Goal: Task Accomplishment & Management: Manage account settings

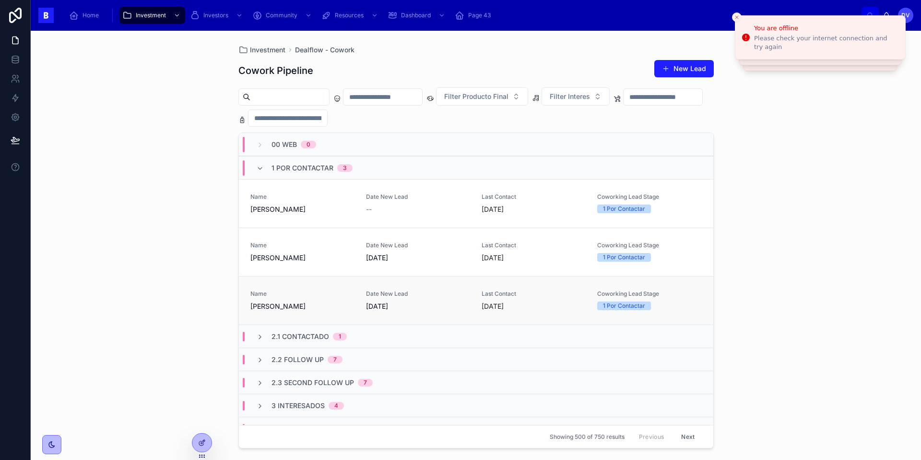
click at [321, 303] on span "[PERSON_NAME]" at bounding box center [302, 306] width 104 height 10
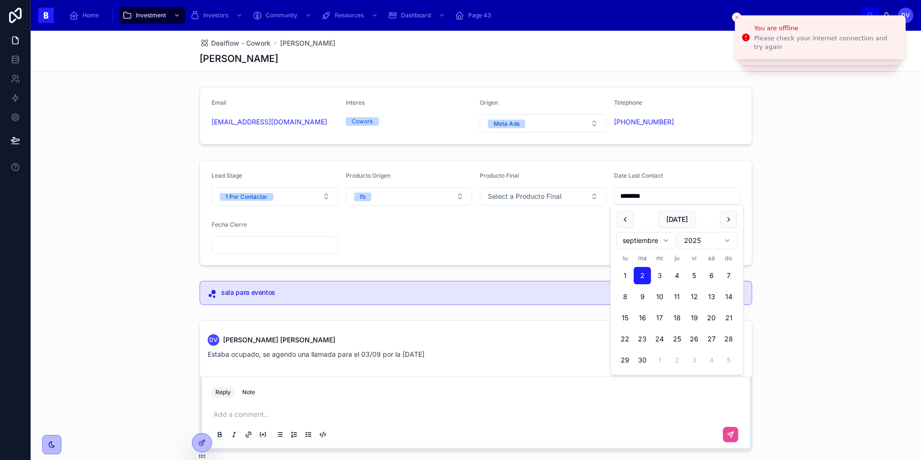
click at [659, 197] on input "********" at bounding box center [678, 195] width 126 height 13
click at [673, 226] on button "[DATE]" at bounding box center [677, 219] width 38 height 17
type input "********"
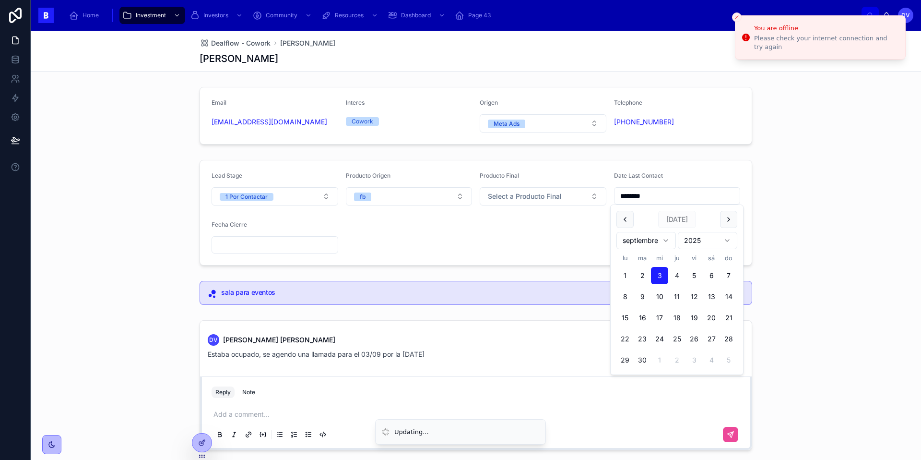
click at [690, 188] on div "Lead Stage 1 Por Contactar Producto Origen fb Producto Final Select a Producto …" at bounding box center [476, 212] width 890 height 113
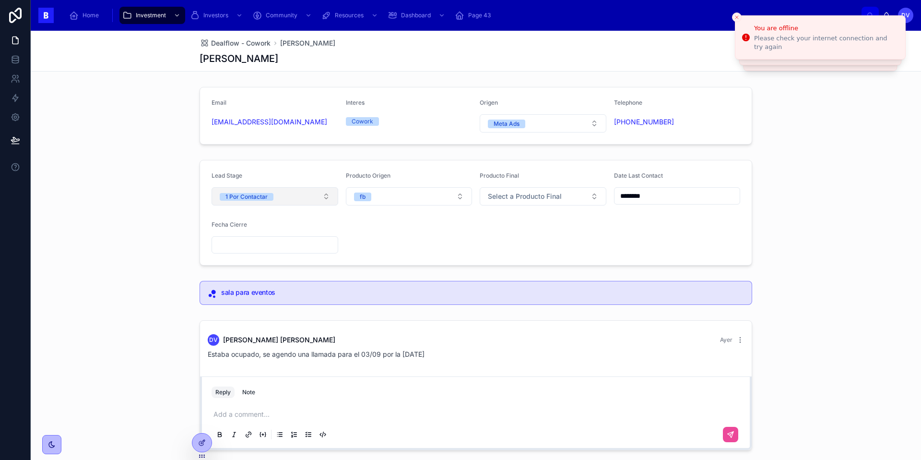
click at [323, 195] on button "1 Por Contactar" at bounding box center [275, 196] width 127 height 18
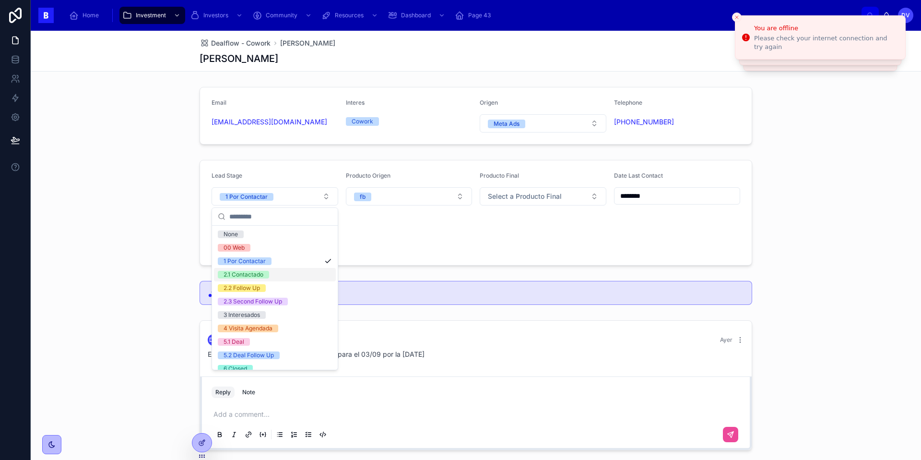
click at [302, 273] on div "2.1 Contactado" at bounding box center [275, 274] width 122 height 13
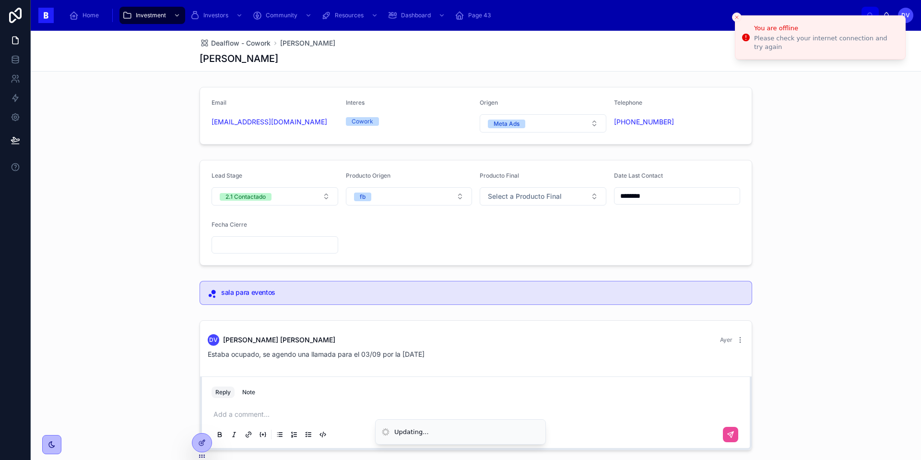
scroll to position [56, 0]
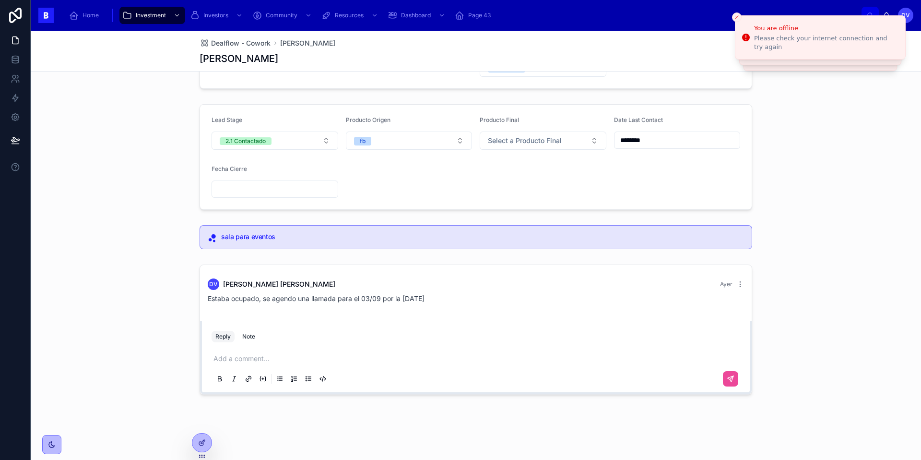
click at [237, 359] on p at bounding box center [478, 359] width 529 height 10
click at [690, 373] on icon at bounding box center [731, 379] width 8 height 8
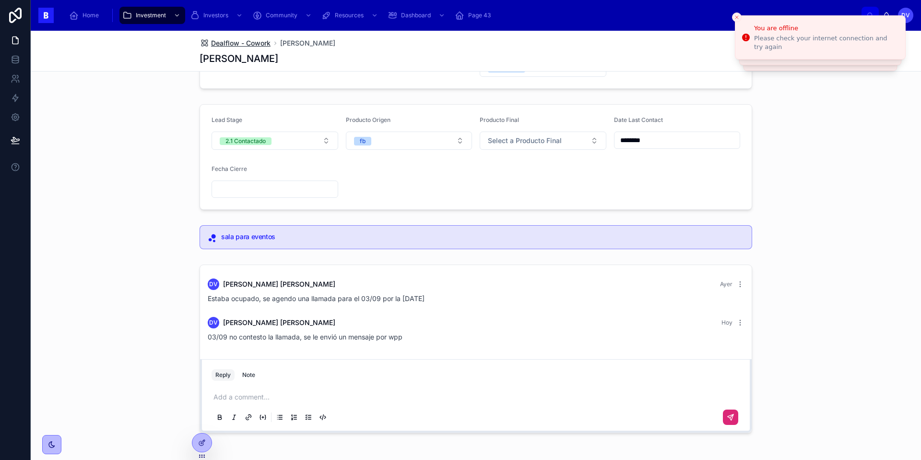
click at [244, 43] on span "Dealflow - Cowork" at bounding box center [240, 43] width 59 height 10
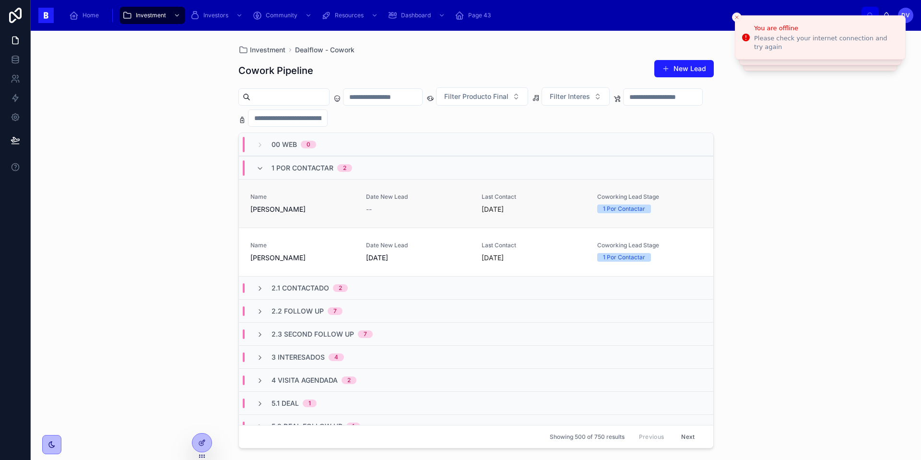
click at [286, 206] on span "[PERSON_NAME]" at bounding box center [302, 209] width 104 height 10
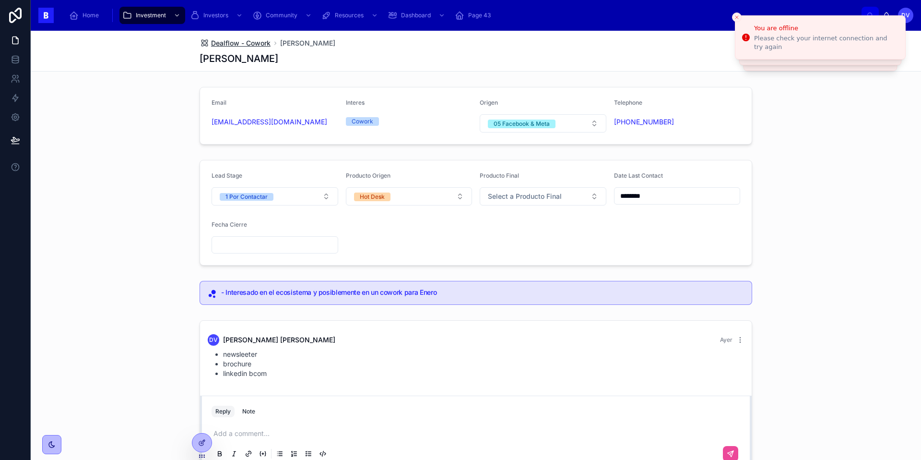
click at [259, 47] on span "Dealflow - Cowork" at bounding box center [240, 43] width 59 height 10
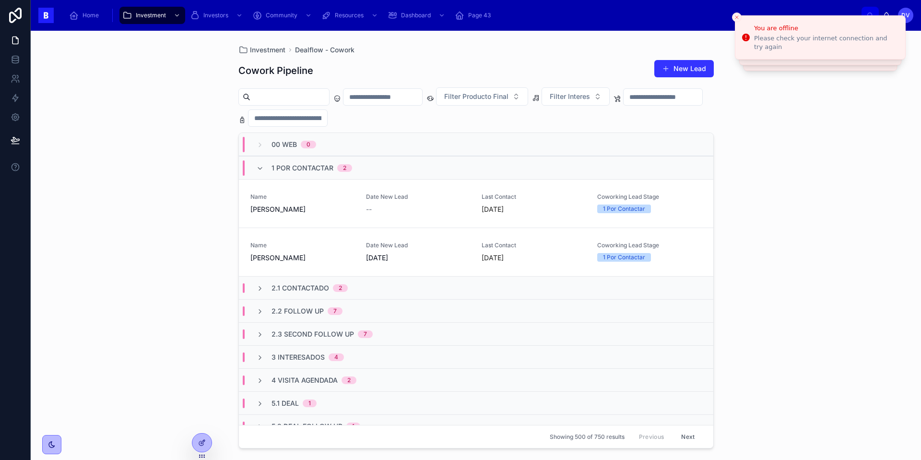
click at [690, 68] on button "New Lead" at bounding box center [683, 68] width 59 height 17
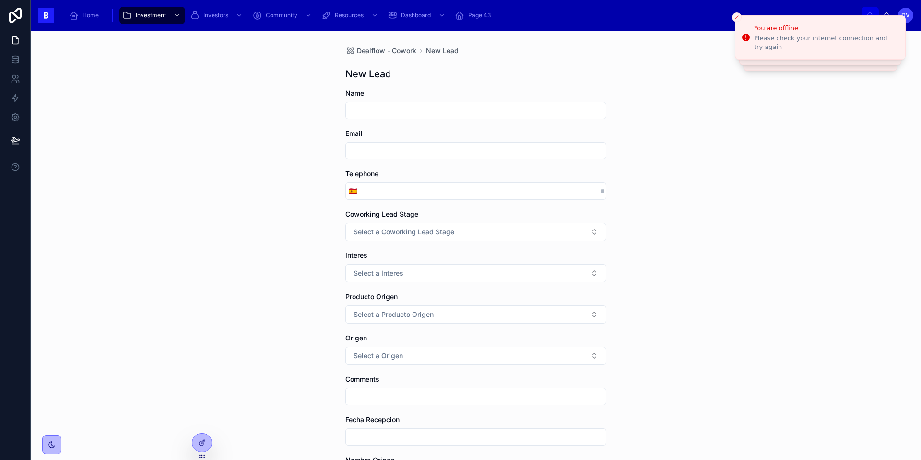
click at [423, 108] on input "text" at bounding box center [476, 110] width 260 height 13
drag, startPoint x: 434, startPoint y: 111, endPoint x: 321, endPoint y: 109, distance: 112.3
click at [322, 109] on div "**********" at bounding box center [476, 245] width 890 height 429
type input "******"
click at [385, 154] on input "text" at bounding box center [476, 150] width 260 height 13
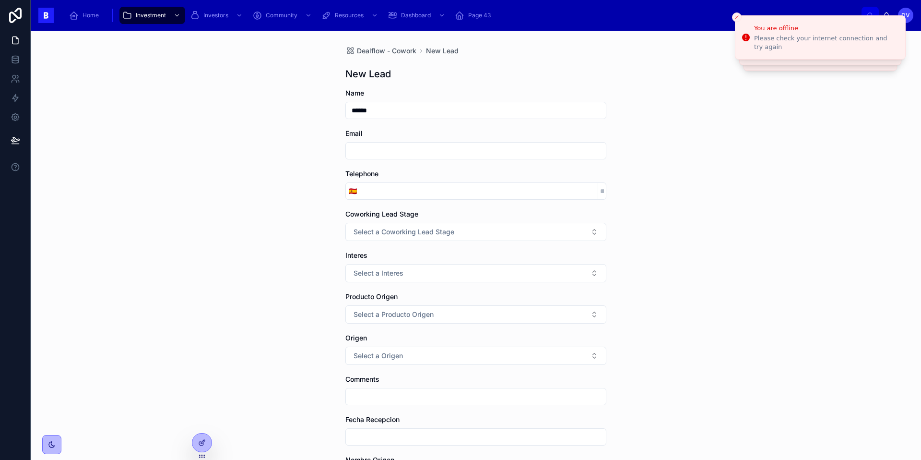
paste input "**********"
type input "**********"
click at [397, 194] on input "tel" at bounding box center [479, 190] width 238 height 13
paste input "**********"
type input "**********"
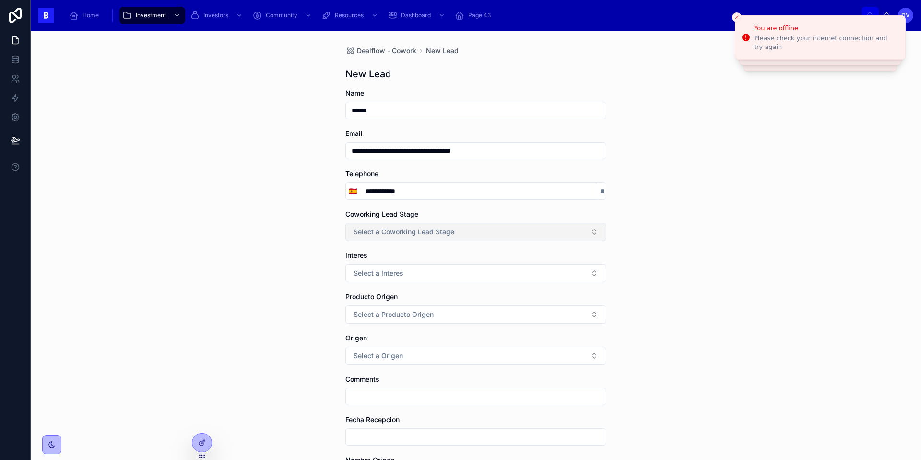
click at [469, 228] on button "Select a Coworking Lead Stage" at bounding box center [475, 232] width 261 height 18
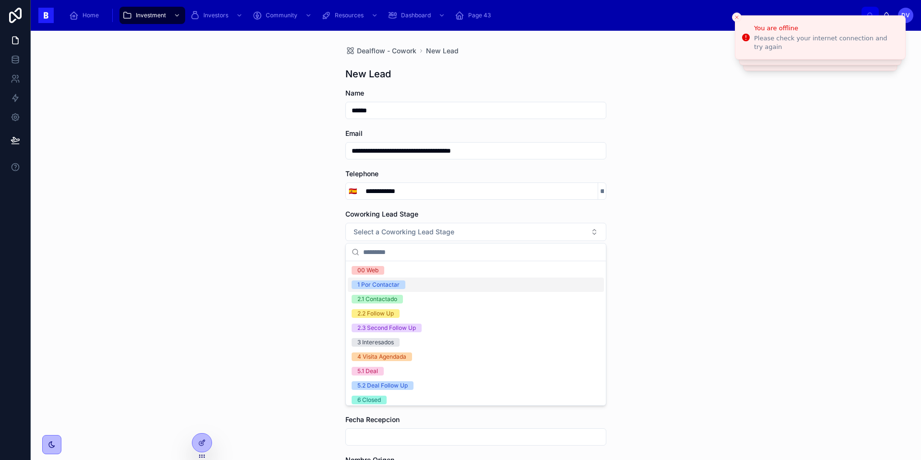
click at [402, 284] on span "1 Por Contactar" at bounding box center [379, 284] width 54 height 9
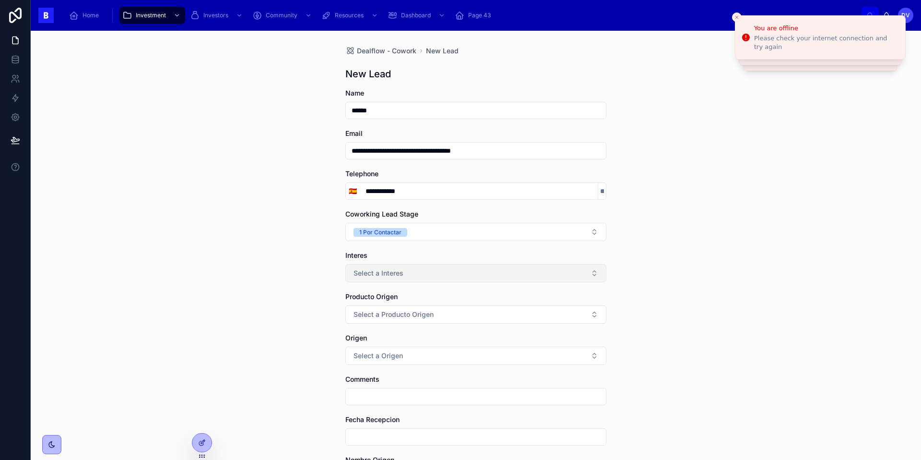
click at [383, 273] on span "Select a Interes" at bounding box center [379, 273] width 50 height 10
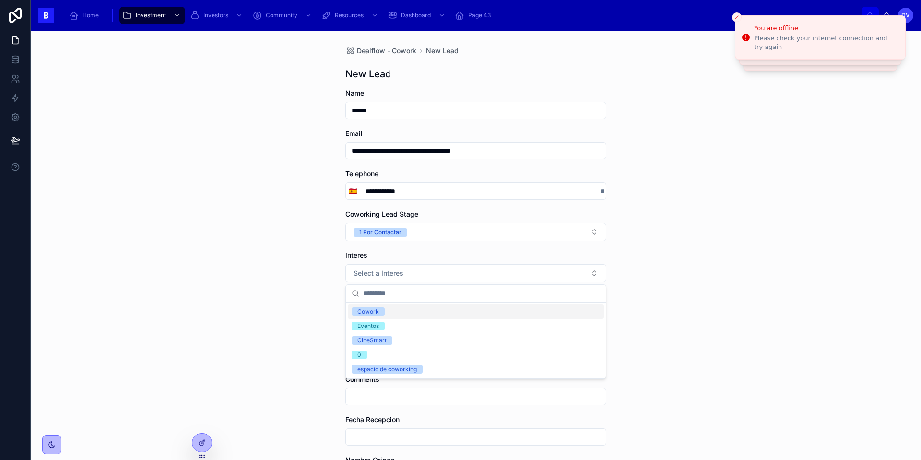
click at [384, 313] on div "Cowork" at bounding box center [476, 311] width 256 height 14
click at [409, 312] on span "Select a Producto Origen" at bounding box center [394, 314] width 80 height 10
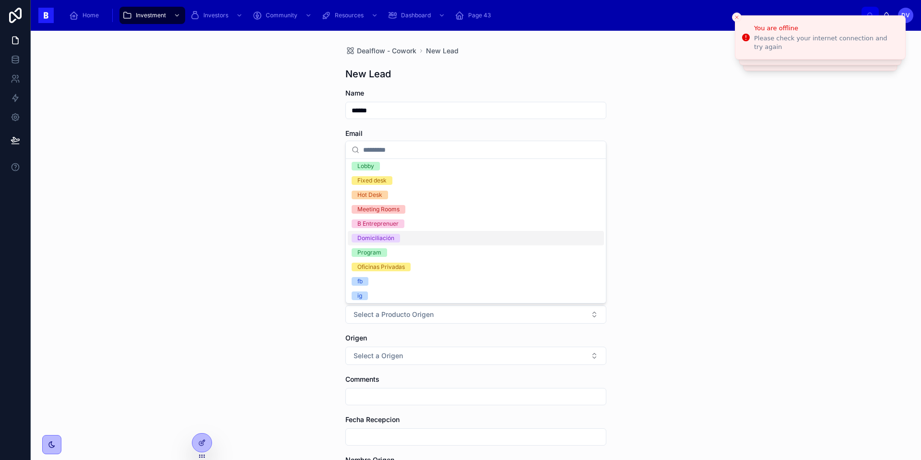
click at [394, 238] on span "Domiciliación" at bounding box center [376, 238] width 48 height 9
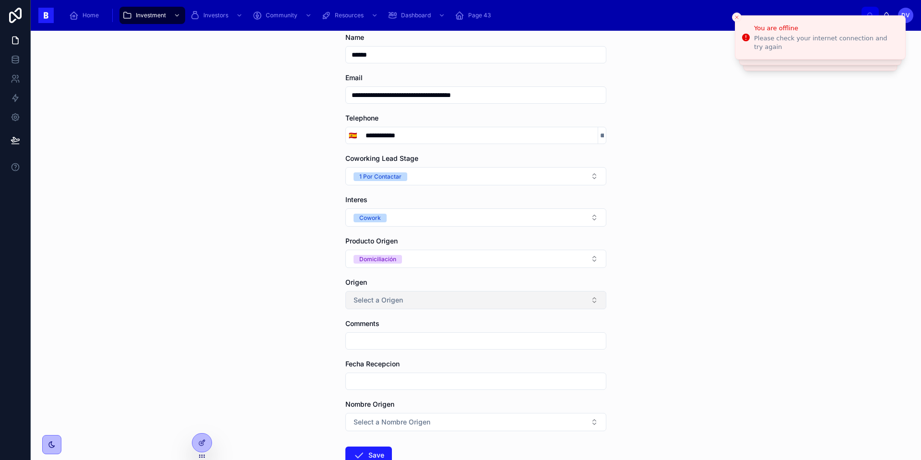
scroll to position [57, 0]
click at [391, 300] on span "Select a Origen" at bounding box center [378, 299] width 49 height 10
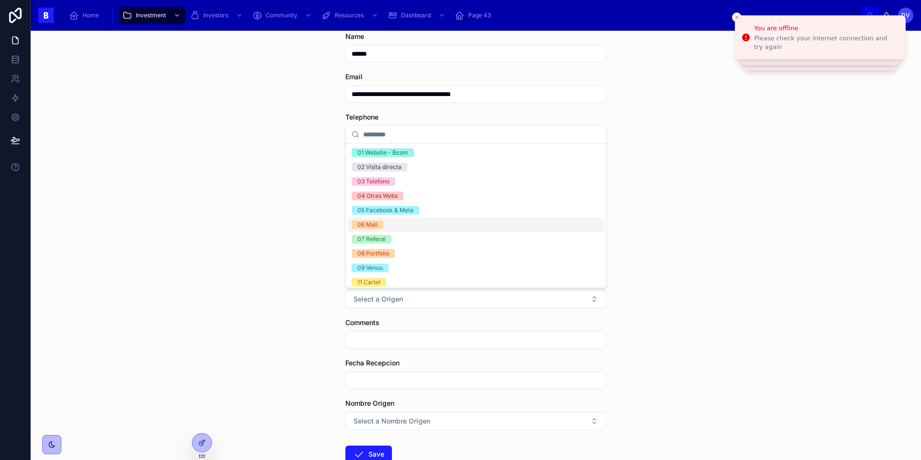
click at [382, 224] on span "06 Mail" at bounding box center [368, 224] width 32 height 9
click at [369, 345] on input "text" at bounding box center [476, 339] width 260 height 13
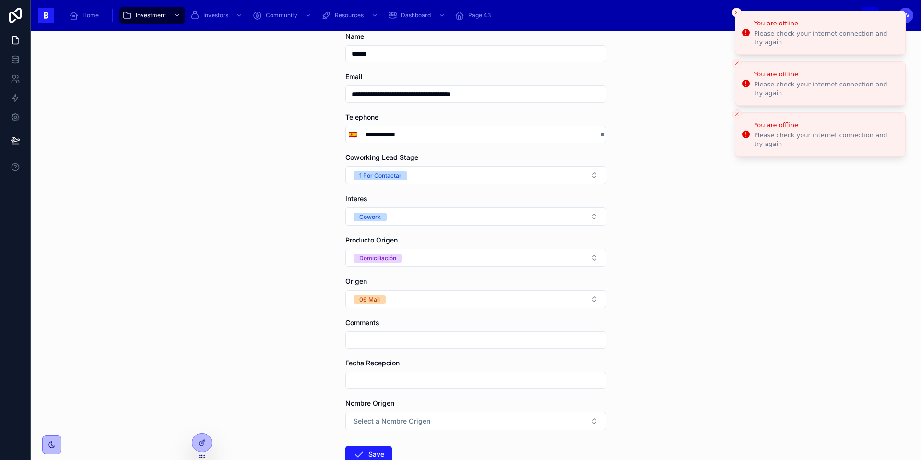
click at [690, 14] on line "Close toast" at bounding box center [737, 12] width 3 height 3
click at [690, 13] on icon "Close toast" at bounding box center [737, 13] width 6 height 6
click at [690, 11] on icon "Close toast" at bounding box center [737, 13] width 6 height 6
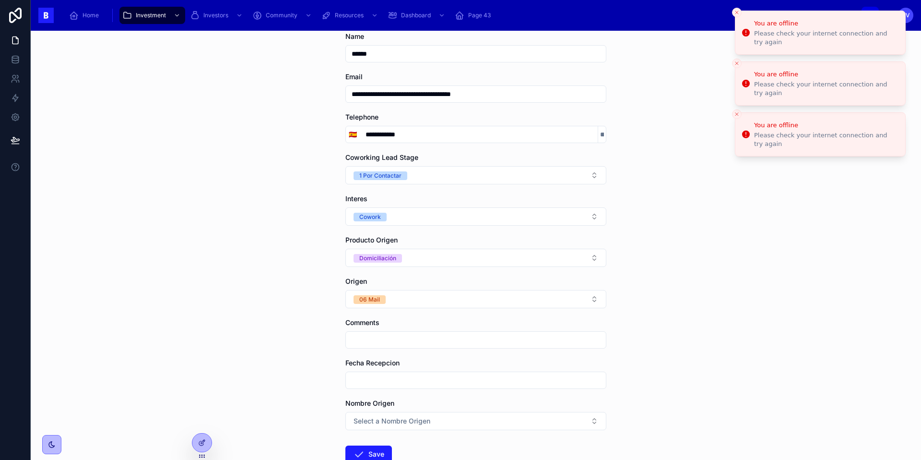
click at [690, 11] on icon "Close toast" at bounding box center [737, 13] width 6 height 6
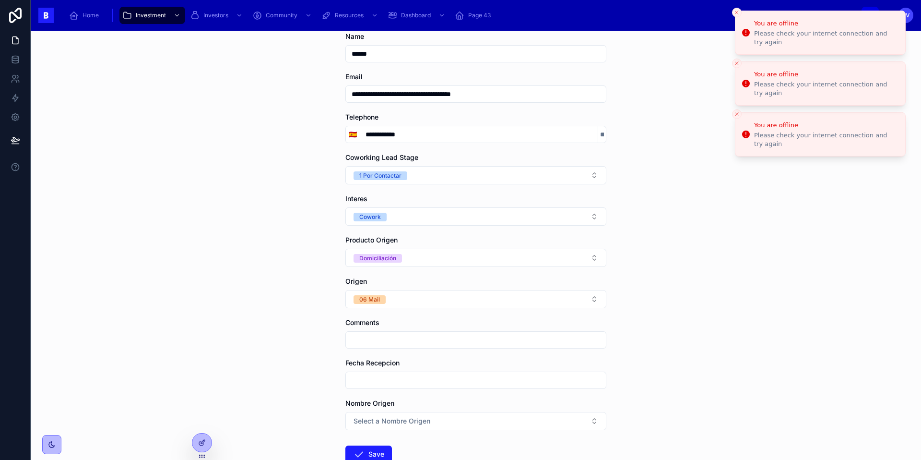
click at [690, 11] on icon "Close toast" at bounding box center [737, 13] width 6 height 6
click at [690, 11] on button "Close toast" at bounding box center [737, 13] width 10 height 10
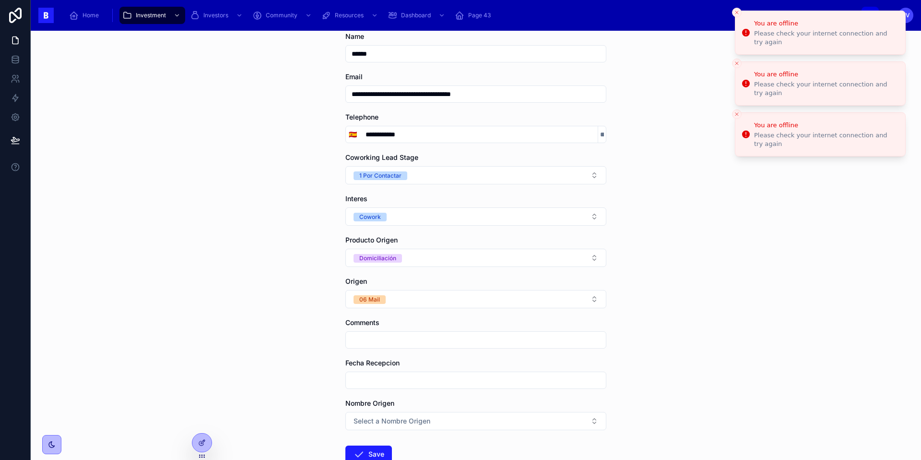
click at [690, 11] on icon "Close toast" at bounding box center [737, 13] width 6 height 6
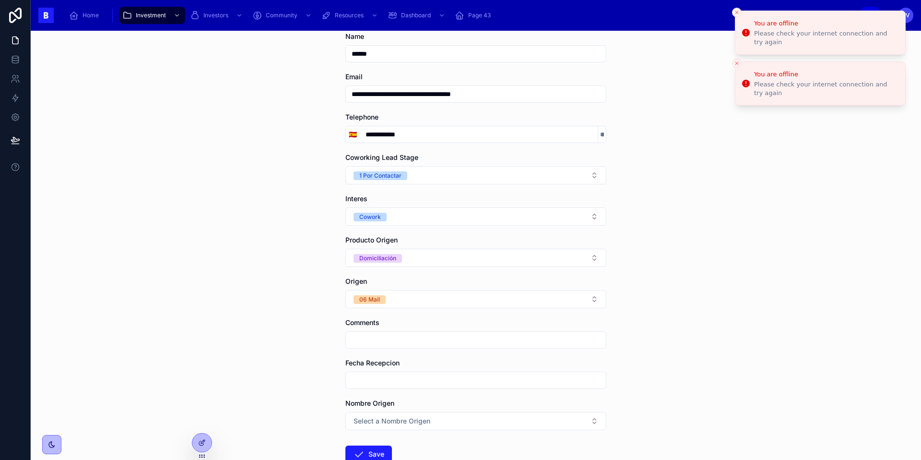
click at [690, 11] on button "Close toast" at bounding box center [737, 13] width 10 height 10
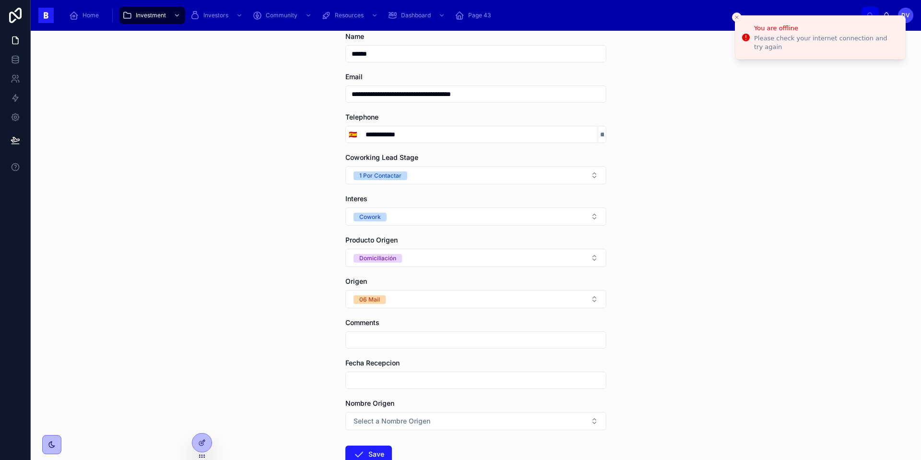
click at [690, 12] on button "Close toast" at bounding box center [737, 17] width 10 height 10
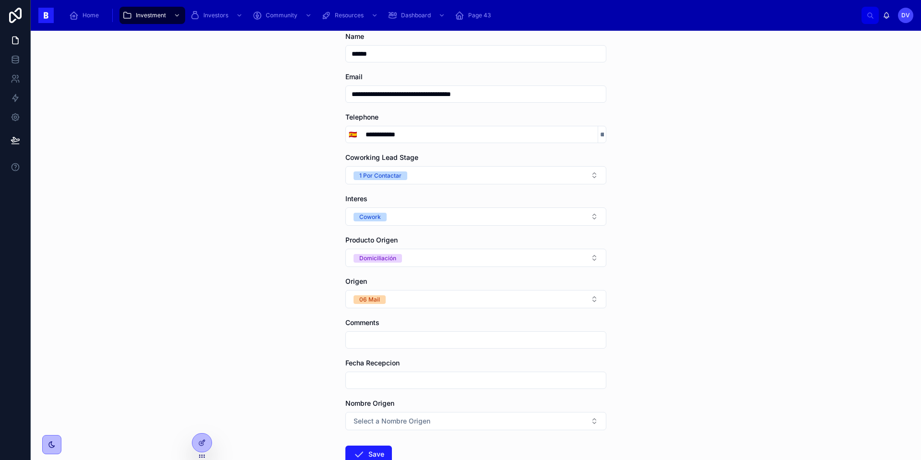
click at [368, 343] on input "text" at bounding box center [476, 339] width 260 height 13
paste input "**********"
type input "**********"
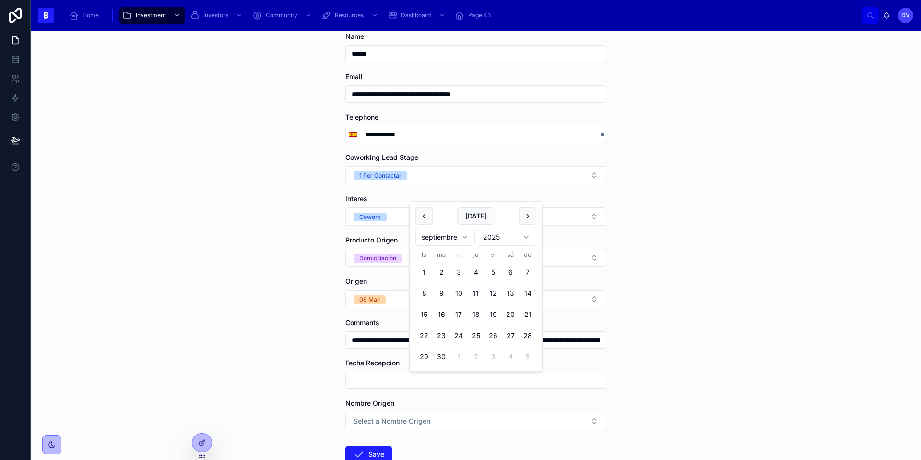
click at [370, 373] on input "text" at bounding box center [476, 379] width 260 height 13
click at [441, 272] on button "2" at bounding box center [441, 271] width 17 height 17
type input "********"
click at [303, 341] on div "**********" at bounding box center [476, 245] width 890 height 429
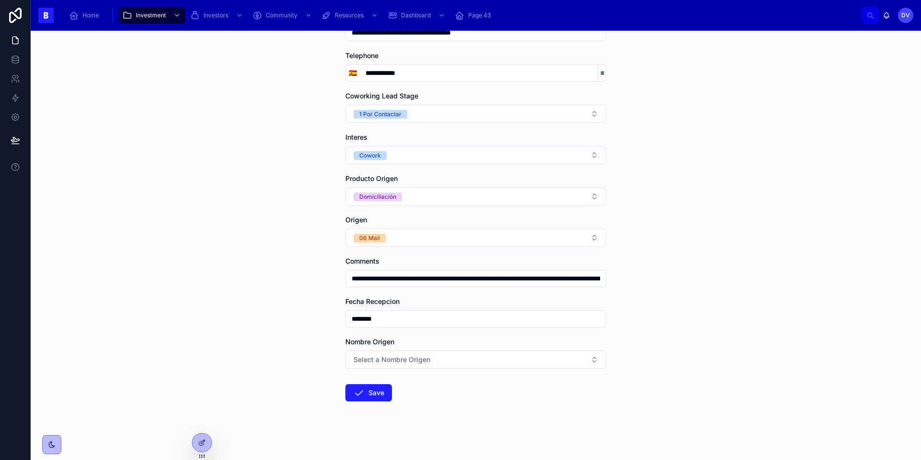
scroll to position [119, 0]
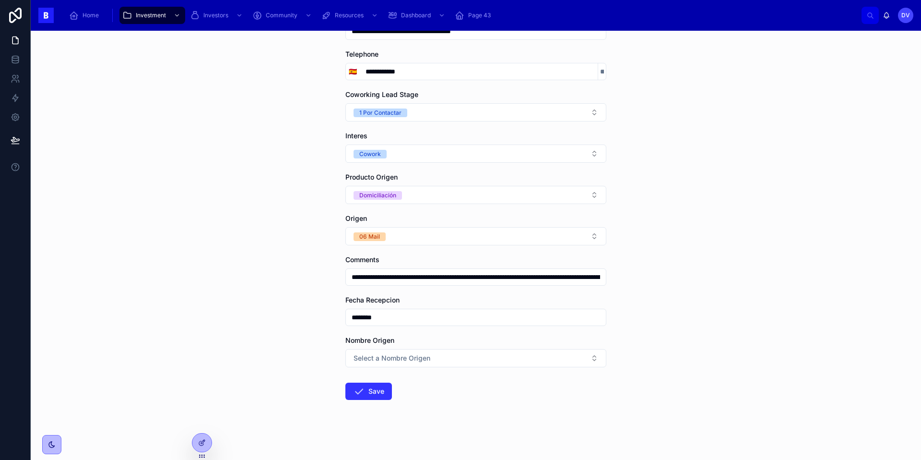
click at [371, 373] on button "Save" at bounding box center [368, 390] width 47 height 17
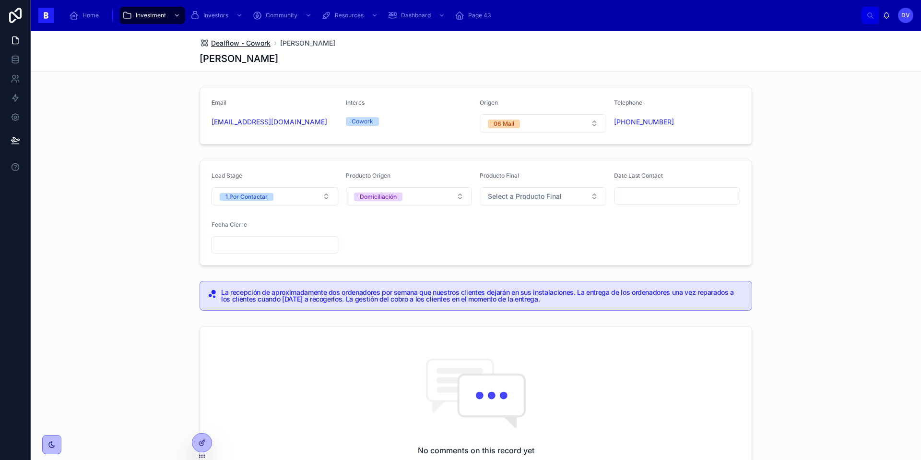
click at [248, 43] on span "Dealflow - Cowork" at bounding box center [240, 43] width 59 height 10
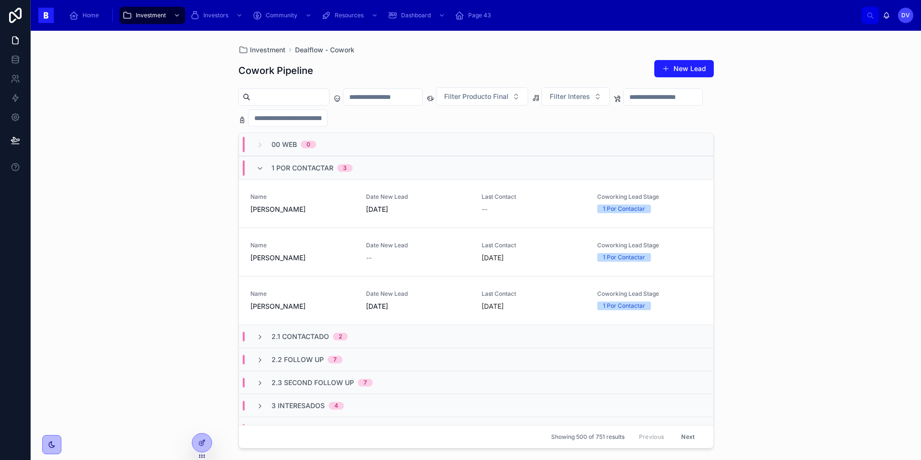
click at [273, 168] on span "1 Por Contactar" at bounding box center [303, 168] width 62 height 10
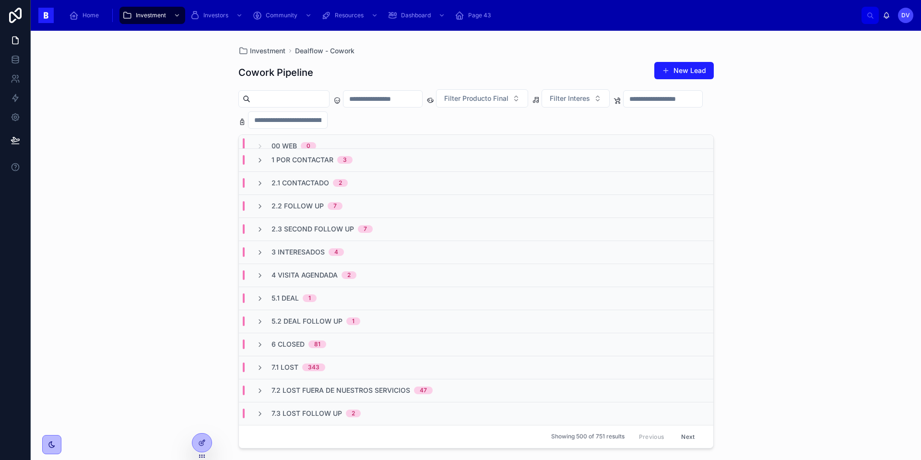
scroll to position [9, 0]
click at [325, 208] on div "2.2 Follow Up 7" at bounding box center [307, 207] width 71 height 10
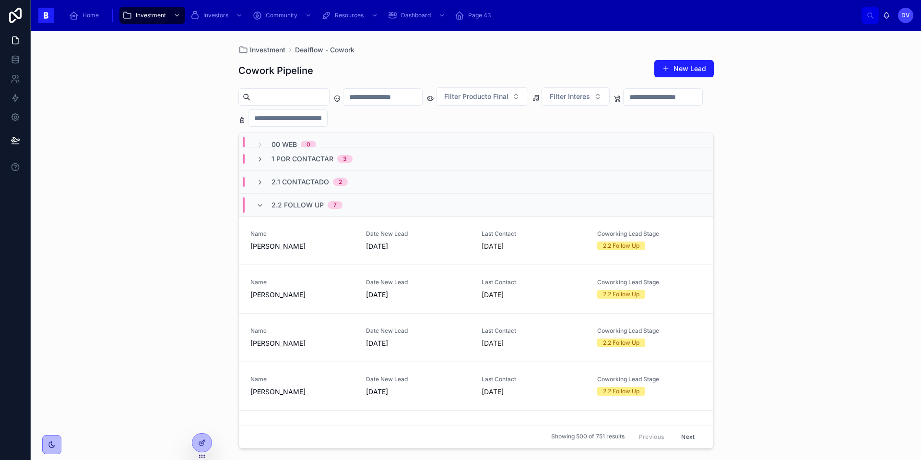
click at [322, 204] on span "2.2 Follow Up" at bounding box center [298, 205] width 52 height 10
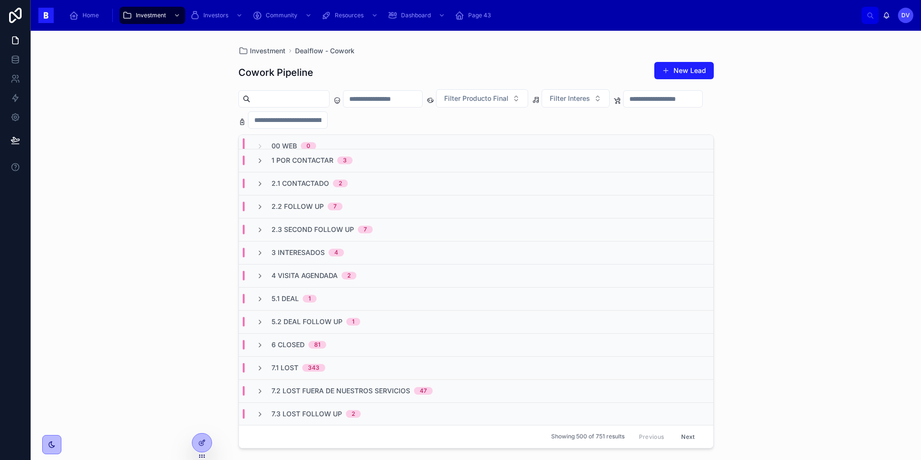
scroll to position [10, 0]
click at [320, 251] on span "3 Interesados" at bounding box center [298, 252] width 53 height 10
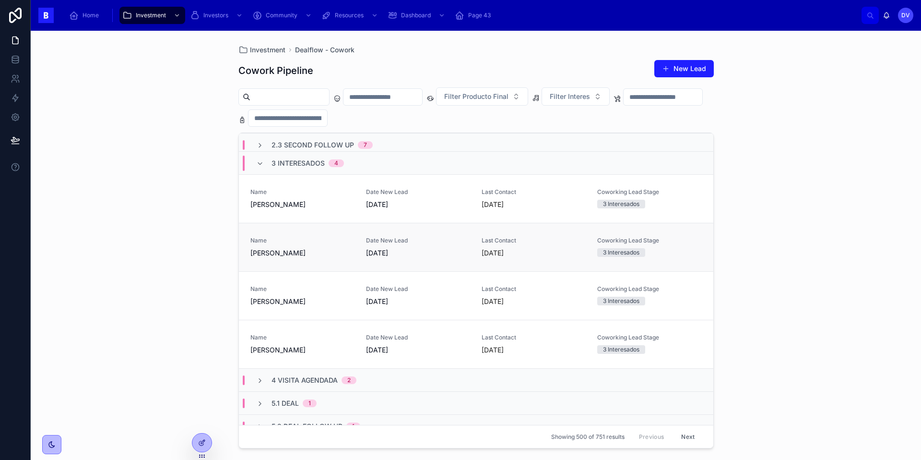
scroll to position [100, 0]
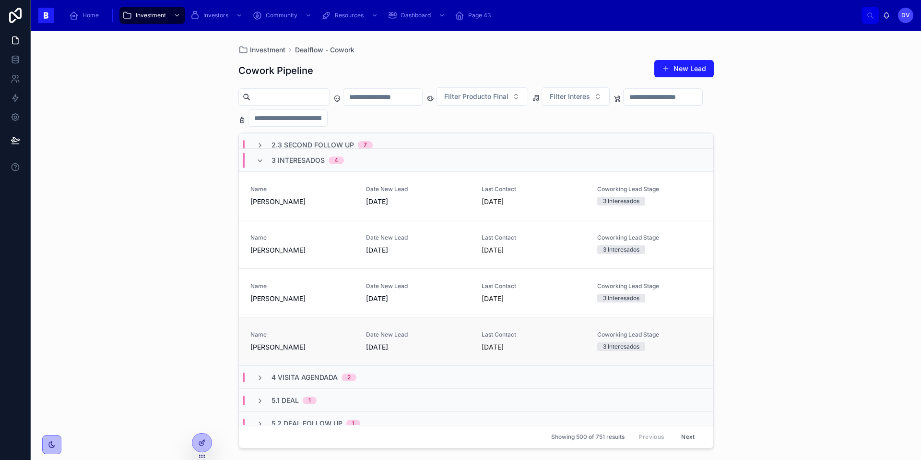
click at [312, 344] on span "[PERSON_NAME]" at bounding box center [302, 347] width 104 height 10
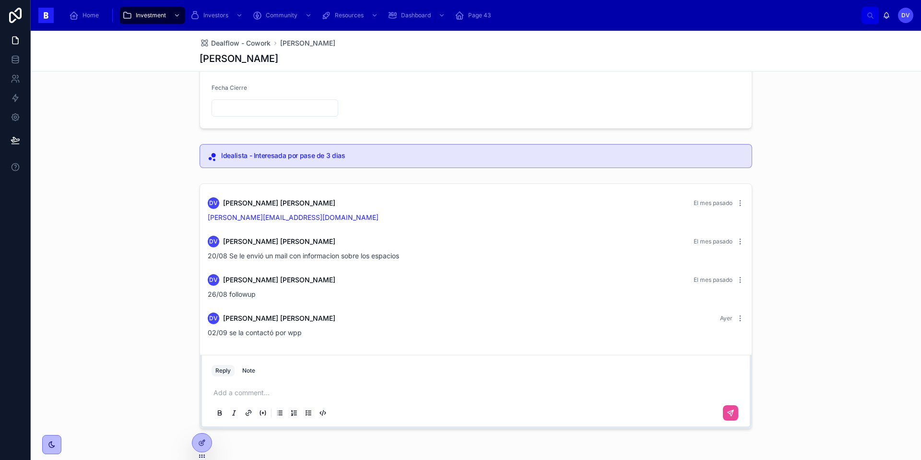
scroll to position [140, 0]
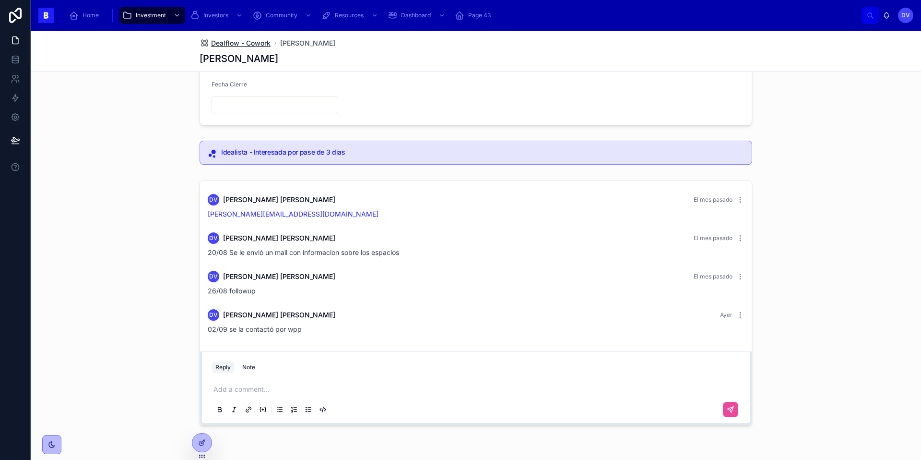
click at [241, 43] on span "Dealflow - Cowork" at bounding box center [240, 43] width 59 height 10
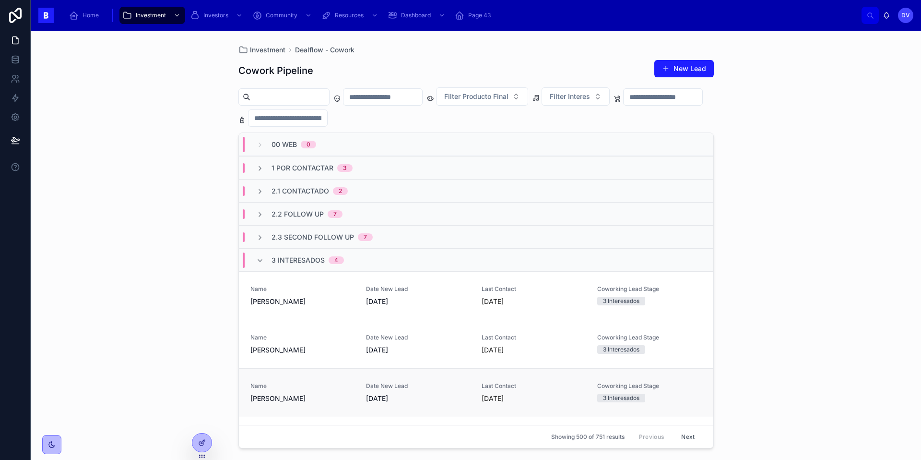
scroll to position [107, 0]
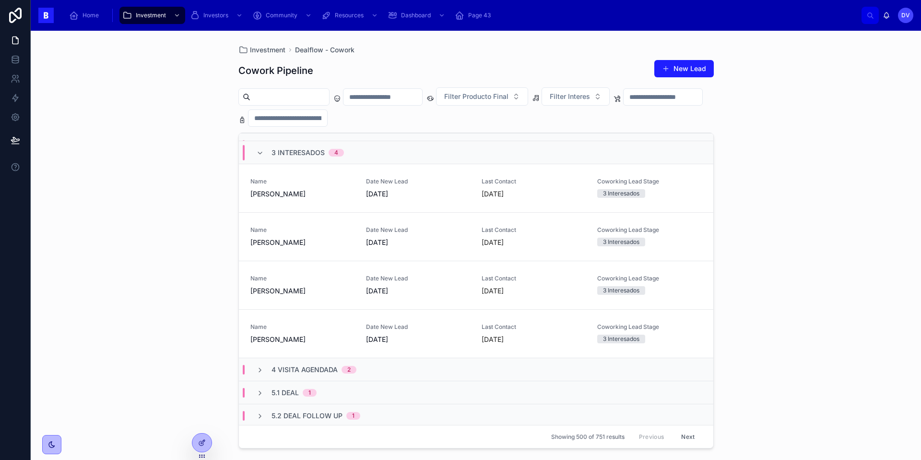
click at [295, 370] on span "4 Visita Agendada" at bounding box center [305, 370] width 66 height 10
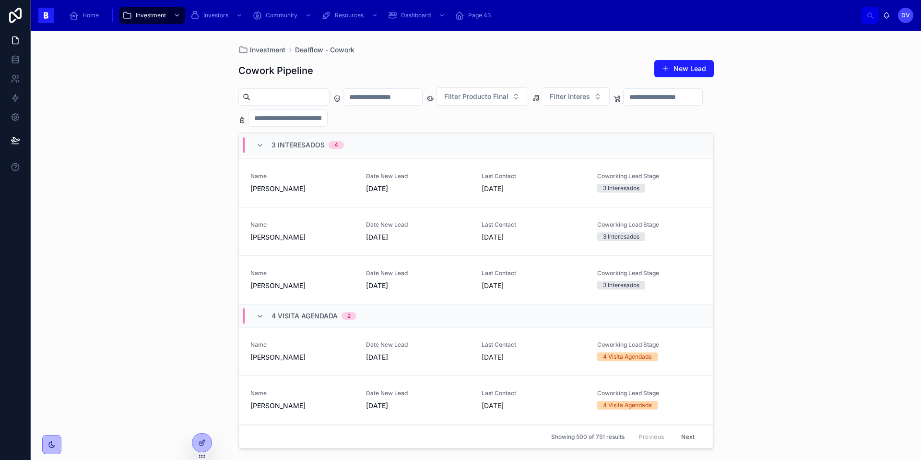
scroll to position [162, 0]
click at [300, 360] on span "[PERSON_NAME]" at bounding box center [302, 356] width 104 height 10
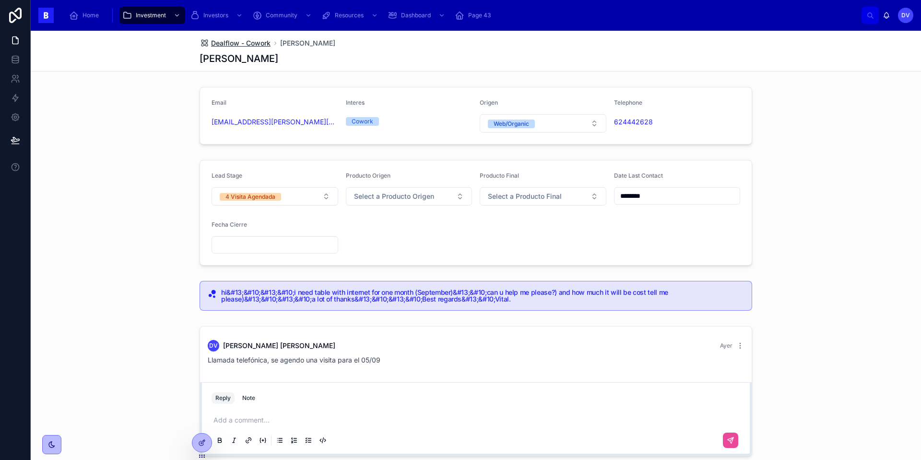
click at [249, 41] on span "Dealflow - Cowork" at bounding box center [240, 43] width 59 height 10
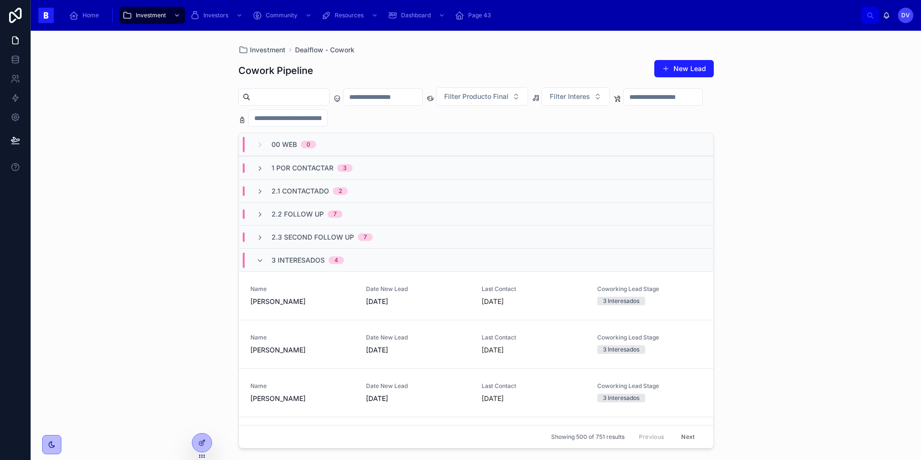
click at [302, 266] on div "3 Interesados 4" at bounding box center [308, 259] width 72 height 15
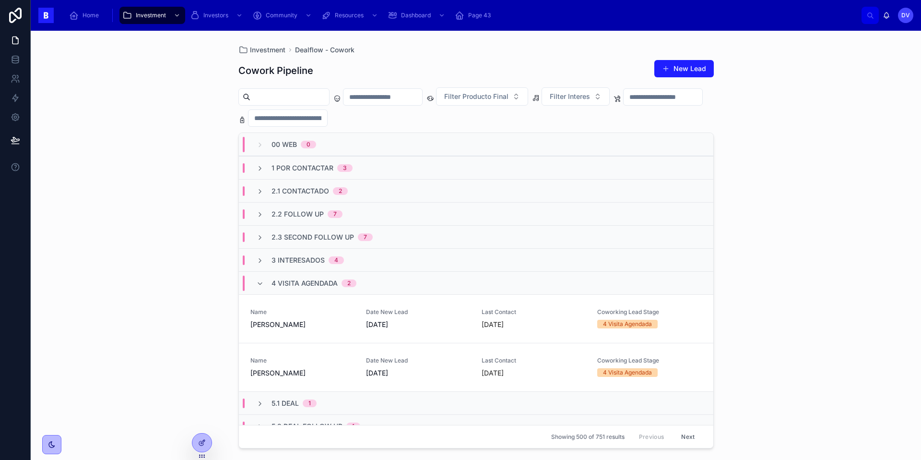
click at [293, 286] on span "4 Visita Agendada" at bounding box center [305, 283] width 66 height 10
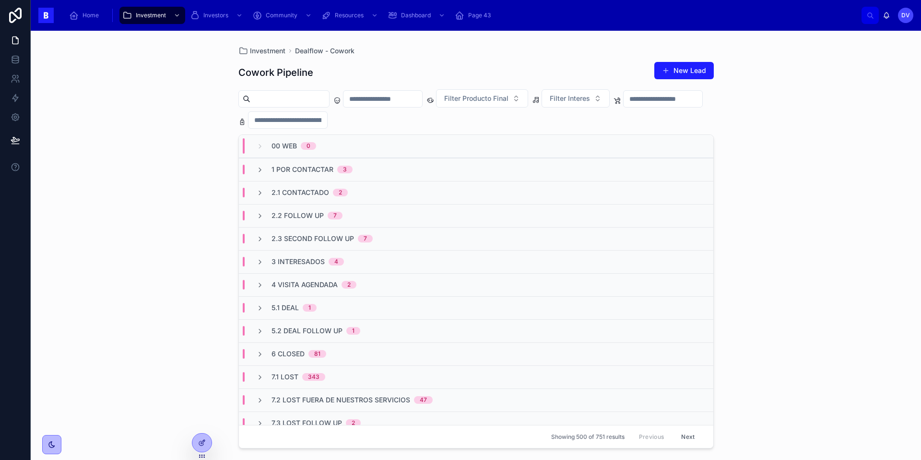
click at [294, 319] on div "5.2 Deal Follow Up 1" at bounding box center [476, 330] width 475 height 23
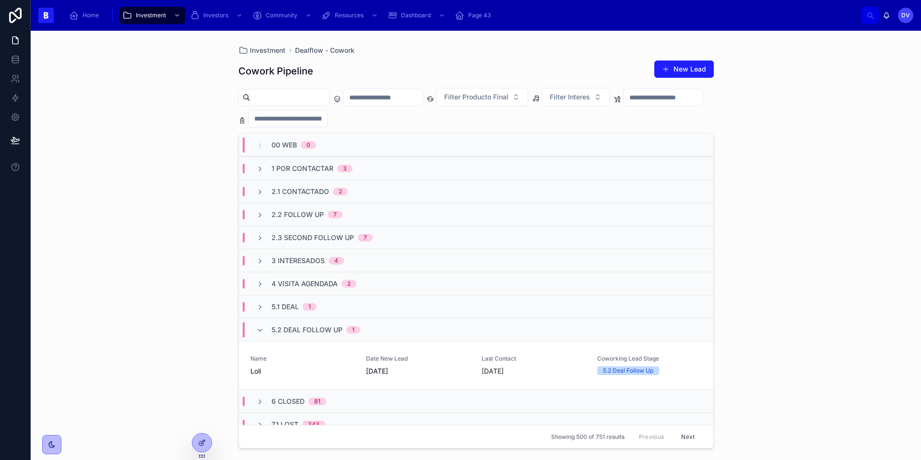
click at [295, 328] on span "5.2 Deal Follow Up" at bounding box center [307, 330] width 71 height 10
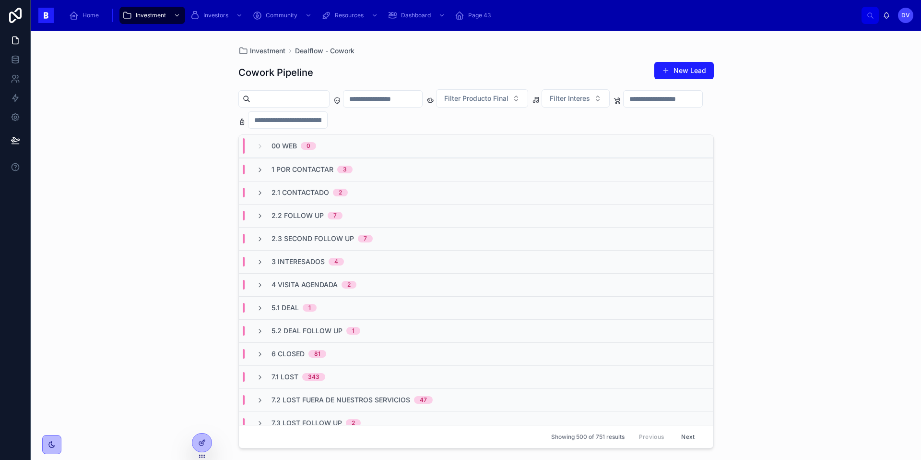
click at [292, 311] on span "5.1 Deal" at bounding box center [285, 308] width 27 height 10
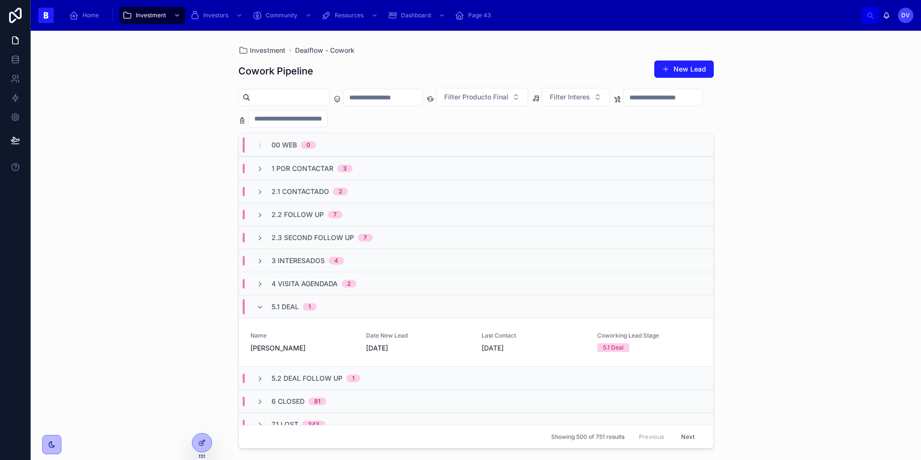
click at [281, 306] on span "5.1 Deal" at bounding box center [285, 307] width 27 height 10
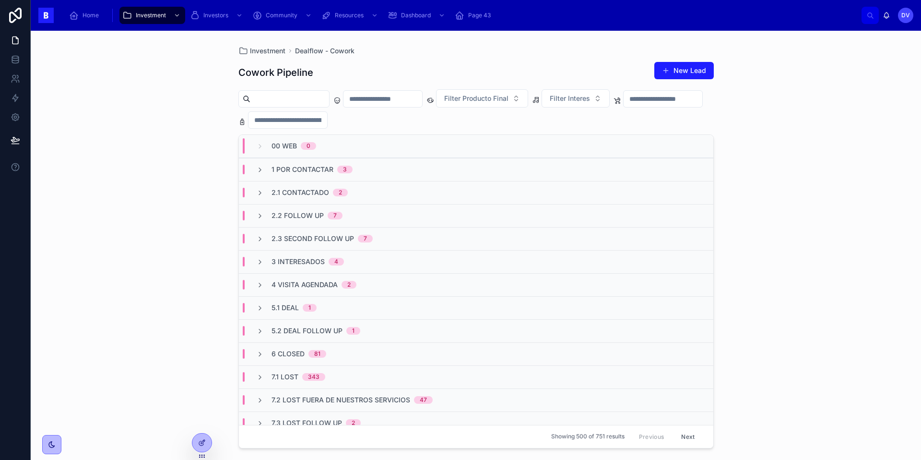
click at [311, 263] on span "3 Interesados" at bounding box center [298, 262] width 53 height 10
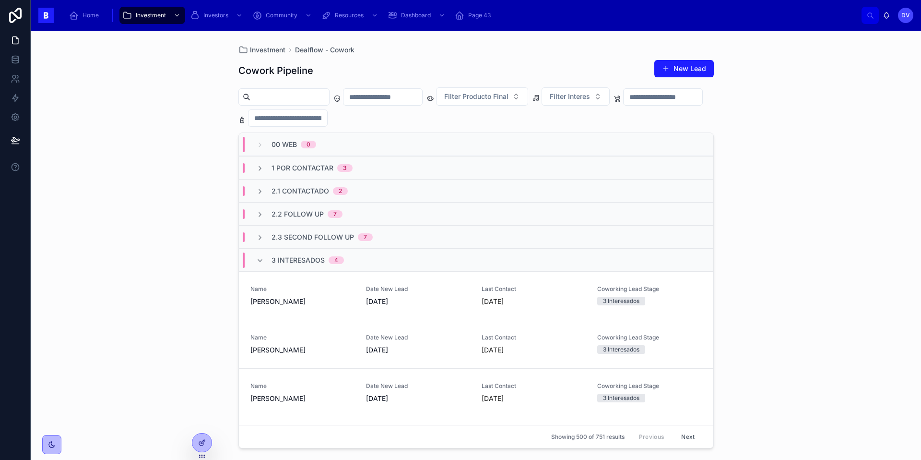
click at [311, 263] on span "3 Interesados" at bounding box center [298, 260] width 53 height 10
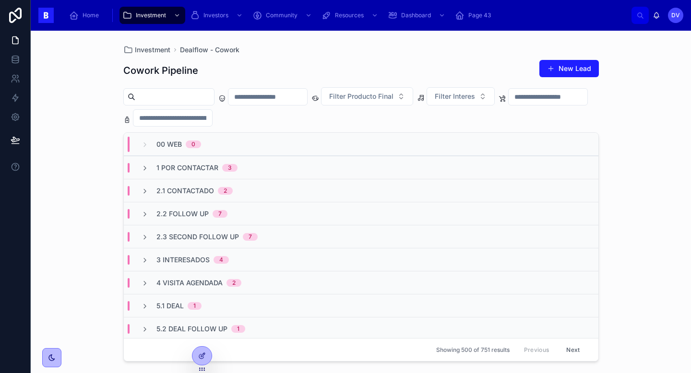
click at [225, 237] on span "2.3 Second Follow Up" at bounding box center [197, 237] width 83 height 10
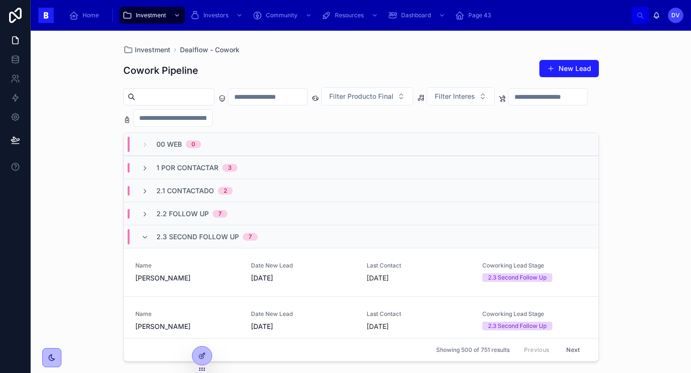
click at [225, 237] on span "2.3 Second Follow Up" at bounding box center [197, 237] width 83 height 10
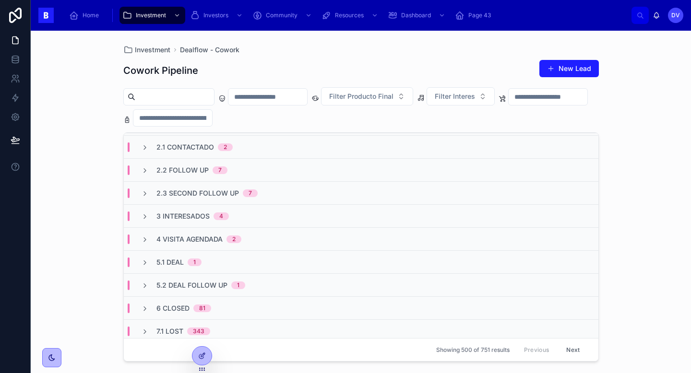
scroll to position [45, 0]
click at [190, 213] on span "3 Interesados" at bounding box center [182, 215] width 53 height 10
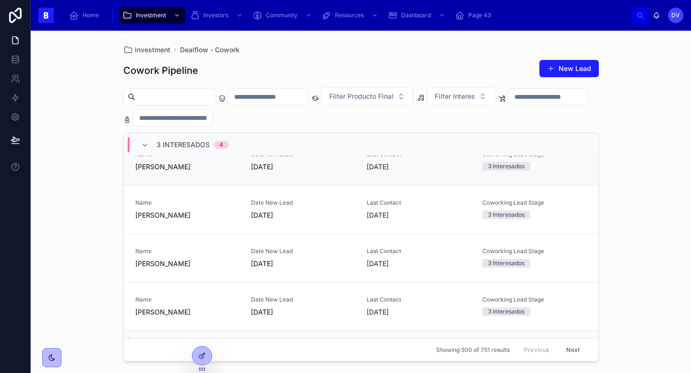
scroll to position [135, 0]
click at [181, 267] on span "[PERSON_NAME]" at bounding box center [187, 263] width 104 height 10
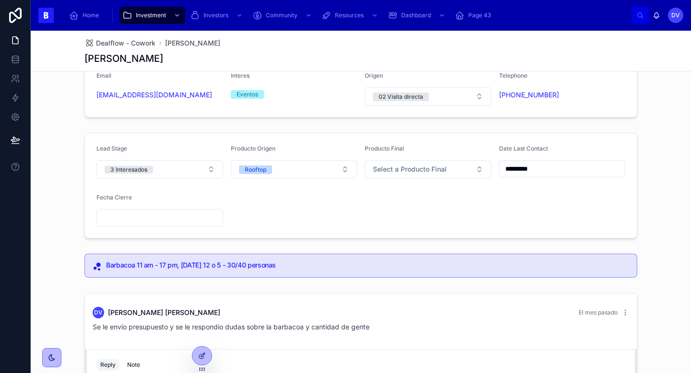
scroll to position [25, 0]
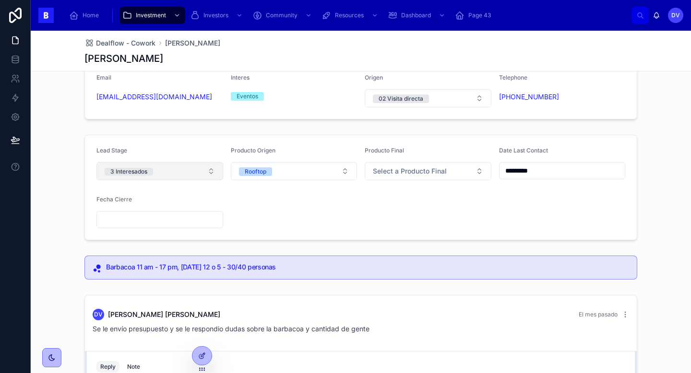
click at [213, 175] on button "3 Interesados" at bounding box center [159, 171] width 127 height 18
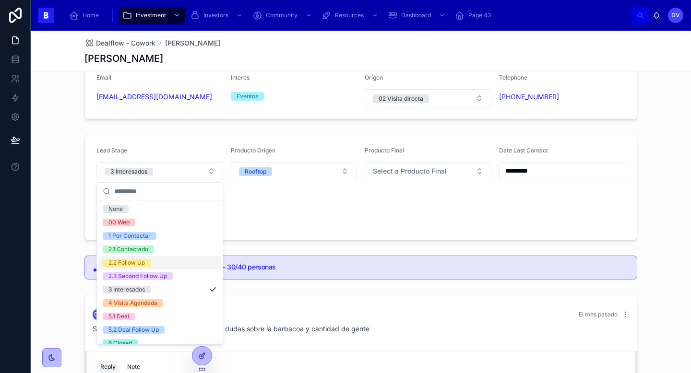
click at [187, 266] on div "2.2 Follow Up" at bounding box center [160, 262] width 122 height 13
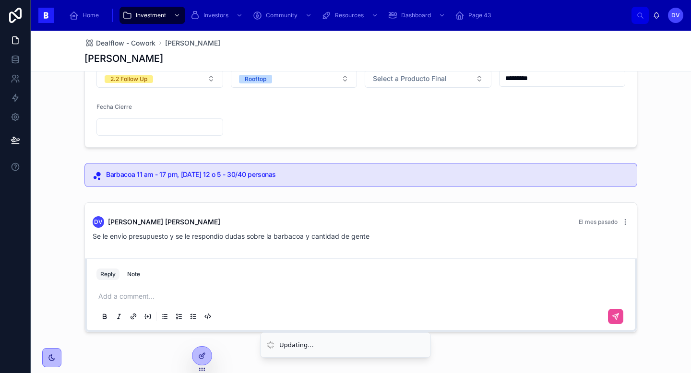
scroll to position [142, 0]
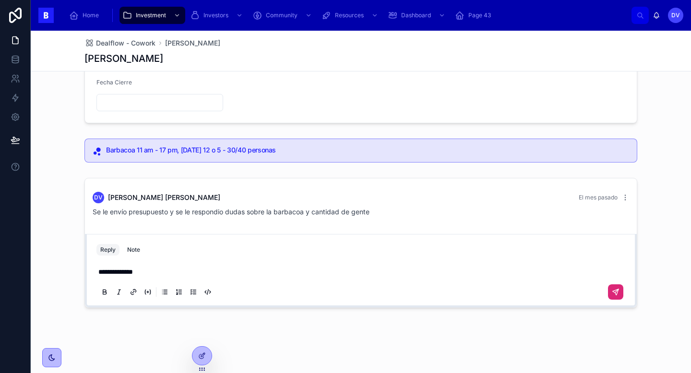
click at [617, 292] on icon at bounding box center [616, 292] width 6 height 6
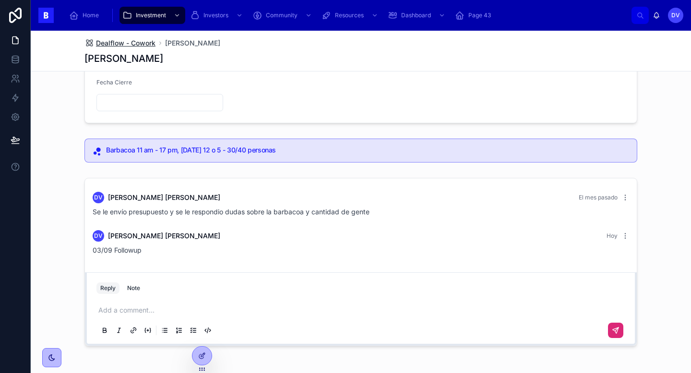
click at [146, 43] on span "Dealflow - Cowork" at bounding box center [125, 43] width 59 height 10
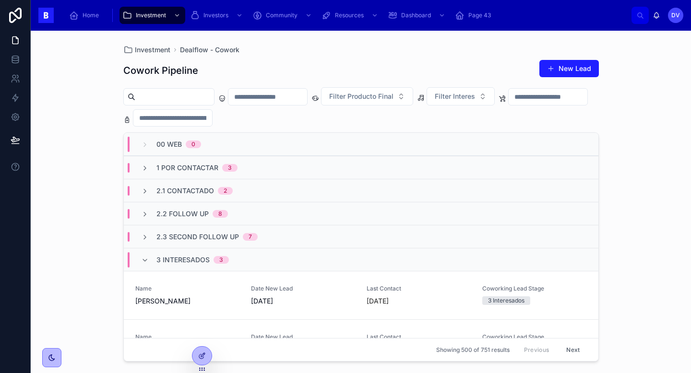
click at [183, 262] on span "3 Interesados" at bounding box center [182, 260] width 53 height 10
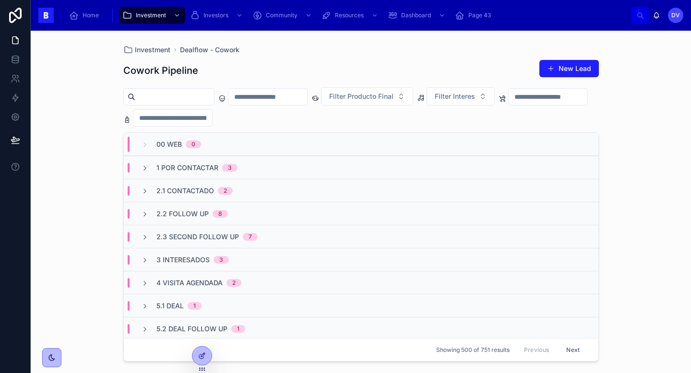
click at [198, 281] on span "4 Visita Agendada" at bounding box center [189, 283] width 66 height 10
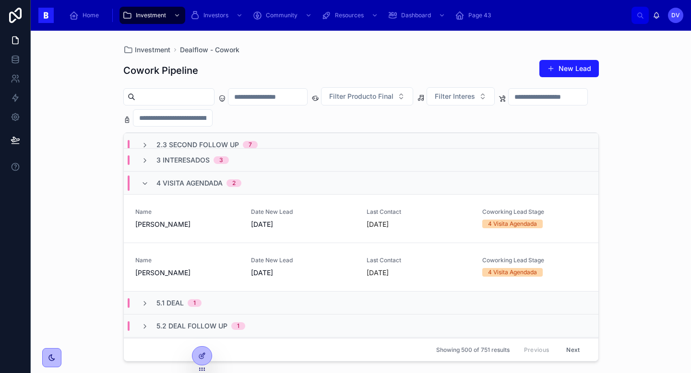
scroll to position [102, 0]
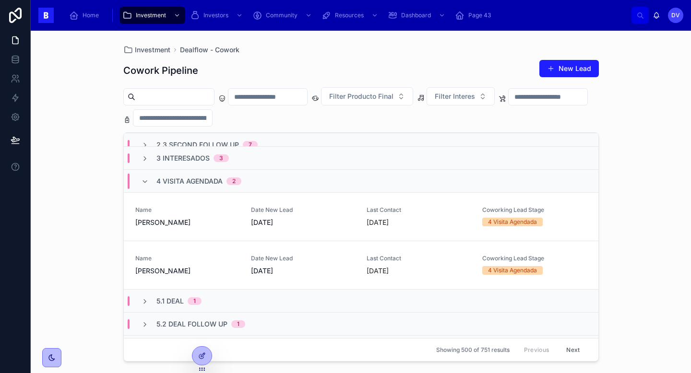
click at [197, 184] on span "4 Visita Agendada" at bounding box center [189, 182] width 66 height 10
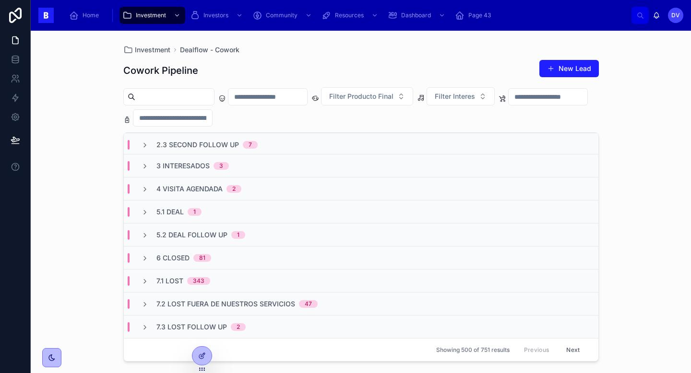
scroll to position [94, 0]
click at [177, 213] on span "5.1 Deal" at bounding box center [169, 212] width 27 height 10
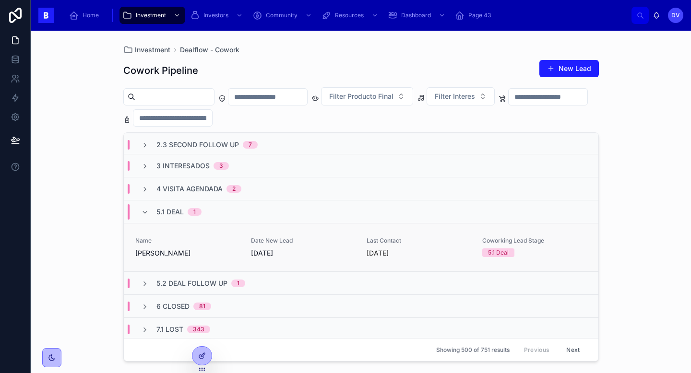
click at [230, 248] on div "Name [PERSON_NAME]" at bounding box center [187, 247] width 104 height 21
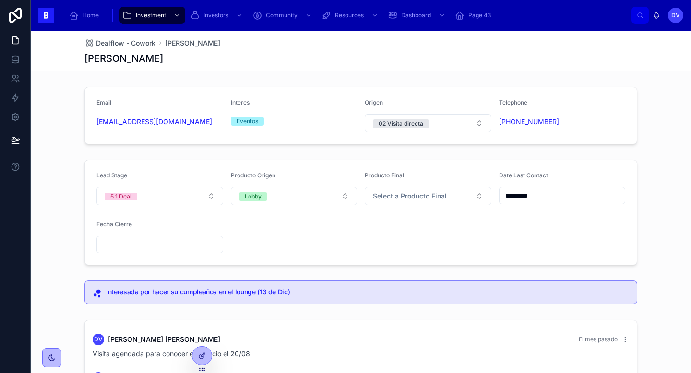
click at [543, 198] on input "*********" at bounding box center [562, 195] width 126 height 13
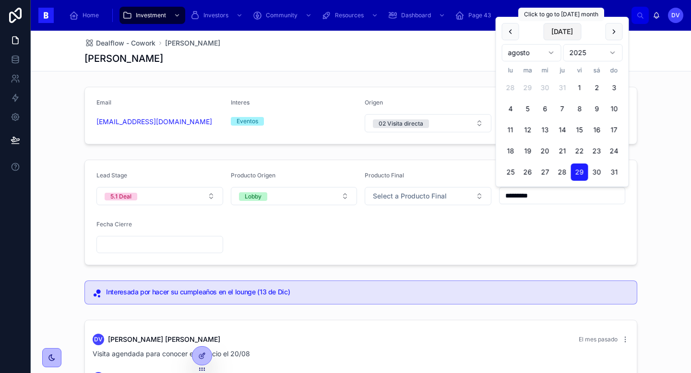
click at [559, 32] on button "[DATE]" at bounding box center [562, 31] width 38 height 17
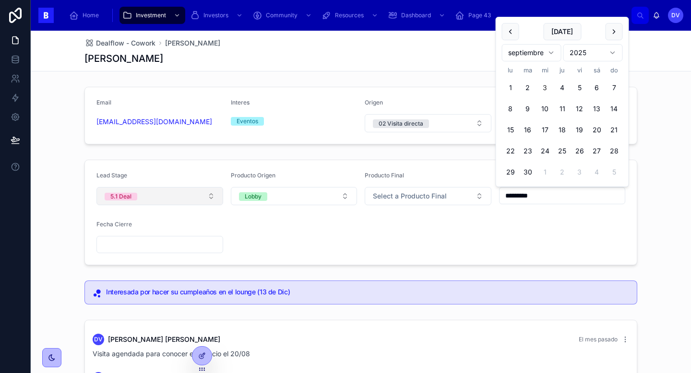
click at [211, 198] on button "5.1 Deal" at bounding box center [159, 196] width 127 height 18
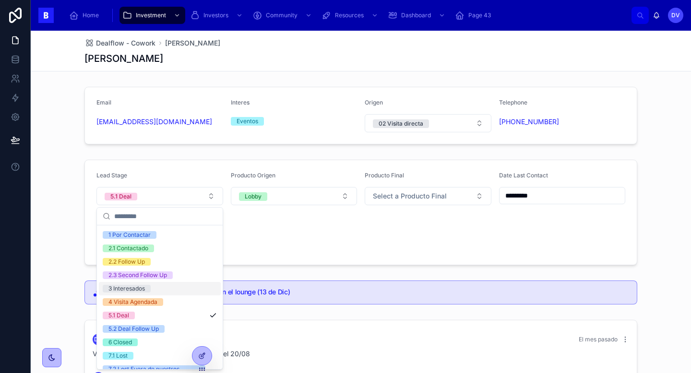
scroll to position [27, 0]
click at [196, 327] on div "5.2 Deal Follow Up" at bounding box center [160, 327] width 122 height 13
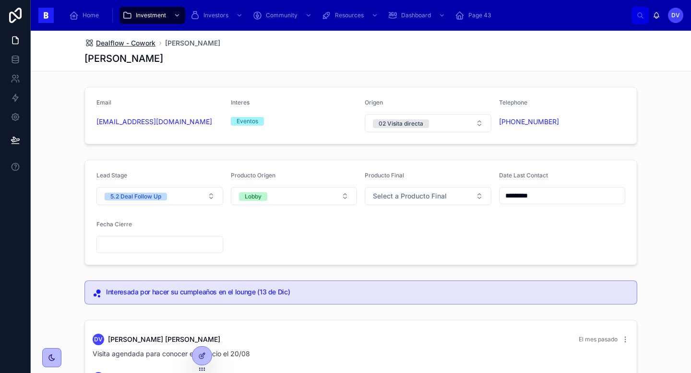
click at [150, 43] on span "Dealflow - Cowork" at bounding box center [125, 43] width 59 height 10
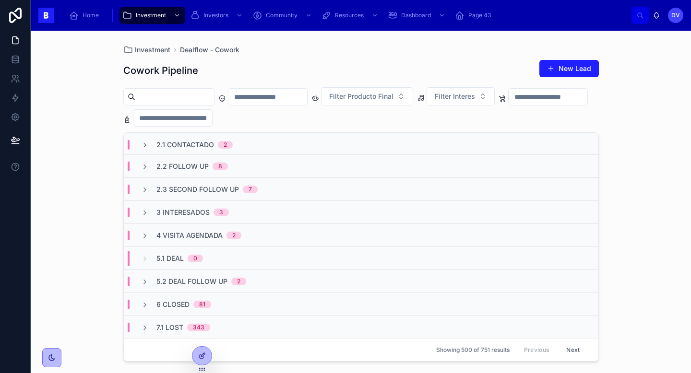
scroll to position [47, 0]
click at [254, 282] on div "5.2 Deal Follow Up 2" at bounding box center [194, 282] width 128 height 10
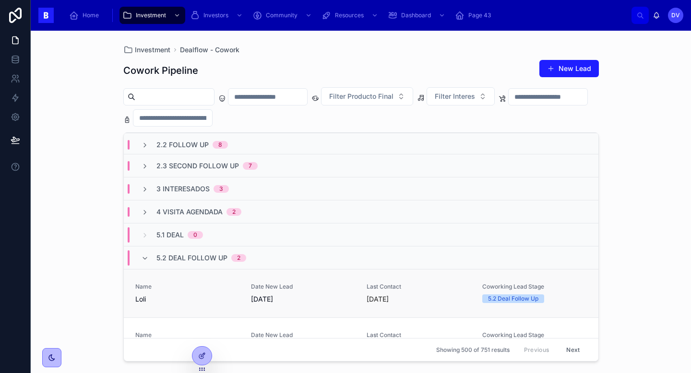
scroll to position [66, 0]
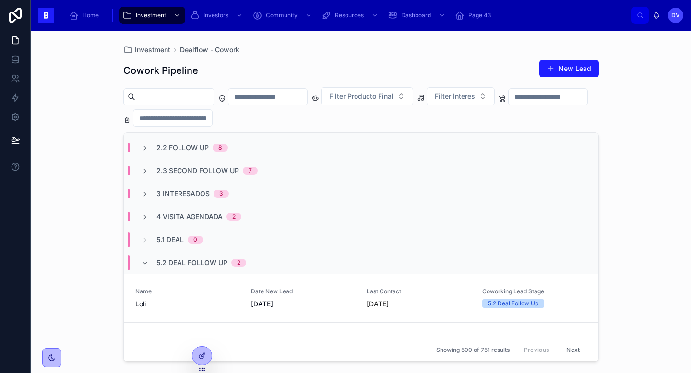
click at [200, 195] on span "3 Interesados" at bounding box center [182, 194] width 53 height 10
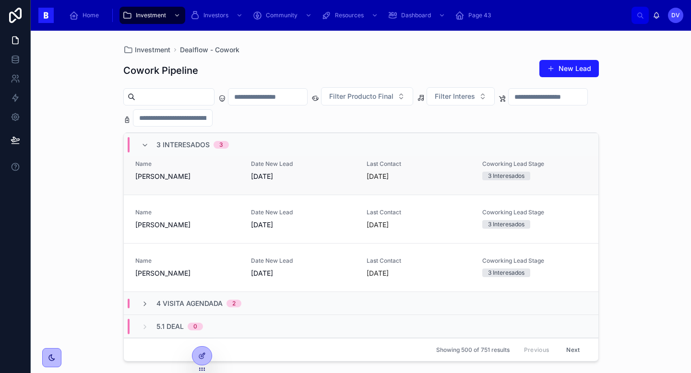
scroll to position [124, 0]
click at [234, 215] on span "Name" at bounding box center [187, 213] width 104 height 8
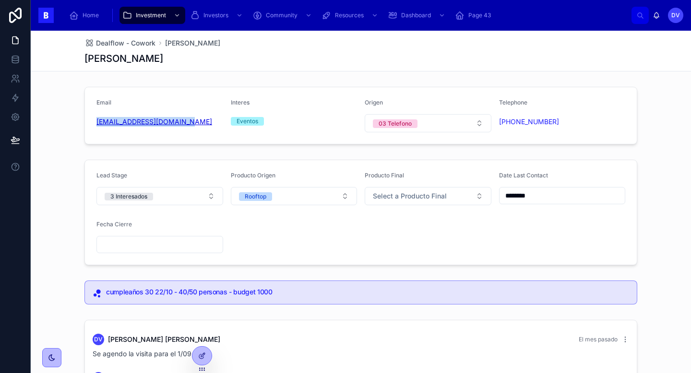
copy link "[EMAIL_ADDRESS][DOMAIN_NAME]"
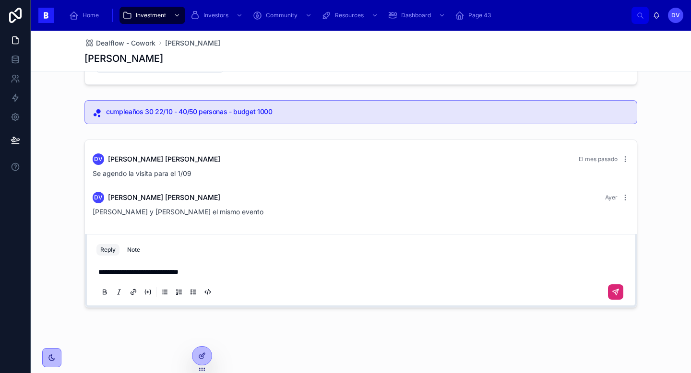
click at [618, 295] on icon at bounding box center [616, 292] width 8 height 8
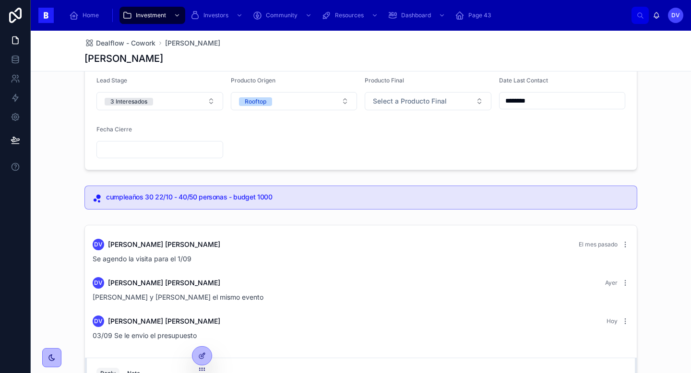
scroll to position [40, 0]
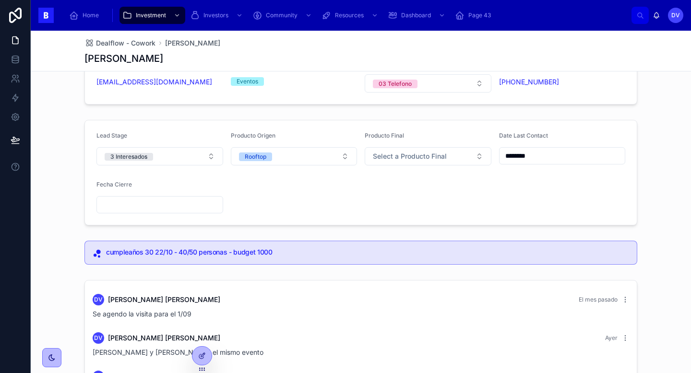
click at [540, 152] on input "********" at bounding box center [562, 155] width 126 height 13
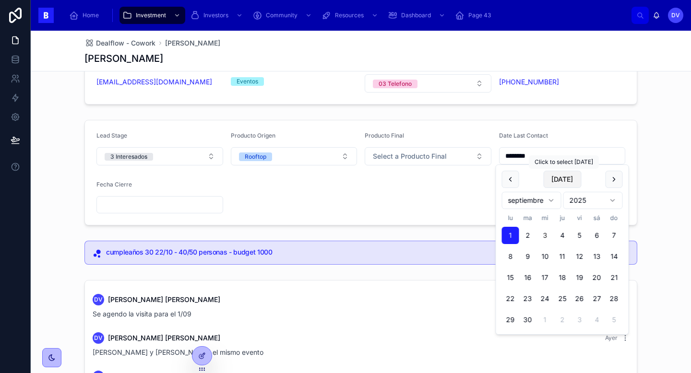
click at [565, 179] on button "[DATE]" at bounding box center [562, 179] width 38 height 17
type input "********"
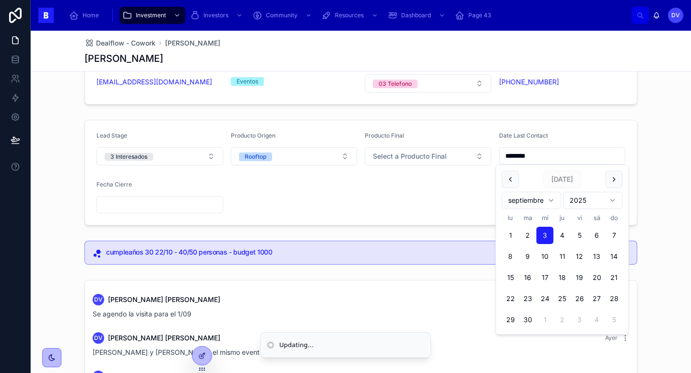
click at [430, 198] on form "Lead Stage 3 Interesados Producto Origen Rooftop Producto Final Select a Produc…" at bounding box center [361, 172] width 552 height 105
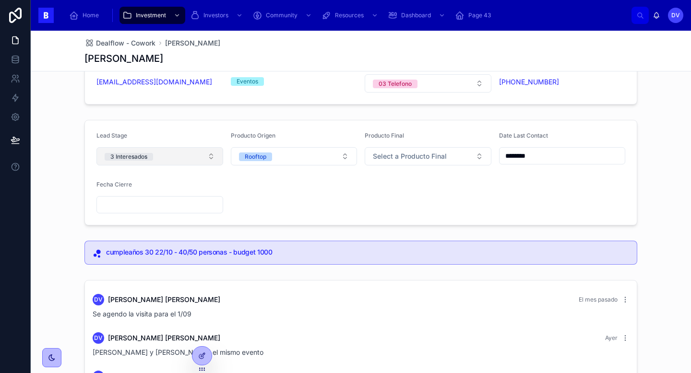
click at [209, 161] on button "3 Interesados" at bounding box center [159, 156] width 127 height 18
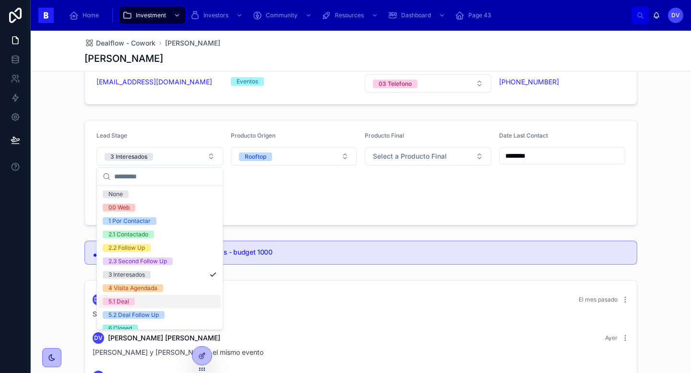
click at [178, 304] on div "5.1 Deal" at bounding box center [160, 301] width 122 height 13
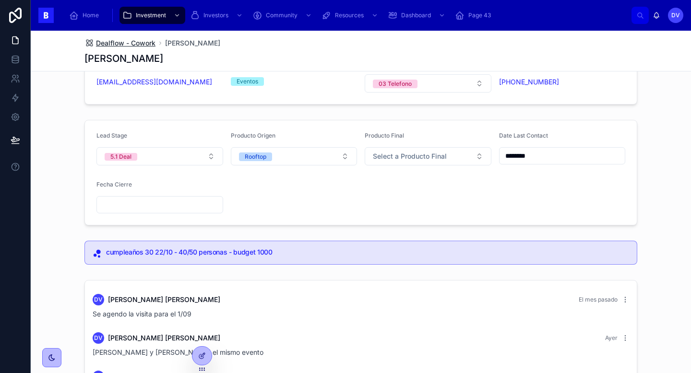
click at [141, 46] on span "Dealflow - Cowork" at bounding box center [125, 43] width 59 height 10
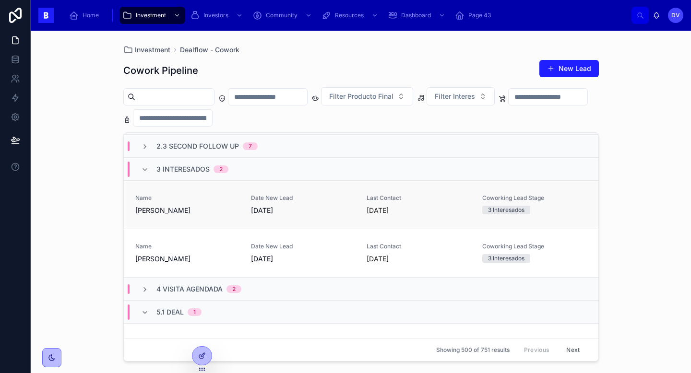
scroll to position [89, 0]
click at [214, 218] on link "Name [PERSON_NAME] Date New Lead [DATE] Last Contact [DATE] Coworking Lead Stag…" at bounding box center [361, 206] width 475 height 48
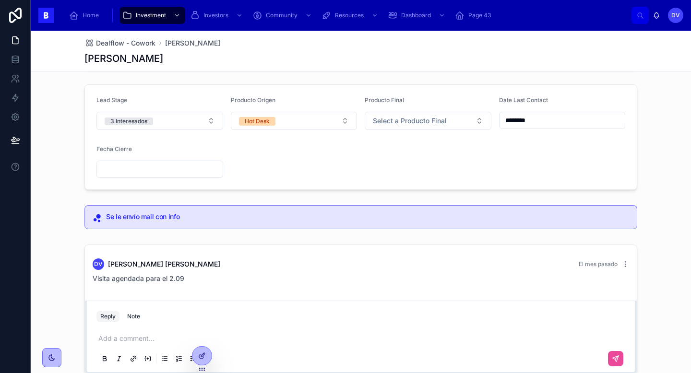
scroll to position [63, 0]
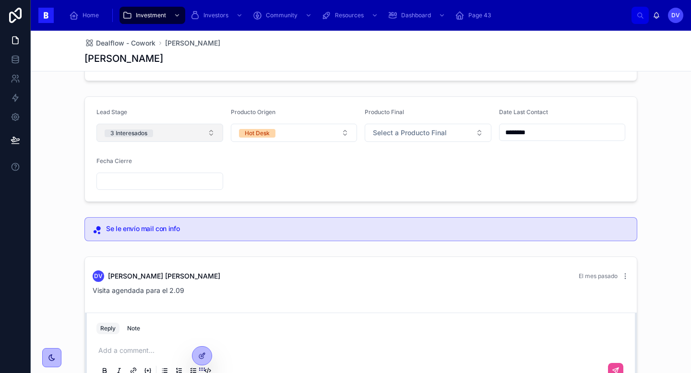
click at [211, 136] on button "3 Interesados" at bounding box center [159, 133] width 127 height 18
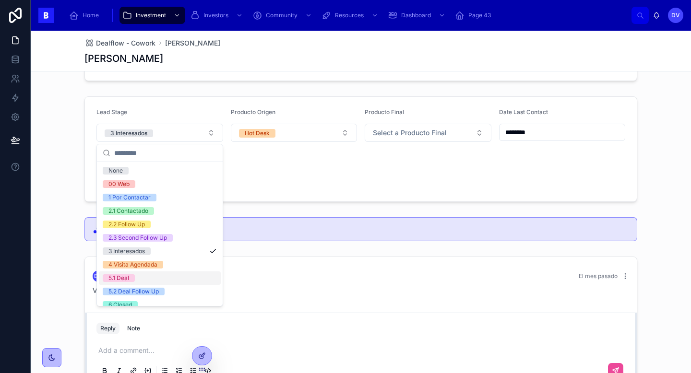
click at [155, 276] on div "5.1 Deal" at bounding box center [160, 278] width 122 height 13
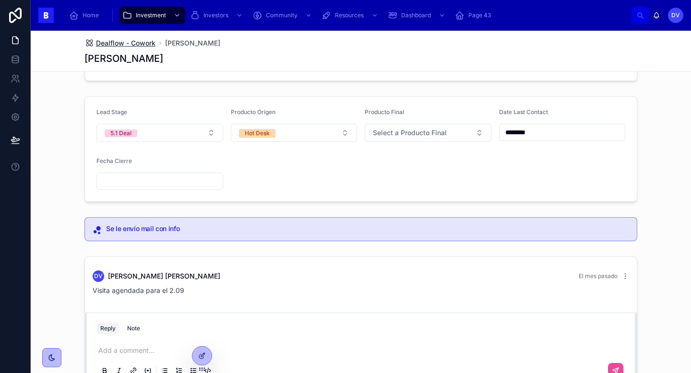
click at [144, 47] on span "Dealflow - Cowork" at bounding box center [125, 43] width 59 height 10
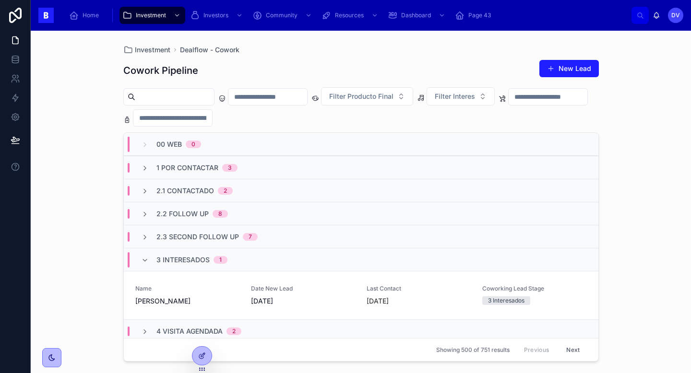
click at [183, 261] on span "3 Interesados" at bounding box center [182, 260] width 53 height 10
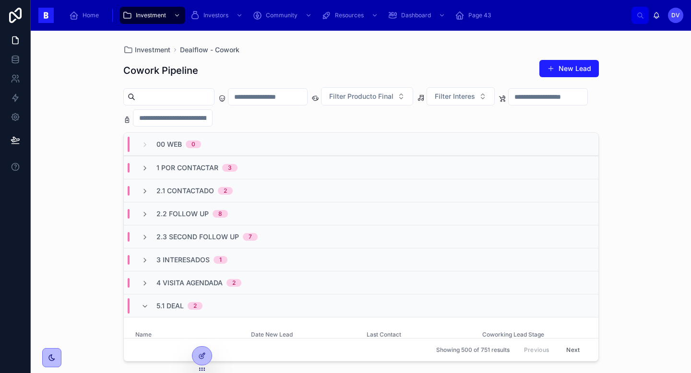
click at [180, 236] on span "2.3 Second Follow Up" at bounding box center [197, 237] width 83 height 10
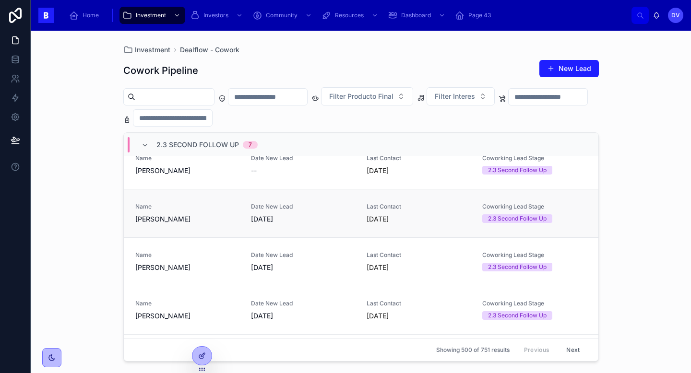
scroll to position [205, 0]
click at [229, 221] on span "[PERSON_NAME]" at bounding box center [187, 219] width 104 height 10
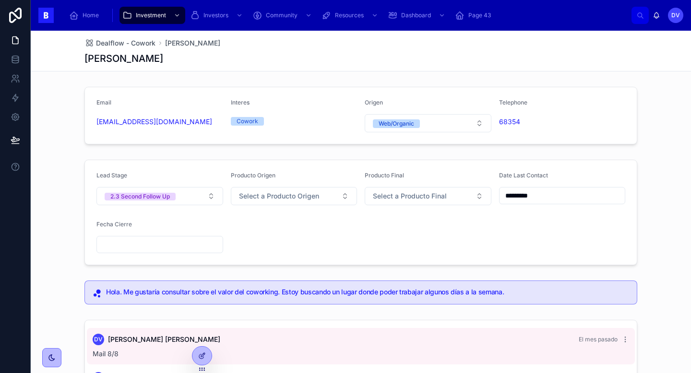
scroll to position [0, 0]
copy link "[EMAIL_ADDRESS][DOMAIN_NAME]"
click at [561, 195] on input "*********" at bounding box center [562, 195] width 126 height 13
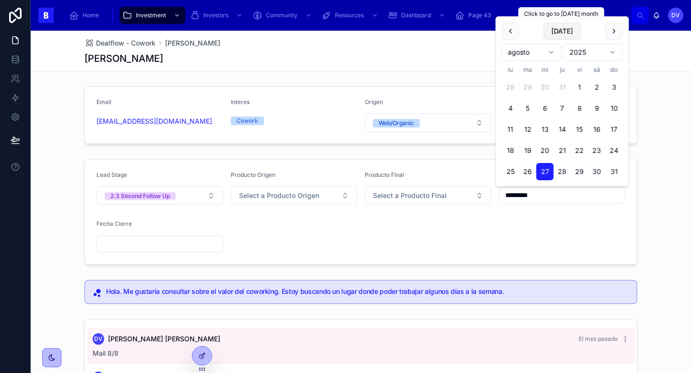
click at [566, 32] on button "[DATE]" at bounding box center [562, 31] width 38 height 17
click at [567, 35] on button "[DATE]" at bounding box center [562, 31] width 38 height 17
type input "********"
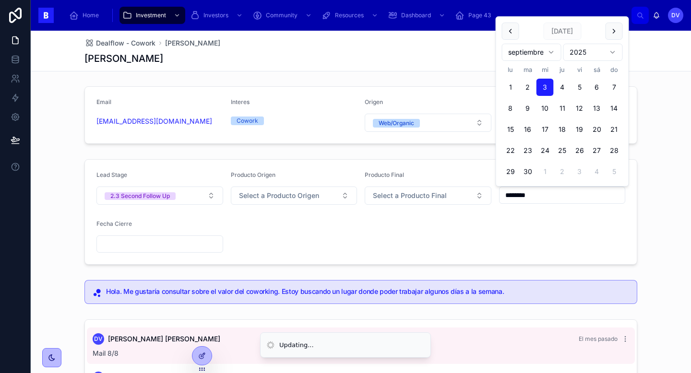
click at [146, 251] on div at bounding box center [159, 244] width 127 height 17
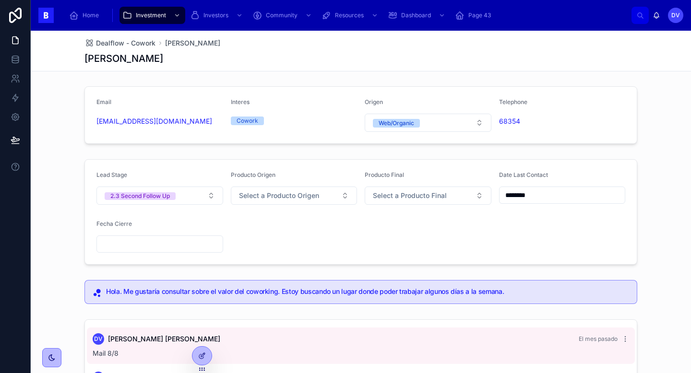
click at [146, 250] on input "text" at bounding box center [160, 243] width 126 height 13
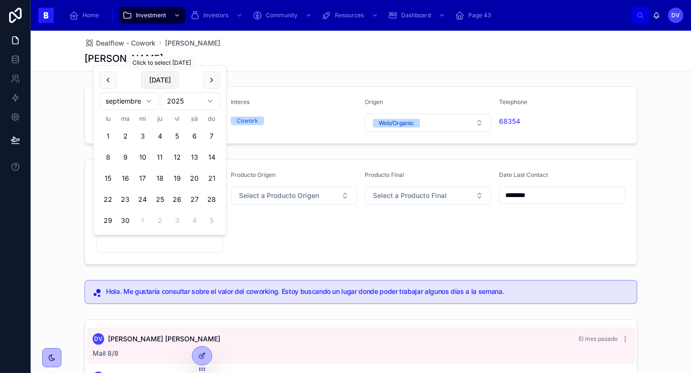
click at [162, 85] on button "[DATE]" at bounding box center [160, 79] width 38 height 17
type input "********"
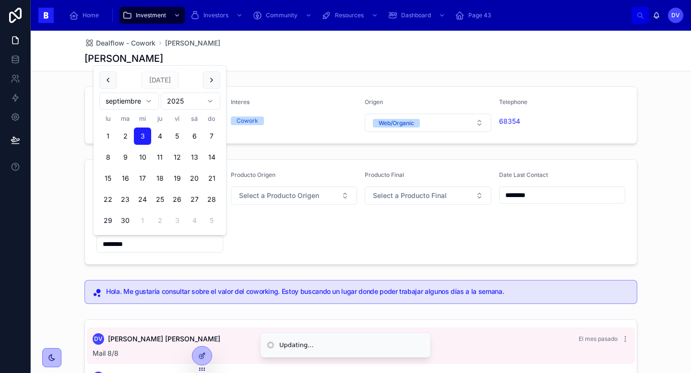
click at [289, 236] on form "Lead Stage 2.3 Second Follow Up Producto Origen Select a Producto Origen Produc…" at bounding box center [361, 212] width 552 height 105
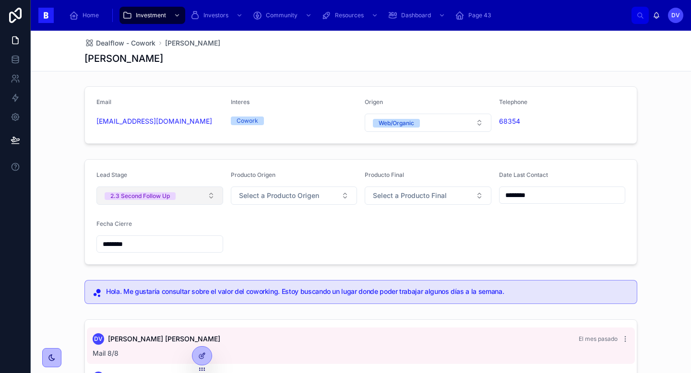
click at [214, 197] on button "2.3 Second Follow Up" at bounding box center [159, 196] width 127 height 18
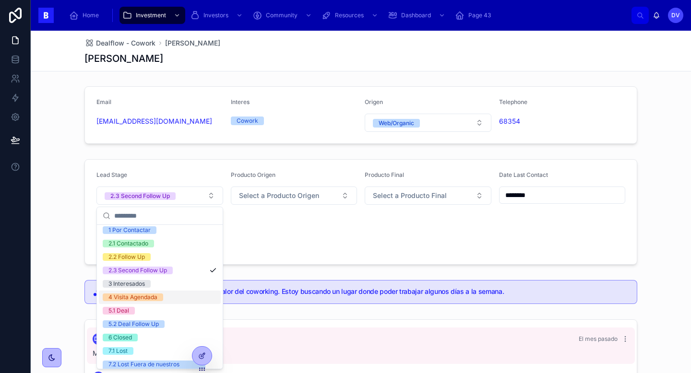
scroll to position [56, 0]
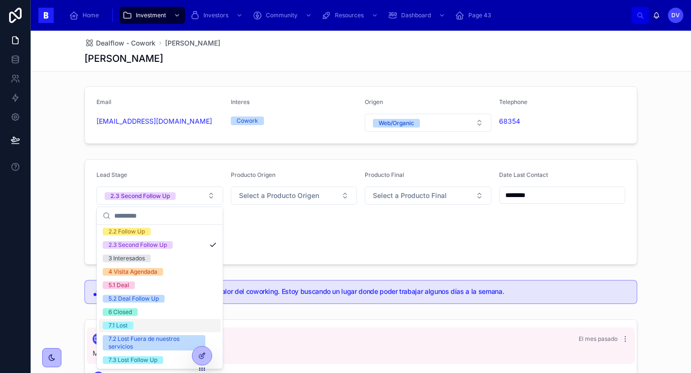
click at [135, 325] on div "7.1 Lost" at bounding box center [160, 325] width 122 height 13
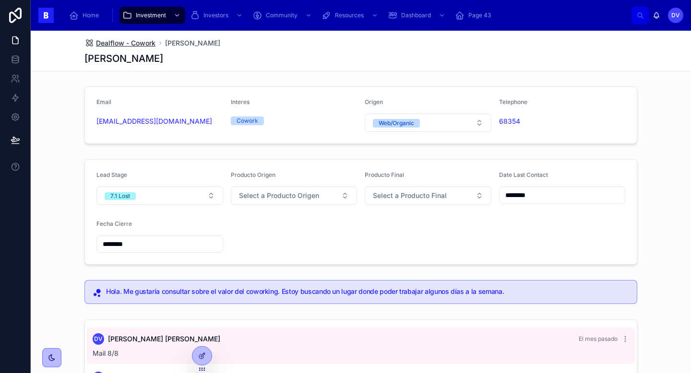
click at [146, 42] on span "Dealflow - Cowork" at bounding box center [125, 43] width 59 height 10
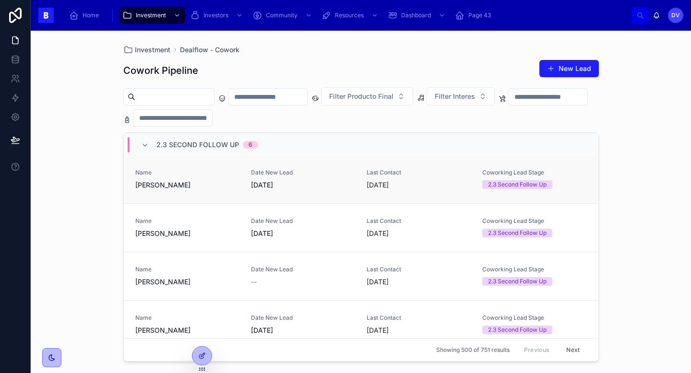
scroll to position [96, 0]
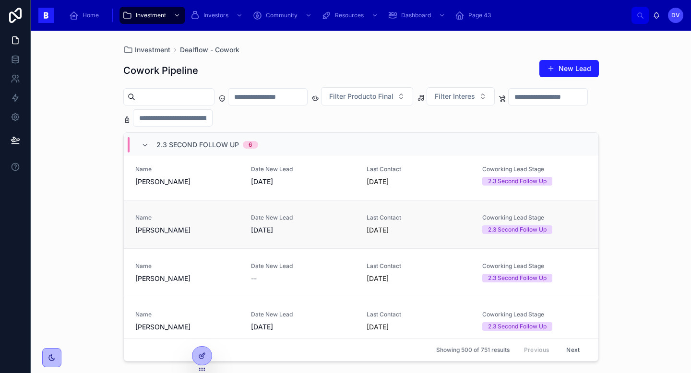
click at [308, 232] on span "[DATE]" at bounding box center [303, 231] width 104 height 10
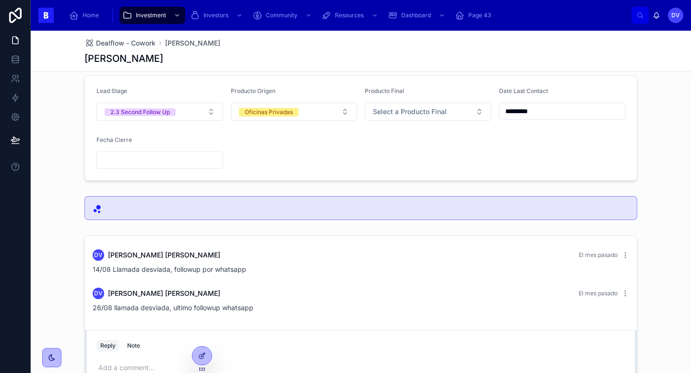
scroll to position [84, 0]
click at [550, 109] on input "*********" at bounding box center [562, 111] width 126 height 13
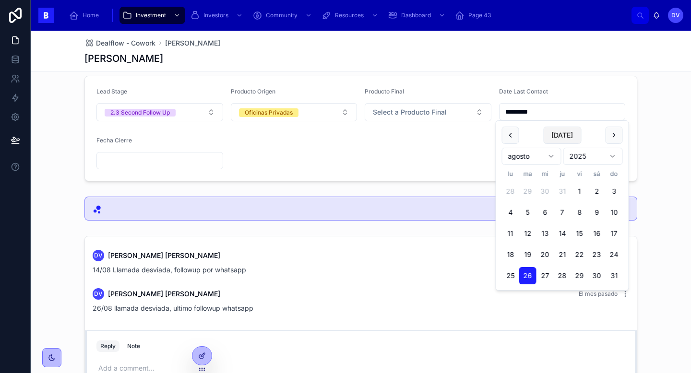
click at [568, 137] on button "[DATE]" at bounding box center [562, 135] width 38 height 17
click at [558, 136] on button "[DATE]" at bounding box center [562, 135] width 38 height 17
type input "********"
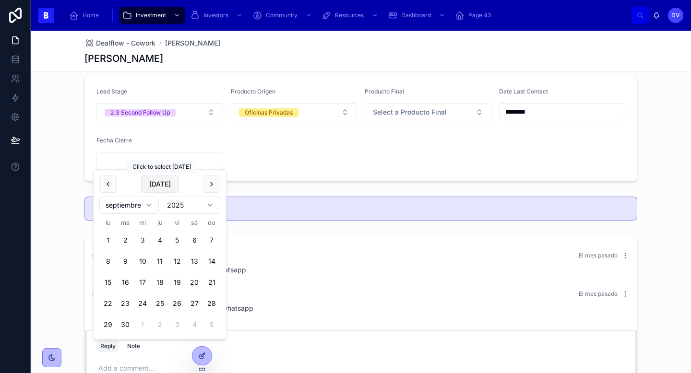
click at [160, 185] on button "[DATE]" at bounding box center [160, 184] width 38 height 17
type input "********"
click at [312, 235] on div "DV [PERSON_NAME] El mes pasado 14/08 Llamada desviada, followup por whatsapp DV…" at bounding box center [361, 320] width 660 height 176
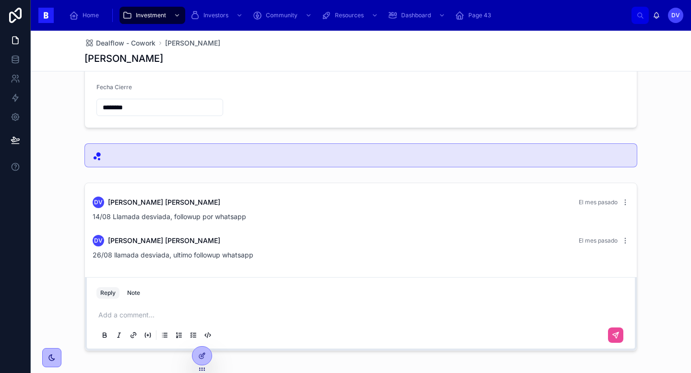
scroll to position [138, 0]
click at [110, 317] on p at bounding box center [362, 314] width 529 height 10
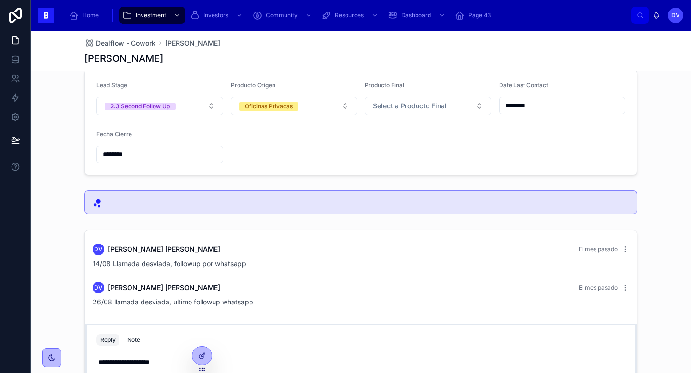
scroll to position [0, 0]
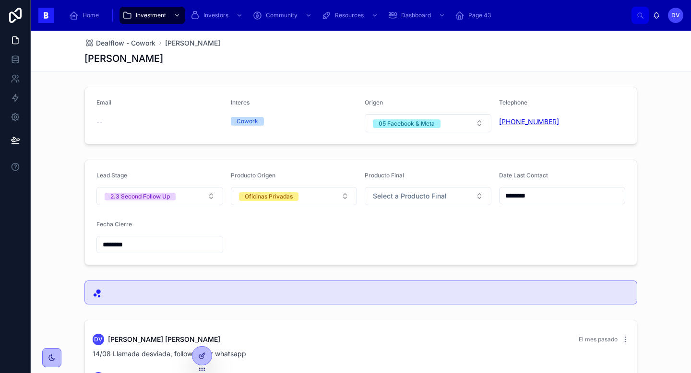
copy link "[PHONE_NUMBER]"
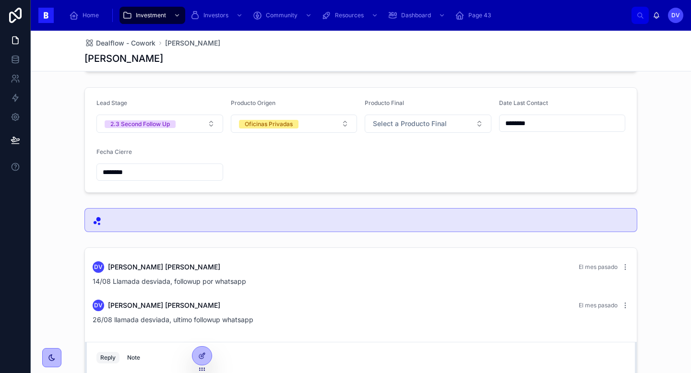
scroll to position [180, 0]
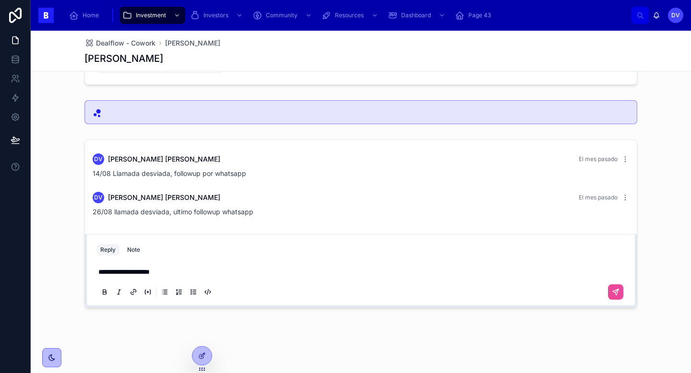
click at [179, 275] on p "**********" at bounding box center [362, 272] width 529 height 10
click at [617, 292] on icon at bounding box center [616, 292] width 6 height 6
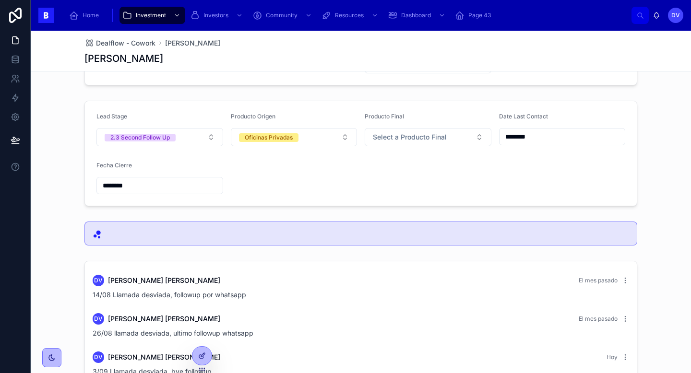
scroll to position [54, 0]
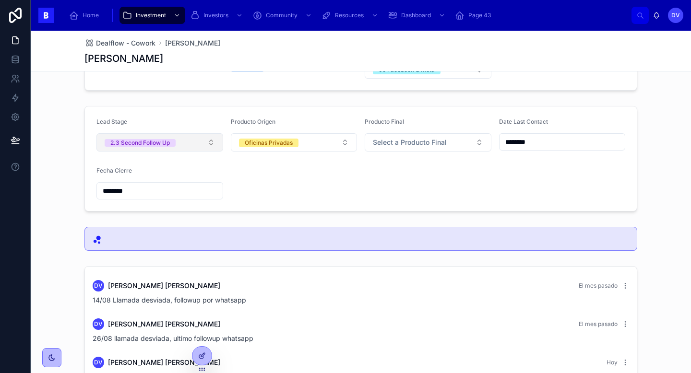
click at [209, 142] on button "2.3 Second Follow Up" at bounding box center [159, 142] width 127 height 18
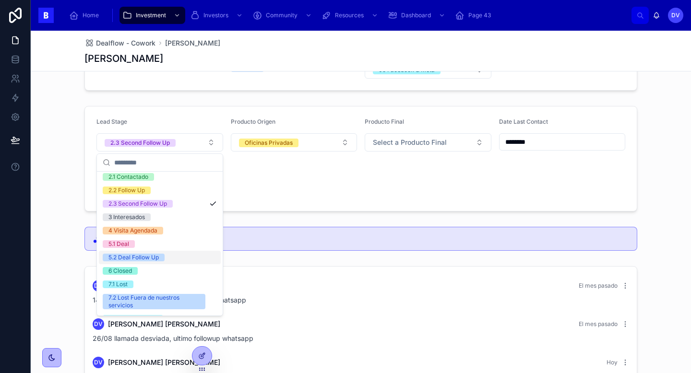
scroll to position [48, 0]
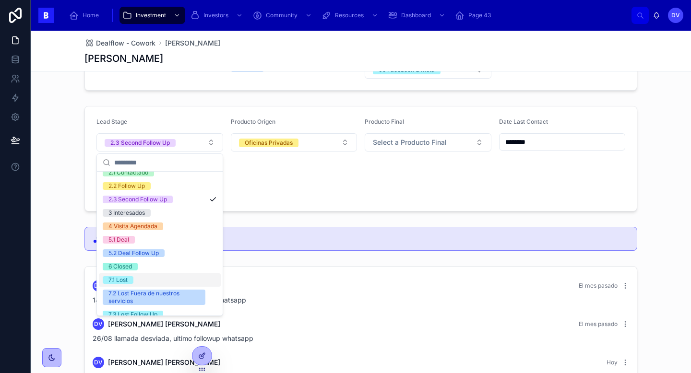
click at [155, 280] on div "7.1 Lost" at bounding box center [160, 279] width 122 height 13
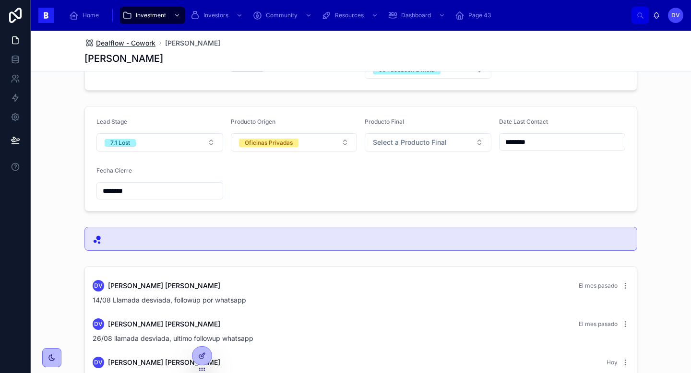
click at [140, 43] on span "Dealflow - Cowork" at bounding box center [125, 43] width 59 height 10
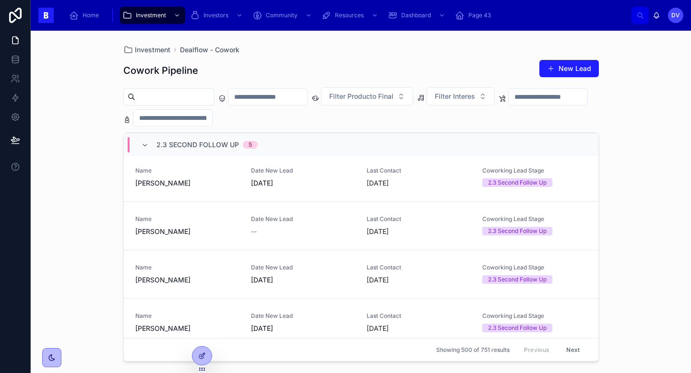
scroll to position [73, 0]
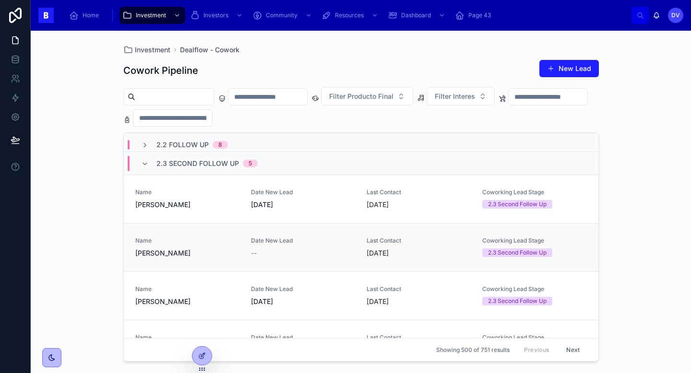
click at [205, 239] on span "Name" at bounding box center [187, 241] width 104 height 8
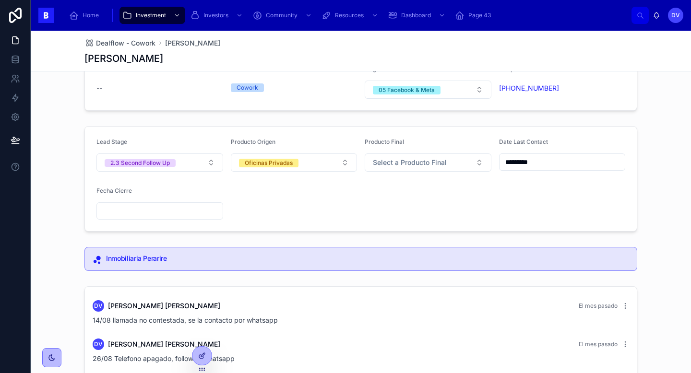
scroll to position [34, 0]
click at [562, 164] on input "*********" at bounding box center [562, 161] width 126 height 13
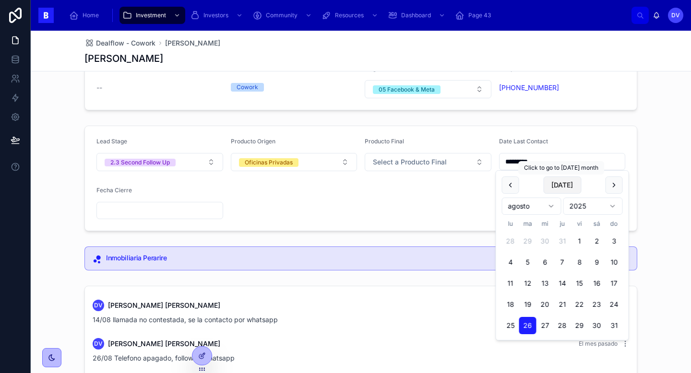
click at [566, 183] on button "[DATE]" at bounding box center [562, 185] width 38 height 17
type input "********"
click at [356, 206] on form "Lead Stage 2.3 Second Follow Up Producto Origen Oficinas Privadas Producto Fina…" at bounding box center [361, 178] width 552 height 105
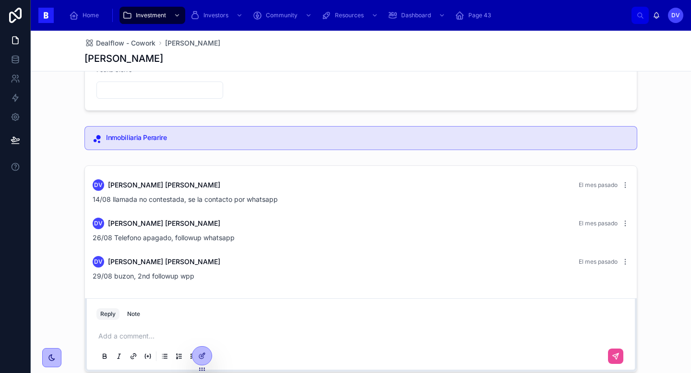
scroll to position [219, 0]
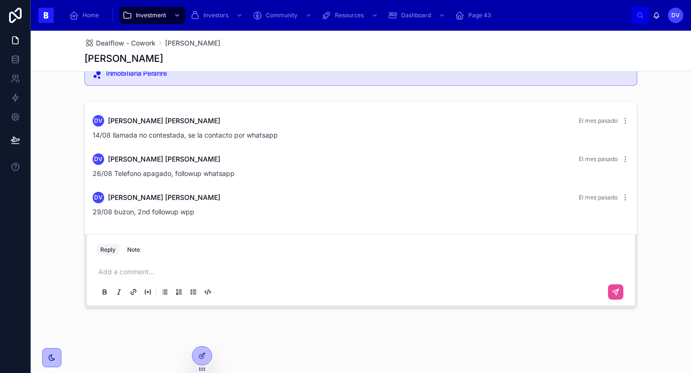
click at [156, 272] on p at bounding box center [362, 272] width 529 height 10
click at [617, 293] on icon at bounding box center [616, 292] width 8 height 8
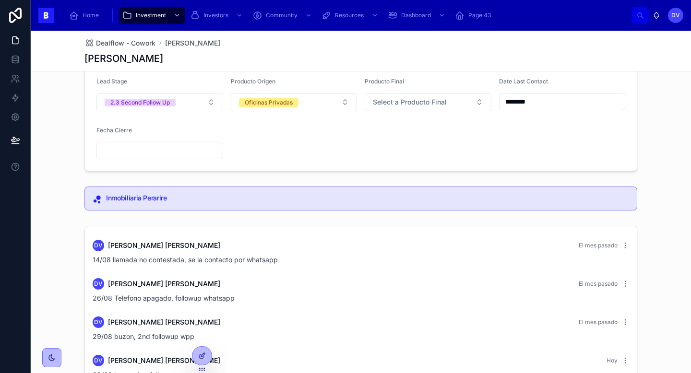
scroll to position [63, 0]
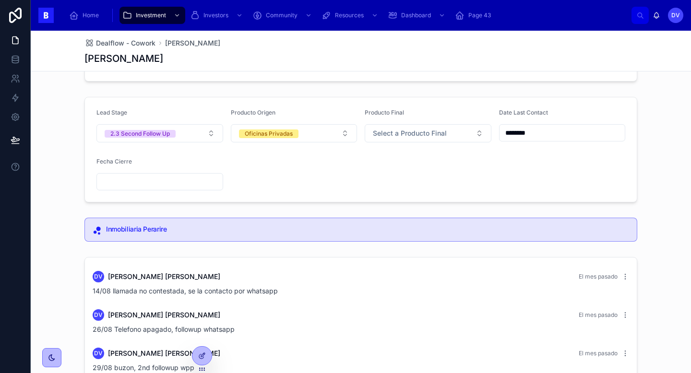
click at [149, 184] on input "text" at bounding box center [160, 181] width 126 height 13
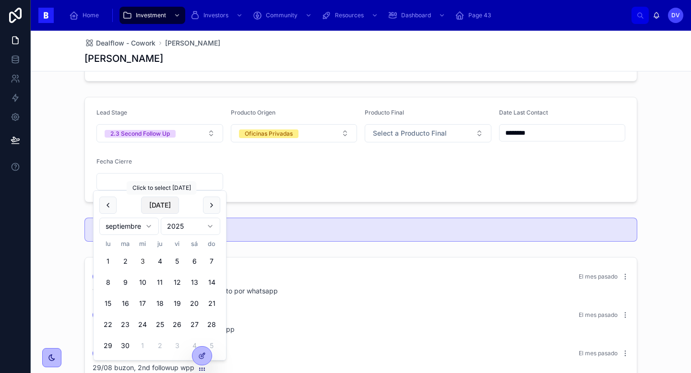
click at [166, 206] on button "[DATE]" at bounding box center [160, 205] width 38 height 17
type input "********"
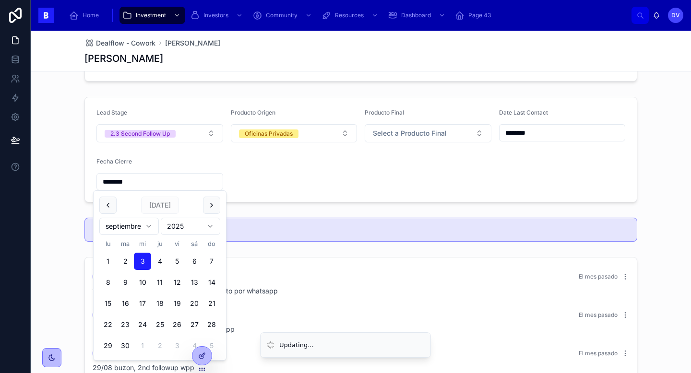
click at [287, 178] on form "Lead Stage 2.3 Second Follow Up Producto Origen Oficinas Privadas Producto Fina…" at bounding box center [361, 149] width 552 height 105
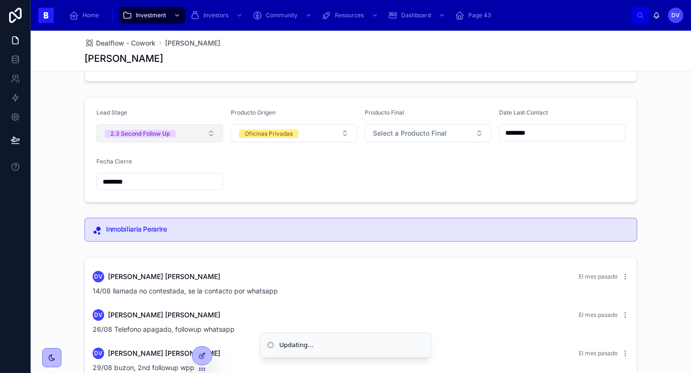
click at [212, 135] on button "2.3 Second Follow Up" at bounding box center [159, 133] width 127 height 18
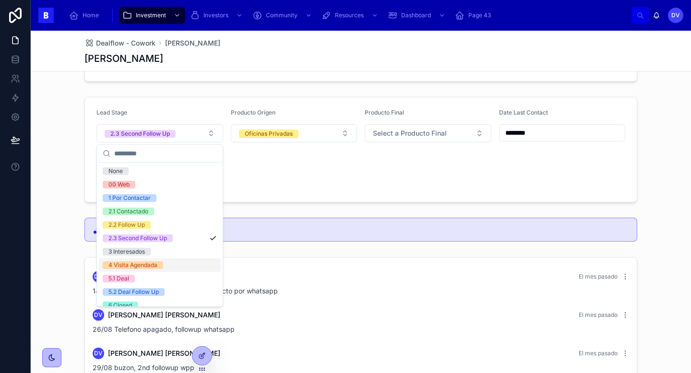
scroll to position [56, 0]
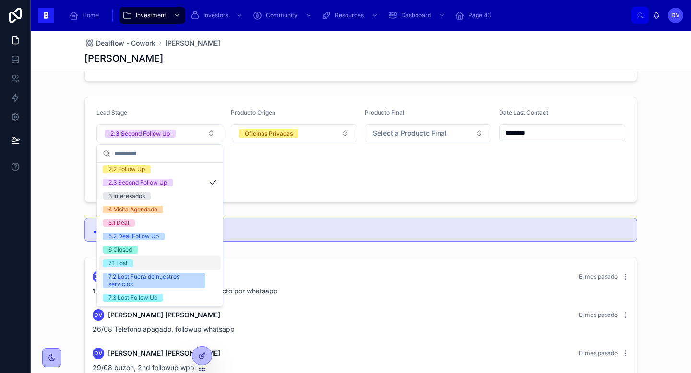
click at [151, 264] on div "7.1 Lost" at bounding box center [160, 263] width 122 height 13
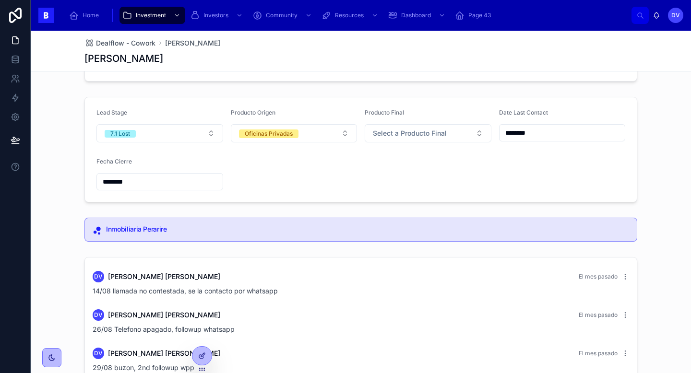
scroll to position [0, 0]
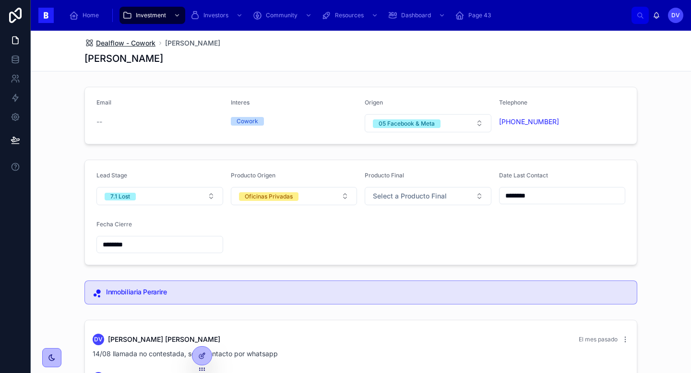
click at [142, 44] on span "Dealflow - Cowork" at bounding box center [125, 43] width 59 height 10
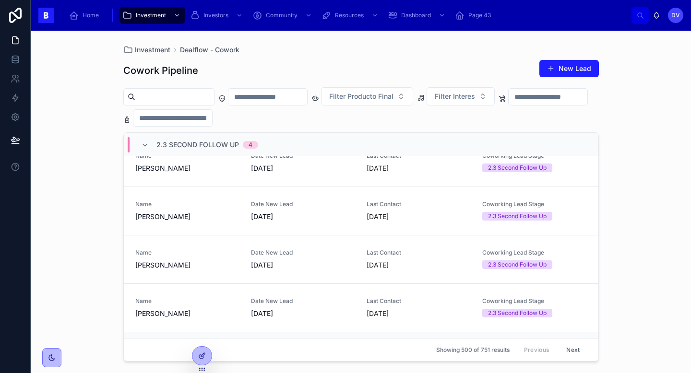
scroll to position [124, 0]
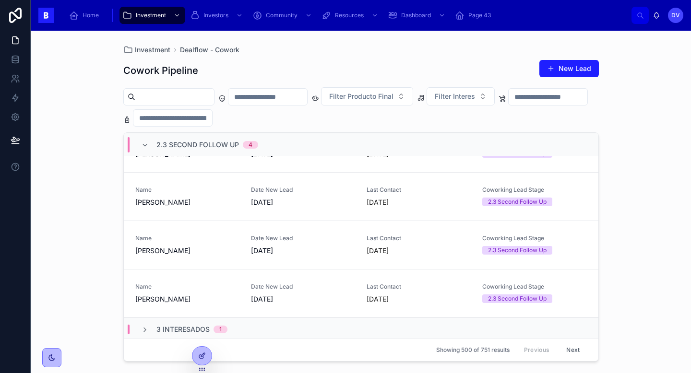
click at [191, 144] on span "2.3 Second Follow Up" at bounding box center [197, 145] width 83 height 10
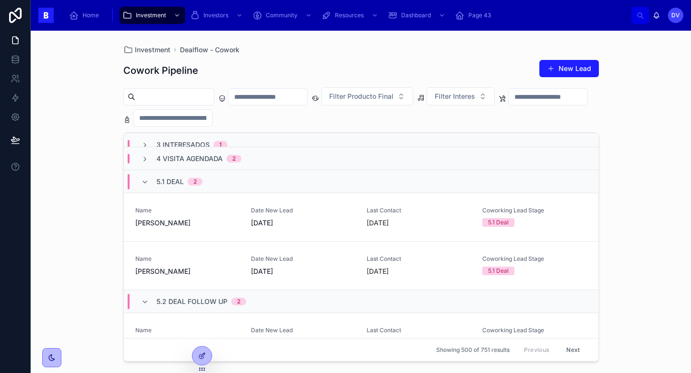
click at [169, 183] on span "5.1 Deal" at bounding box center [169, 182] width 27 height 10
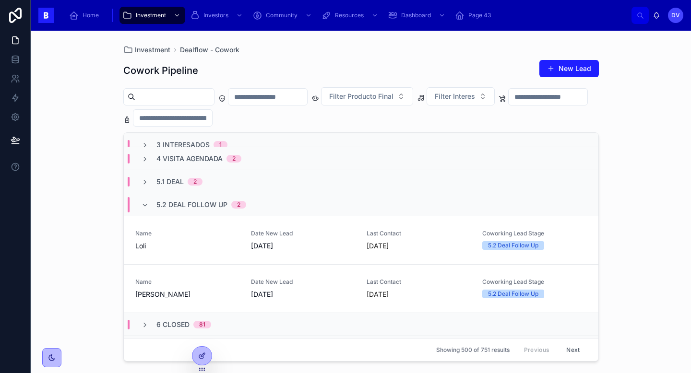
click at [170, 206] on span "5.2 Deal Follow Up" at bounding box center [191, 205] width 71 height 10
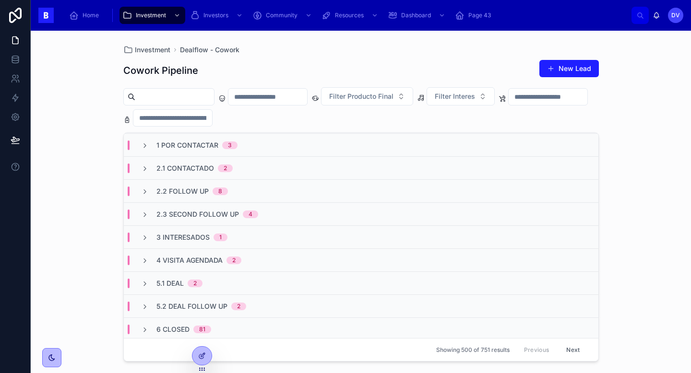
scroll to position [0, 0]
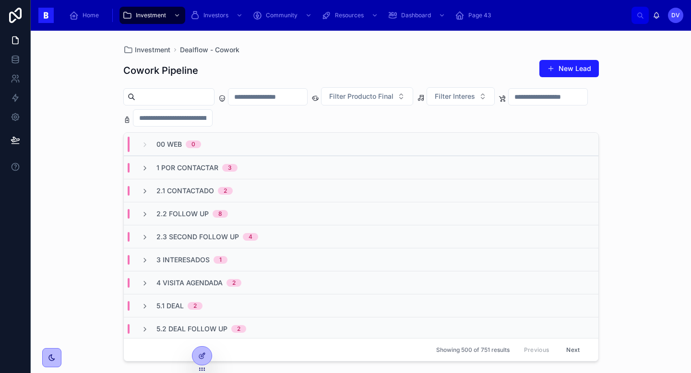
click at [173, 168] on span "1 Por Contactar" at bounding box center [187, 168] width 62 height 10
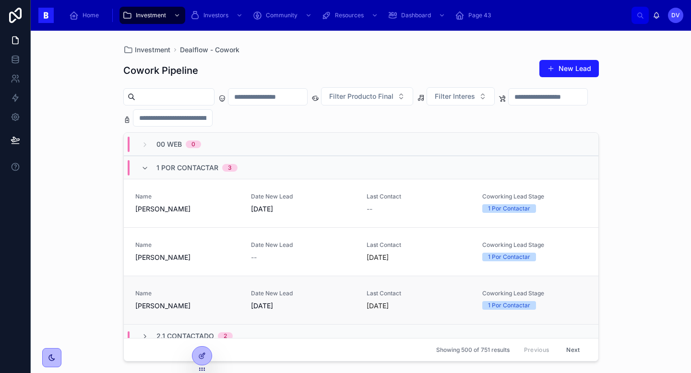
click at [205, 297] on span "Name" at bounding box center [187, 294] width 104 height 8
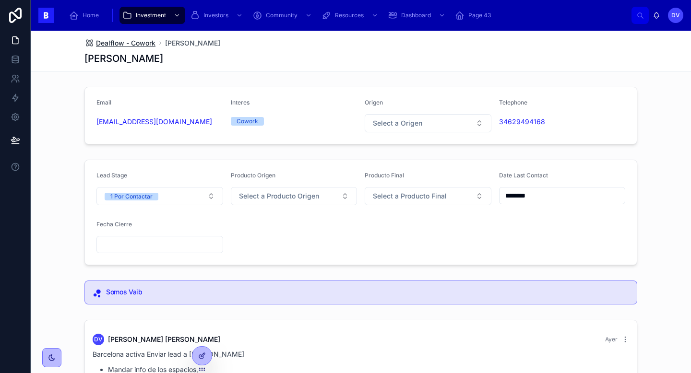
click at [147, 40] on span "Dealflow - Cowork" at bounding box center [125, 43] width 59 height 10
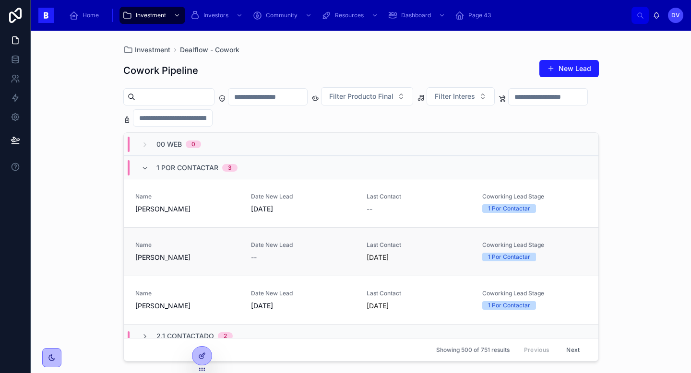
click at [181, 245] on span "Name" at bounding box center [187, 245] width 104 height 8
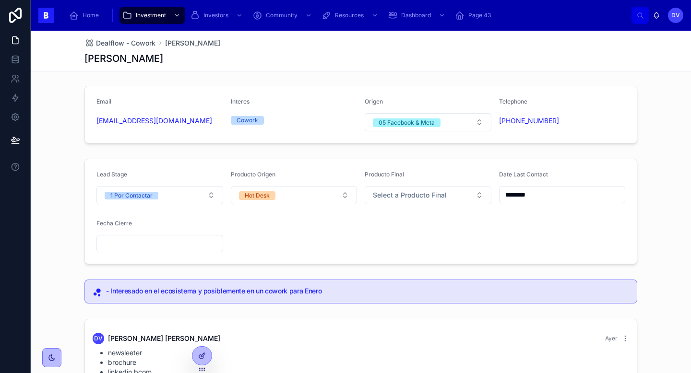
scroll to position [0, 0]
click at [141, 40] on span "Dealflow - Cowork" at bounding box center [125, 43] width 59 height 10
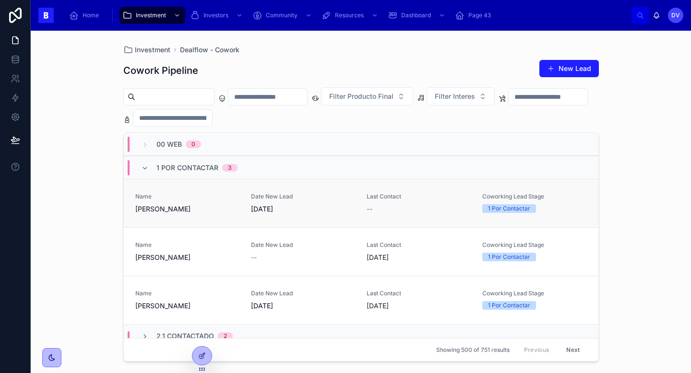
click at [200, 208] on span "[PERSON_NAME]" at bounding box center [187, 209] width 104 height 10
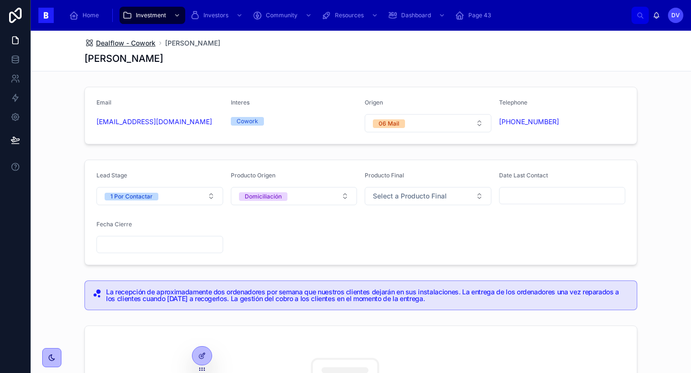
click at [140, 44] on span "Dealflow - Cowork" at bounding box center [125, 43] width 59 height 10
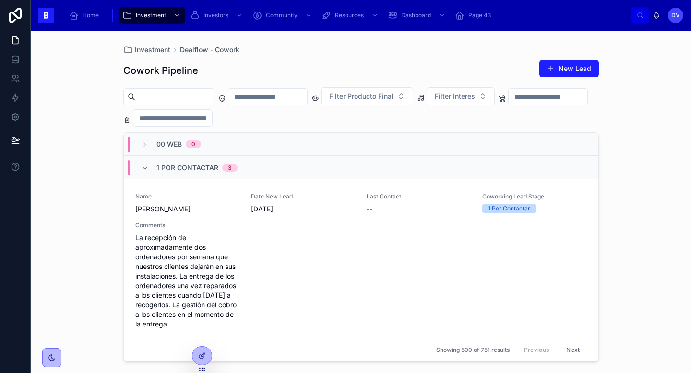
click at [152, 168] on div "1 Por Contactar 3" at bounding box center [189, 167] width 96 height 15
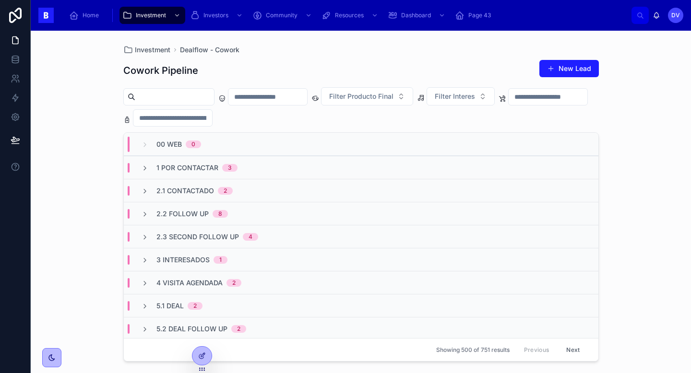
click at [290, 96] on input "text" at bounding box center [267, 96] width 79 height 13
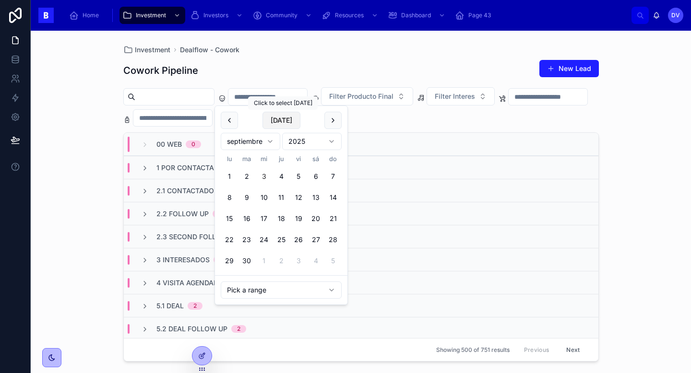
click at [277, 125] on button "[DATE]" at bounding box center [281, 120] width 38 height 17
click at [277, 125] on span "[DATE]" at bounding box center [281, 120] width 38 height 17
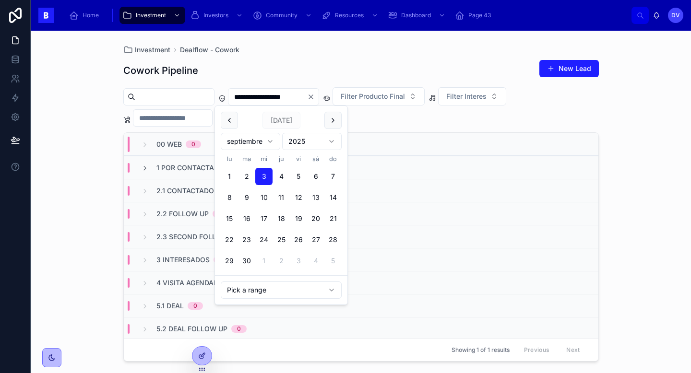
click at [244, 181] on button "2" at bounding box center [246, 176] width 17 height 17
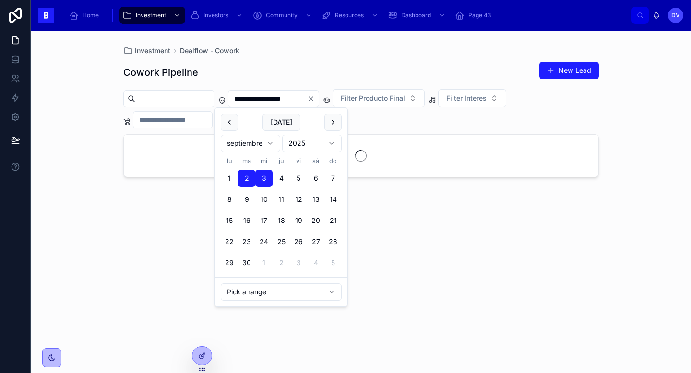
click at [246, 179] on button "2" at bounding box center [246, 178] width 17 height 17
type input "**********"
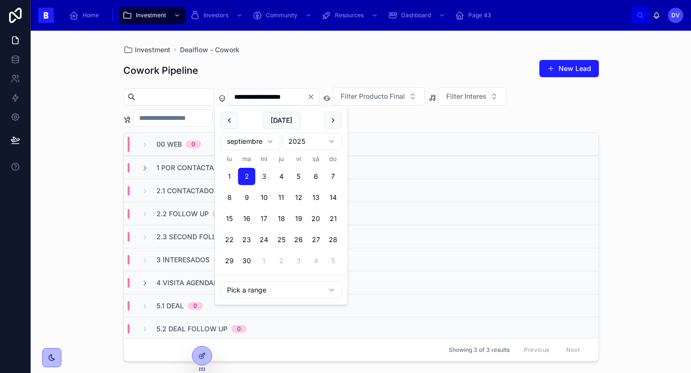
click at [624, 128] on div "**********" at bounding box center [361, 202] width 660 height 343
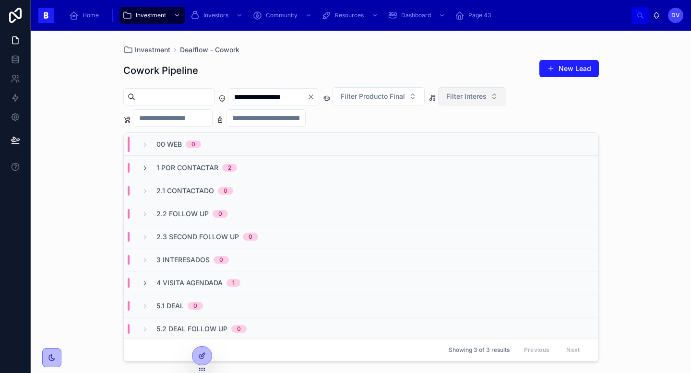
click at [506, 98] on button "Filter Interes" at bounding box center [472, 96] width 68 height 18
click at [478, 138] on div "Cowork" at bounding box center [489, 135] width 115 height 15
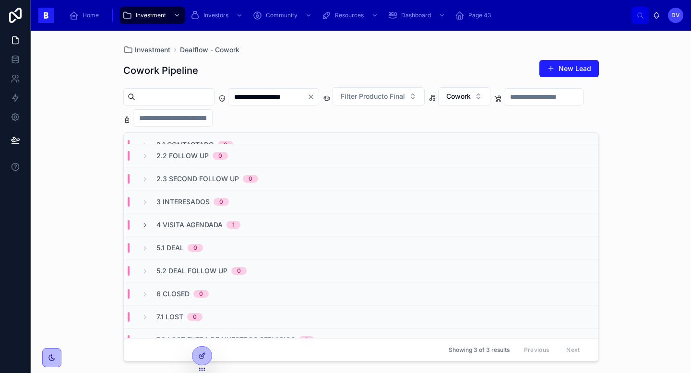
scroll to position [59, 0]
click at [239, 222] on span "1" at bounding box center [233, 224] width 14 height 8
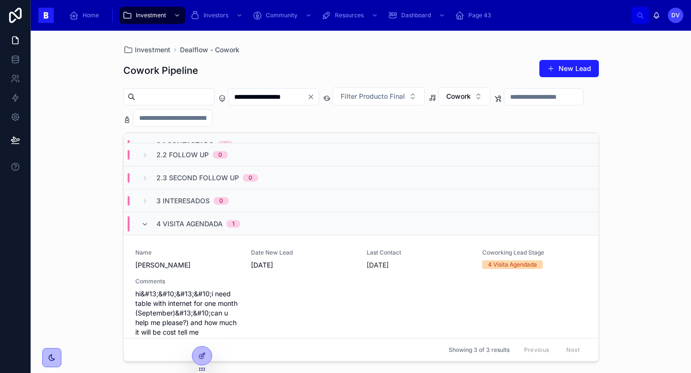
click at [239, 222] on span "1" at bounding box center [233, 224] width 14 height 8
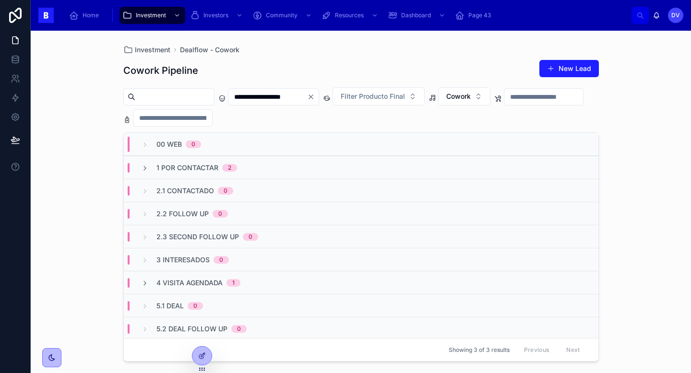
scroll to position [1, 0]
click at [208, 168] on span "1 Por Contactar" at bounding box center [187, 167] width 62 height 10
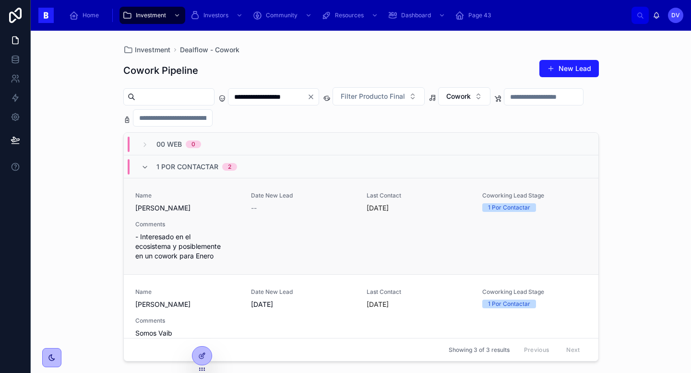
scroll to position [4, 0]
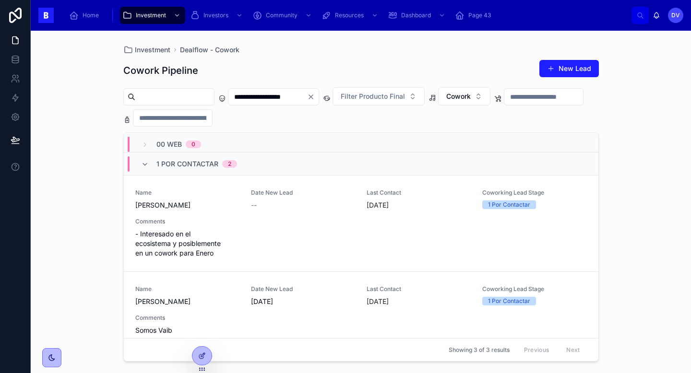
click at [233, 165] on span "2" at bounding box center [229, 164] width 15 height 8
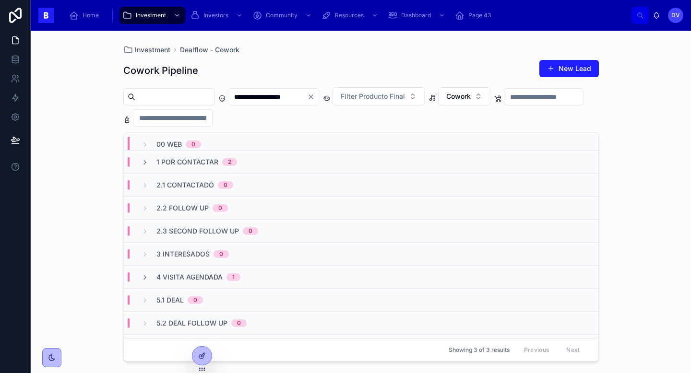
scroll to position [0, 0]
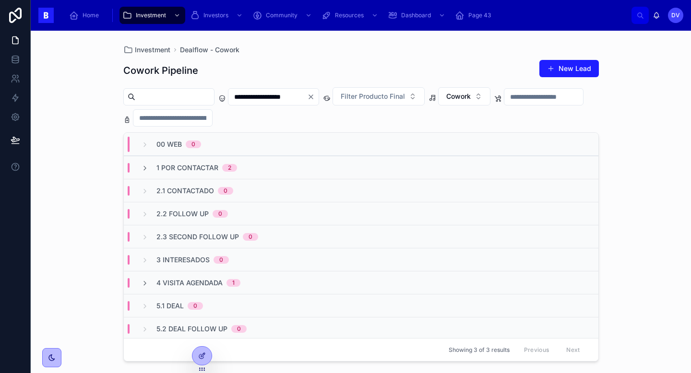
click at [217, 283] on span "4 Visita Agendada" at bounding box center [189, 283] width 66 height 10
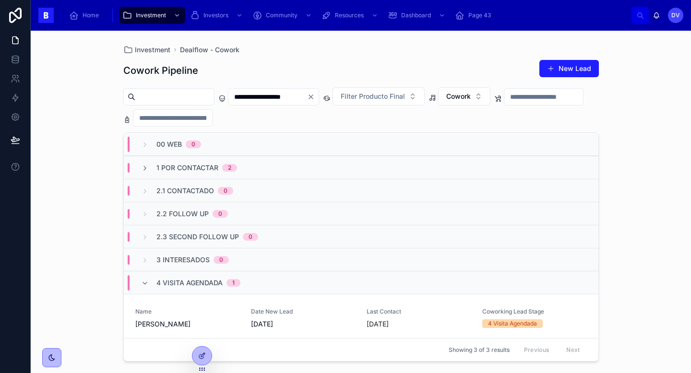
click at [217, 283] on span "4 Visita Agendada" at bounding box center [189, 283] width 66 height 10
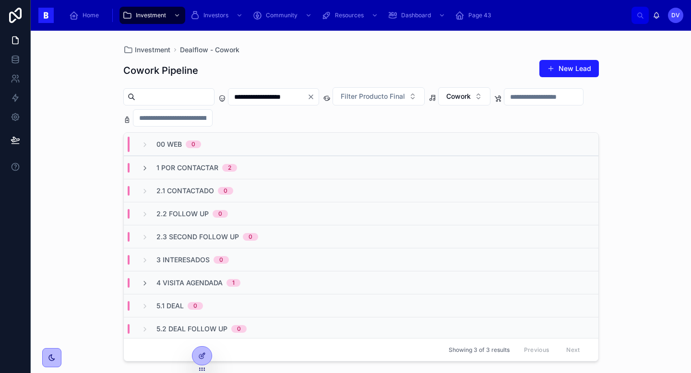
click at [214, 167] on span "1 Por Contactar" at bounding box center [187, 168] width 62 height 10
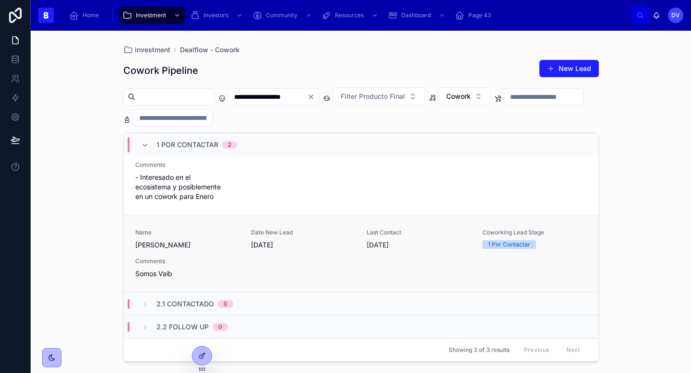
scroll to position [69, 0]
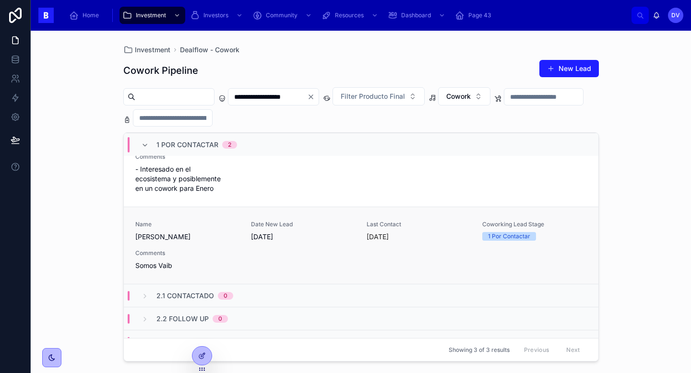
click at [272, 248] on div "Name Álvaro Minguillán Date New Lead 31/8/2025 Last Contact Yesterday Coworking…" at bounding box center [360, 246] width 451 height 50
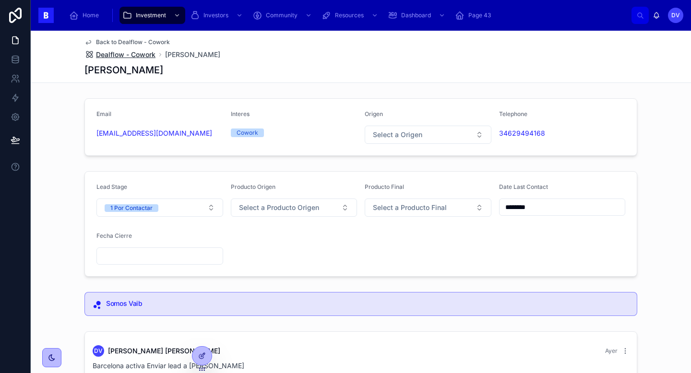
click at [135, 53] on span "Dealflow - Cowork" at bounding box center [125, 55] width 59 height 10
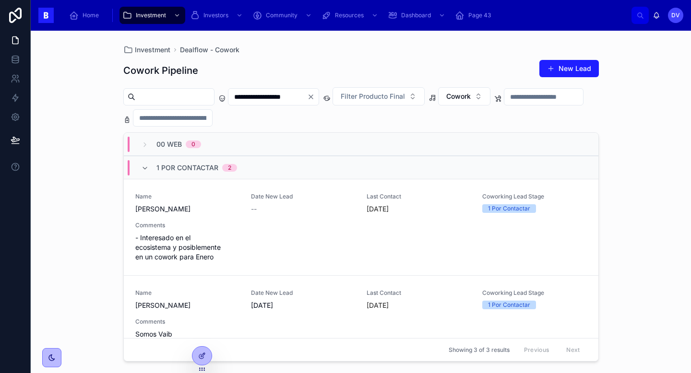
click at [228, 166] on div "2" at bounding box center [229, 168] width 3 height 8
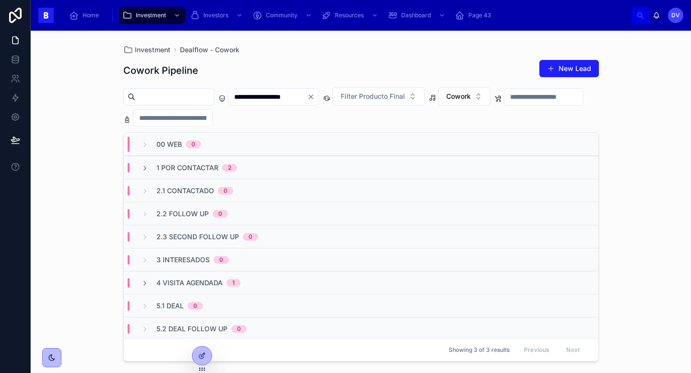
click at [315, 97] on icon "Clear" at bounding box center [311, 97] width 8 height 8
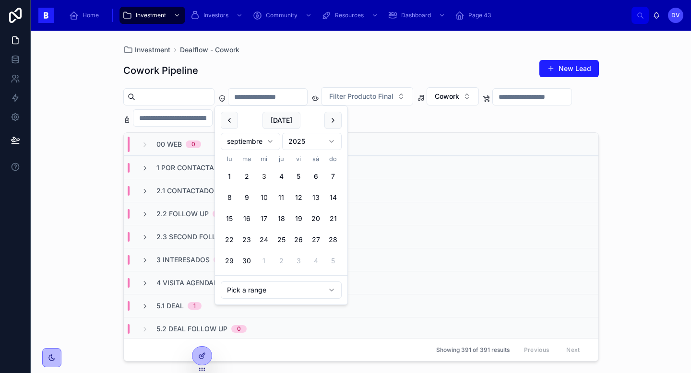
click at [293, 101] on input "text" at bounding box center [267, 96] width 79 height 13
click at [246, 180] on button "2" at bounding box center [246, 176] width 17 height 17
click at [228, 173] on button "1" at bounding box center [229, 176] width 17 height 17
type input "**********"
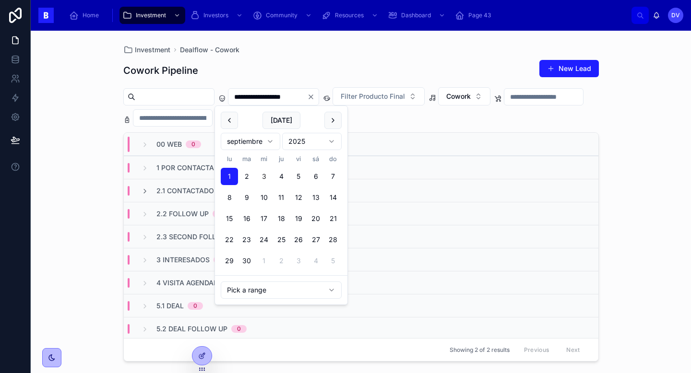
click at [299, 64] on div "Cowork Pipeline New Lead" at bounding box center [360, 70] width 475 height 22
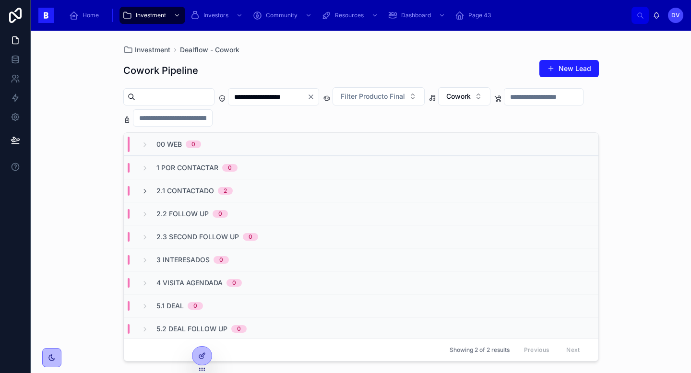
click at [272, 194] on div "2.1 Contactado 2" at bounding box center [361, 190] width 475 height 23
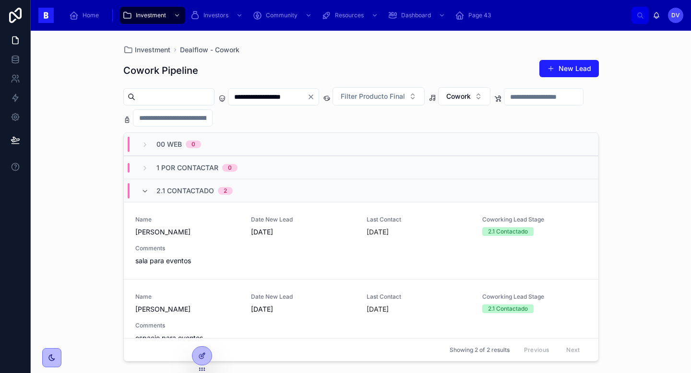
click at [272, 194] on div "2.1 Contactado 2" at bounding box center [361, 190] width 475 height 23
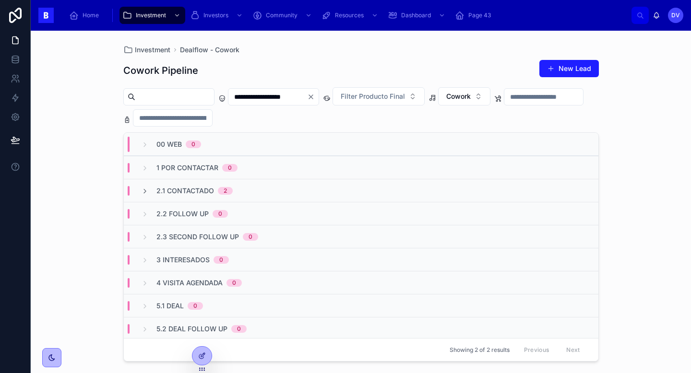
click at [212, 190] on span "2.1 Contactado" at bounding box center [185, 191] width 58 height 10
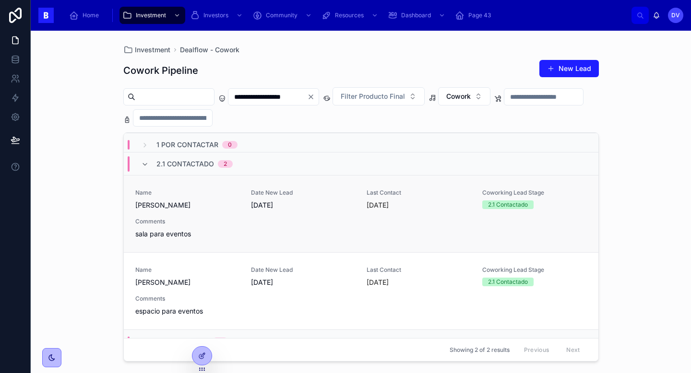
scroll to position [33, 0]
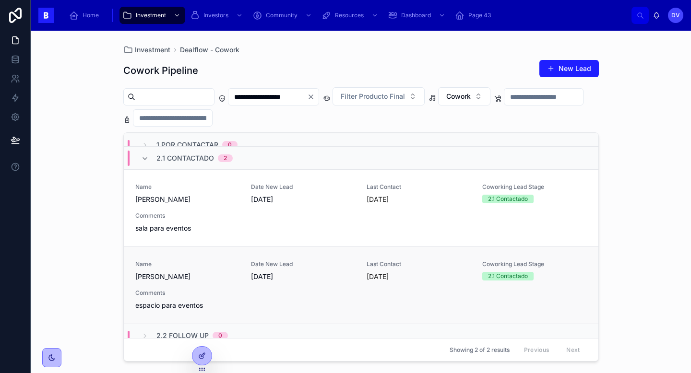
click at [270, 289] on div "Name María Alicia Machuca Huamán Date New Lead 31/8/2025 Last Contact hace 2 dí…" at bounding box center [360, 286] width 451 height 50
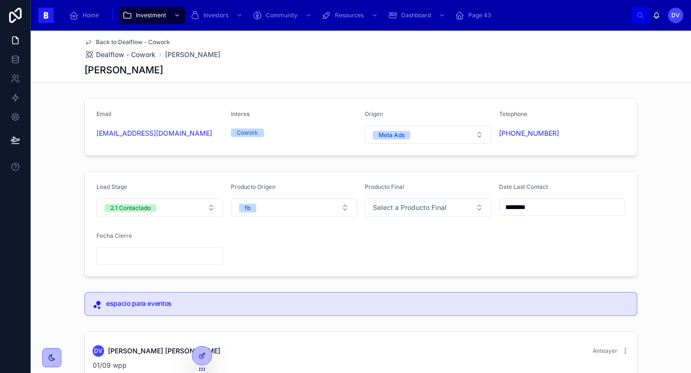
scroll to position [1, 0]
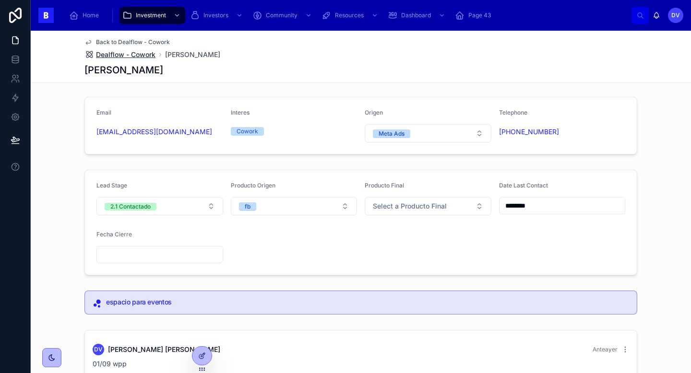
click at [146, 54] on span "Dealflow - Cowork" at bounding box center [125, 55] width 59 height 10
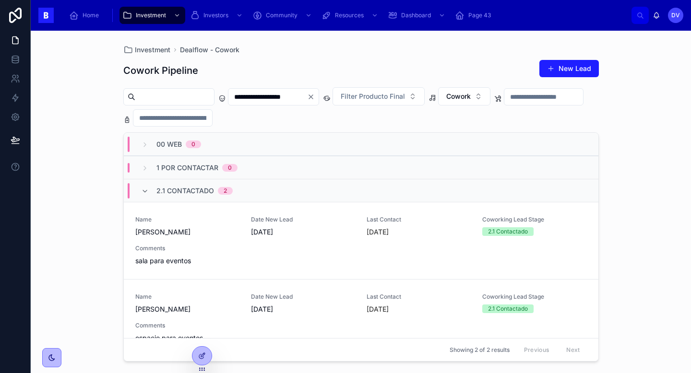
click at [313, 98] on icon "Clear" at bounding box center [311, 97] width 4 height 4
click at [293, 98] on input "text" at bounding box center [267, 96] width 79 height 13
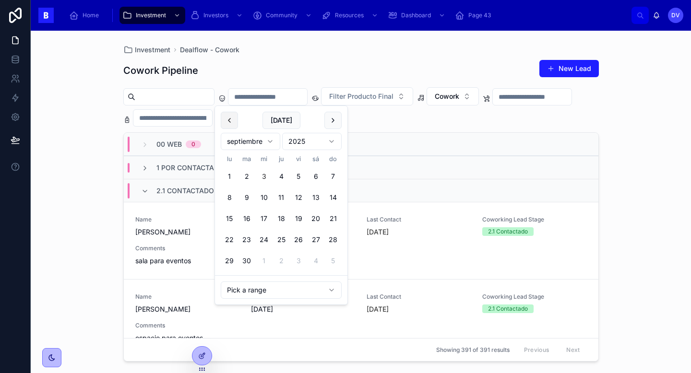
click at [233, 124] on button at bounding box center [229, 120] width 17 height 17
click at [302, 261] on button "29" at bounding box center [298, 260] width 17 height 17
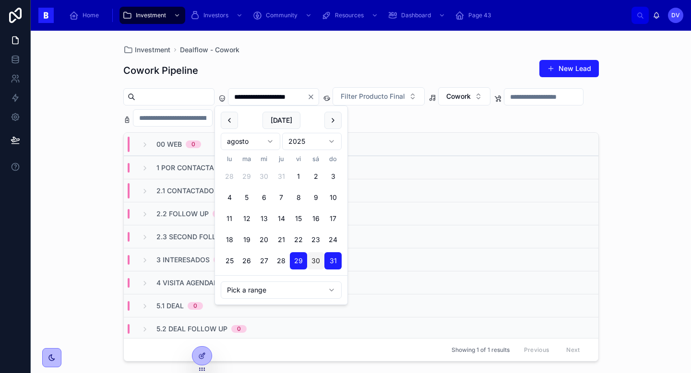
type input "**********"
click at [335, 63] on div "Cowork Pipeline New Lead" at bounding box center [360, 70] width 475 height 22
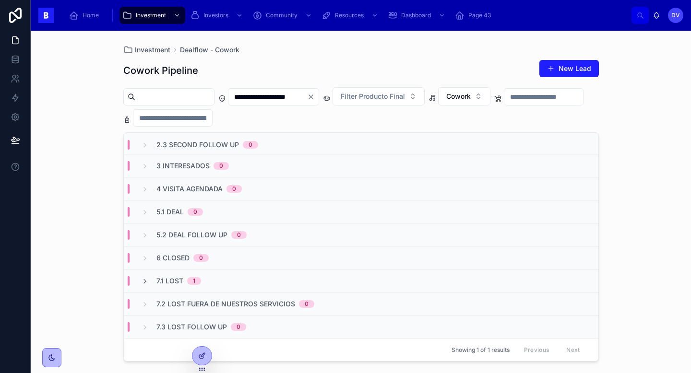
scroll to position [94, 0]
click at [232, 279] on div "7.1 Lost 1" at bounding box center [361, 281] width 475 height 23
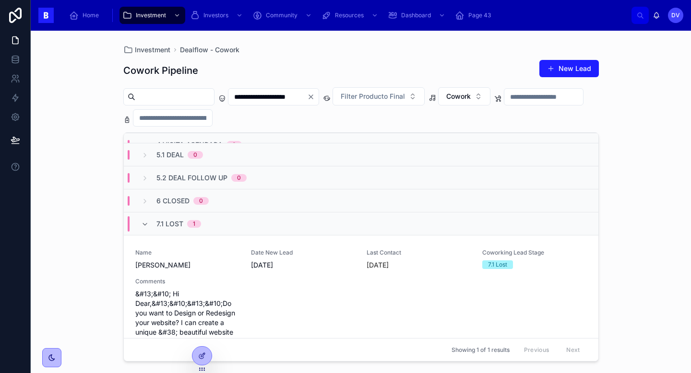
scroll to position [132, 0]
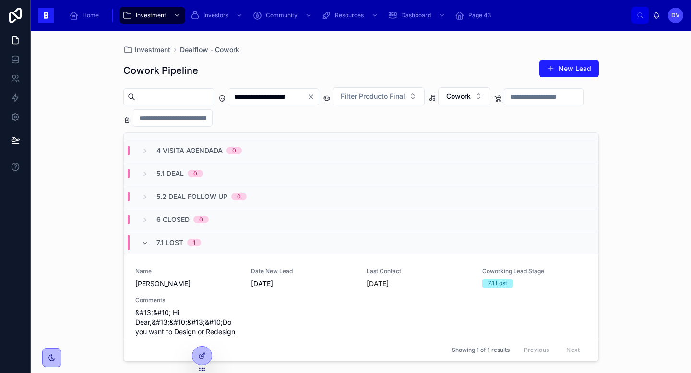
click at [218, 244] on div "7.1 Lost 1" at bounding box center [361, 242] width 475 height 23
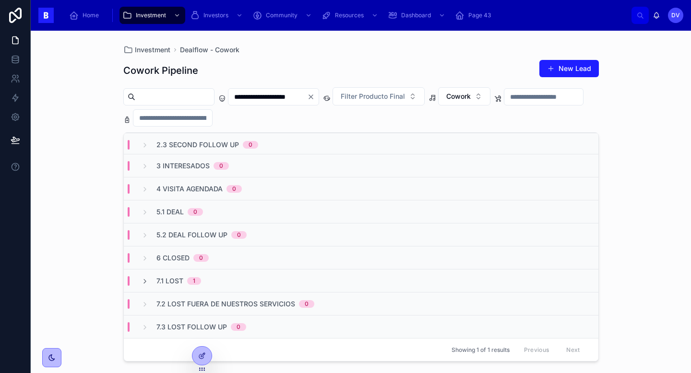
scroll to position [0, 0]
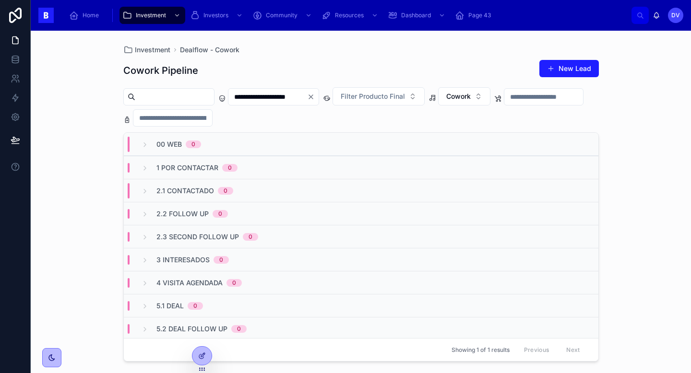
click at [315, 99] on icon "Clear" at bounding box center [311, 97] width 8 height 8
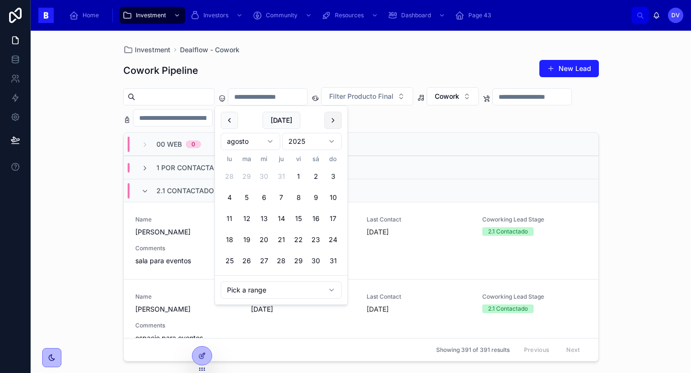
click at [332, 125] on button at bounding box center [332, 120] width 17 height 17
click at [233, 177] on button "1" at bounding box center [229, 176] width 17 height 17
type input "**********"
click at [281, 55] on div "**********" at bounding box center [360, 208] width 475 height 308
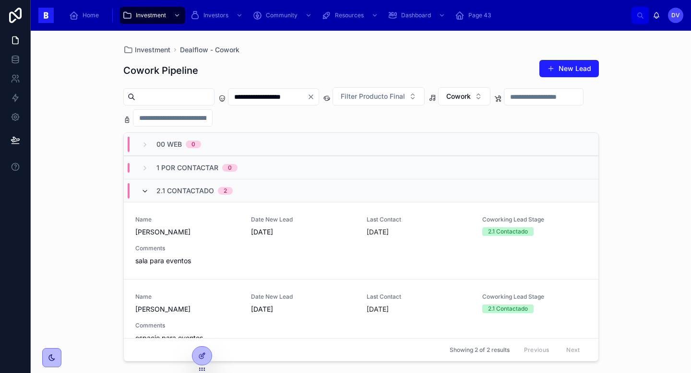
click at [148, 193] on icon at bounding box center [145, 192] width 8 height 8
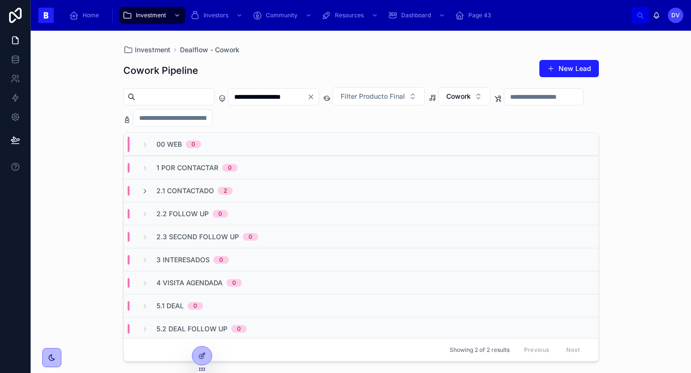
click at [315, 99] on icon "Clear" at bounding box center [311, 97] width 8 height 8
click at [295, 99] on input "text" at bounding box center [267, 96] width 79 height 13
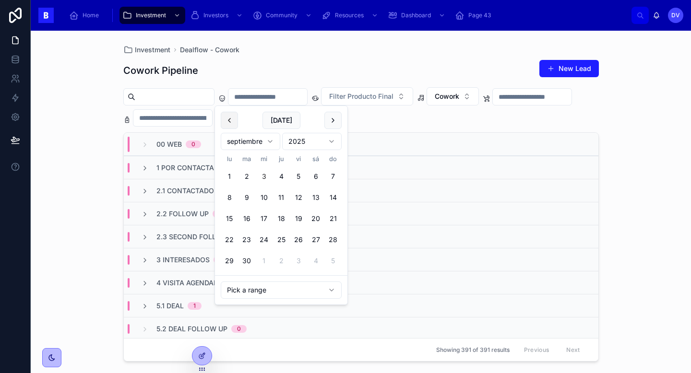
click at [232, 123] on button at bounding box center [229, 120] width 17 height 17
click at [230, 123] on button at bounding box center [229, 120] width 17 height 17
click at [231, 219] on button "14" at bounding box center [229, 218] width 17 height 17
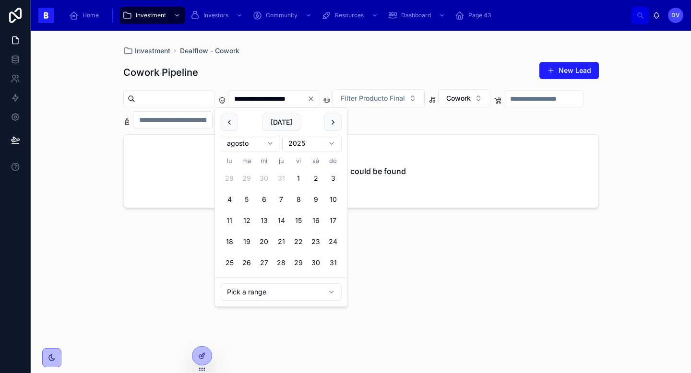
click at [335, 124] on button at bounding box center [332, 122] width 17 height 17
click at [244, 180] on button "2" at bounding box center [246, 178] width 17 height 17
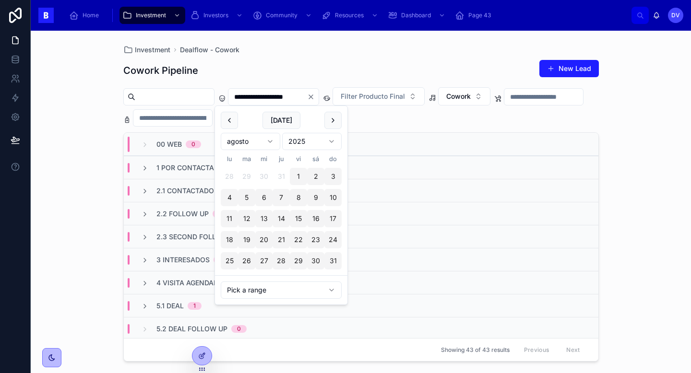
click at [332, 122] on button at bounding box center [332, 120] width 17 height 17
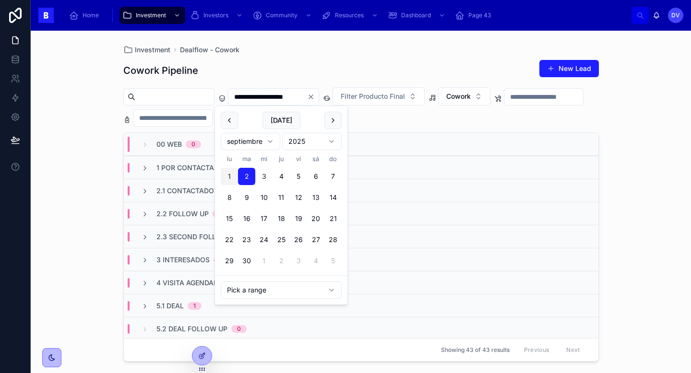
click at [332, 59] on div "**********" at bounding box center [360, 208] width 475 height 308
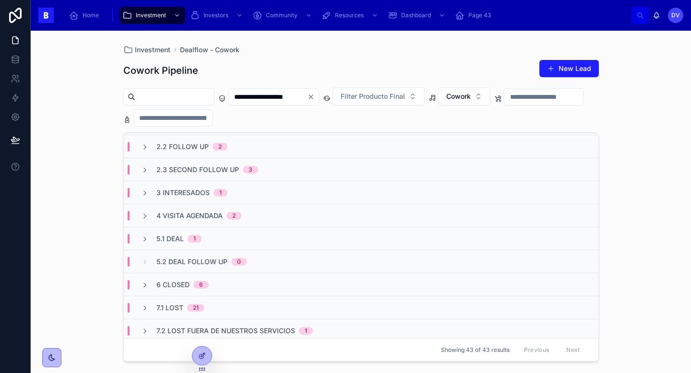
scroll to position [64, 0]
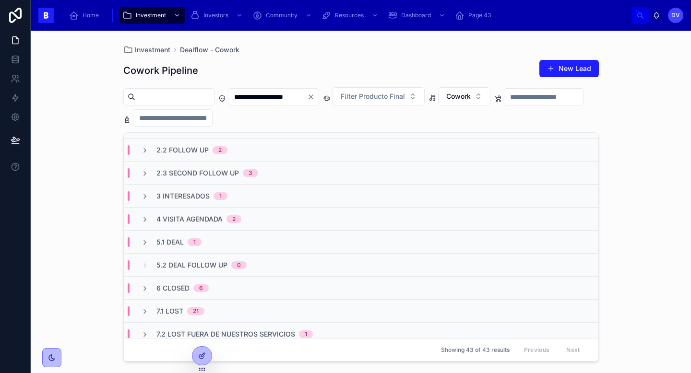
click at [219, 311] on div "7.1 Lost 21" at bounding box center [361, 310] width 475 height 23
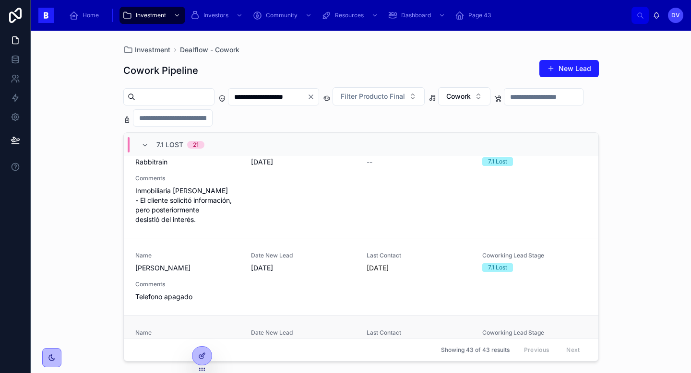
scroll to position [1003, 0]
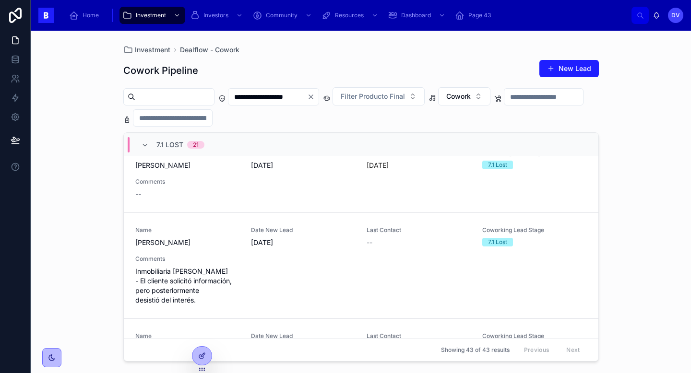
click at [185, 145] on div "7.1 Lost 21" at bounding box center [180, 144] width 48 height 15
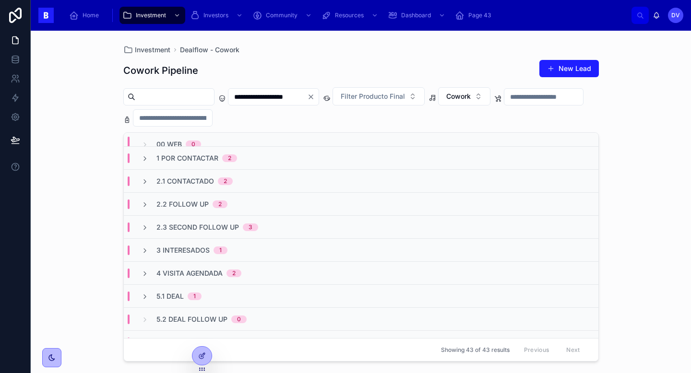
scroll to position [0, 0]
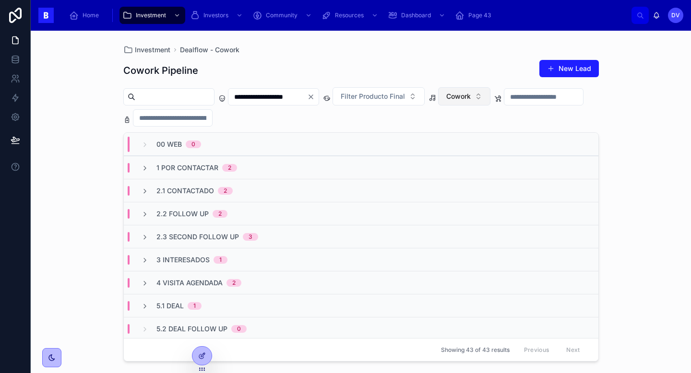
click at [490, 96] on button "Cowork" at bounding box center [464, 96] width 52 height 18
click at [468, 167] on div "Eventos" at bounding box center [482, 165] width 115 height 15
click at [307, 99] on input "**********" at bounding box center [267, 96] width 79 height 13
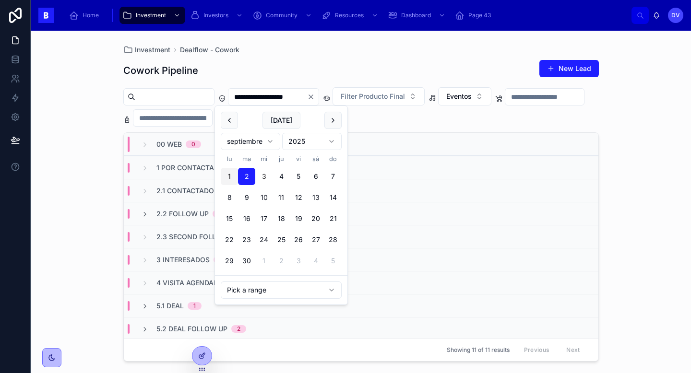
click at [267, 177] on button "3" at bounding box center [263, 176] width 17 height 17
type input "**********"
click at [397, 47] on div "Investment Dealflow - Cowork" at bounding box center [360, 50] width 475 height 8
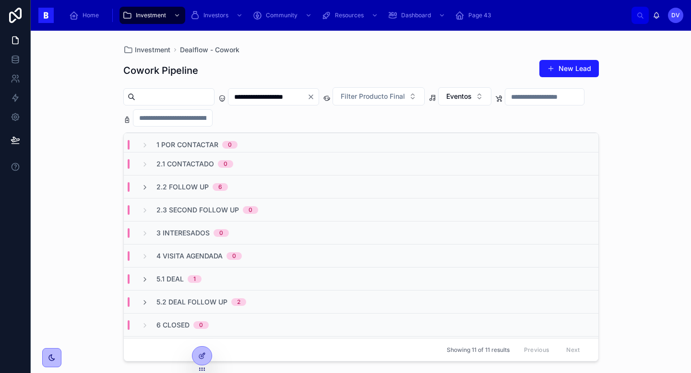
scroll to position [28, 0]
click at [491, 94] on button "Eventos" at bounding box center [464, 96] width 53 height 18
click at [481, 154] on div "Cowork" at bounding box center [482, 150] width 115 height 15
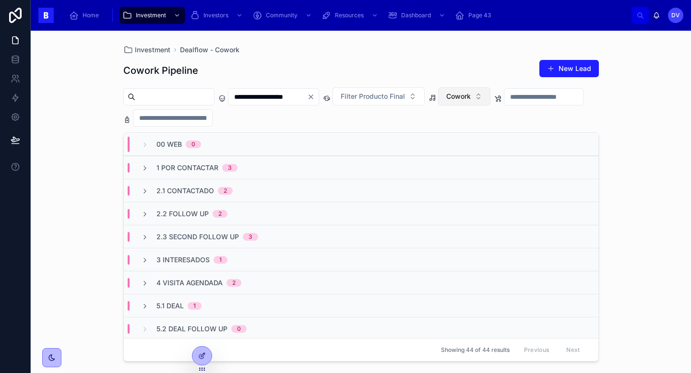
click at [487, 102] on button "Cowork" at bounding box center [464, 96] width 52 height 18
click at [478, 181] on div "espacio de coworking" at bounding box center [482, 181] width 115 height 15
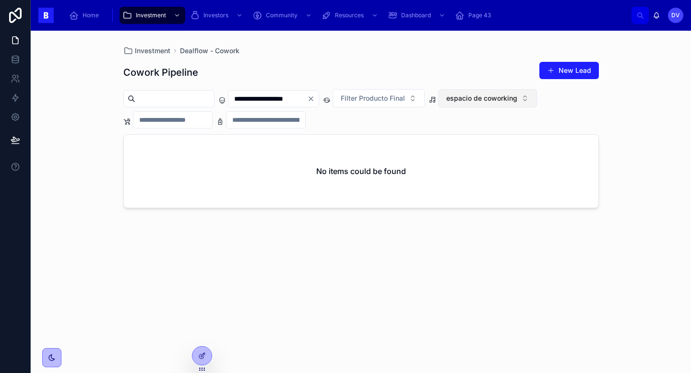
click at [517, 102] on span "espacio de coworking" at bounding box center [481, 99] width 71 height 10
click at [507, 150] on div "Cowork" at bounding box center [505, 152] width 115 height 15
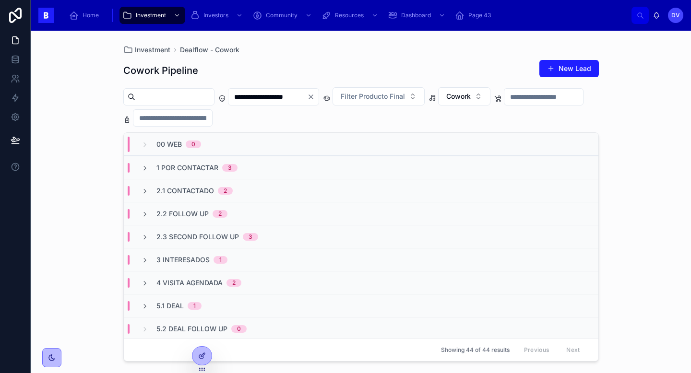
scroll to position [1, 0]
click at [250, 168] on div "1 Por Contactar 3" at bounding box center [361, 166] width 475 height 23
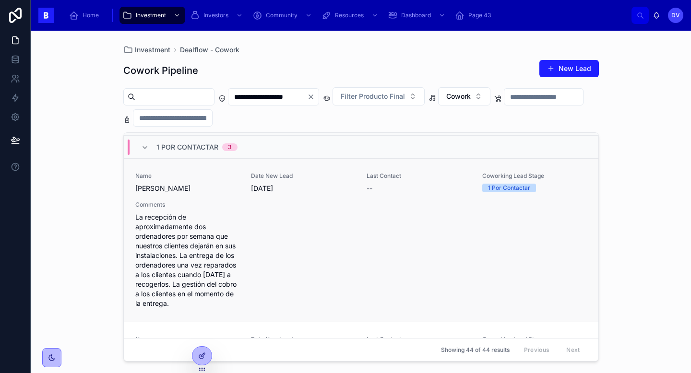
scroll to position [0, 0]
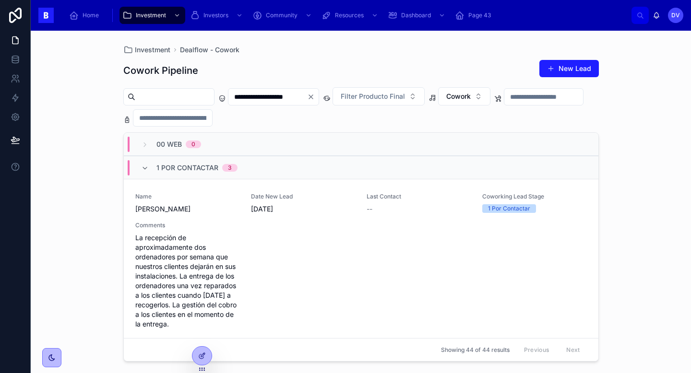
click at [344, 66] on div "Cowork Pipeline New Lead" at bounding box center [360, 70] width 475 height 22
click at [188, 165] on span "1 Por Contactar" at bounding box center [187, 168] width 62 height 10
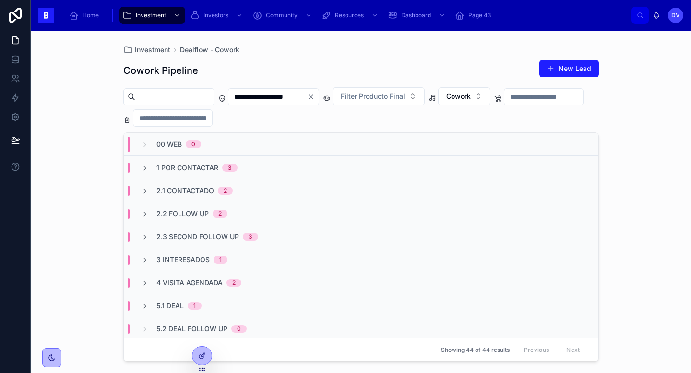
scroll to position [6, 0]
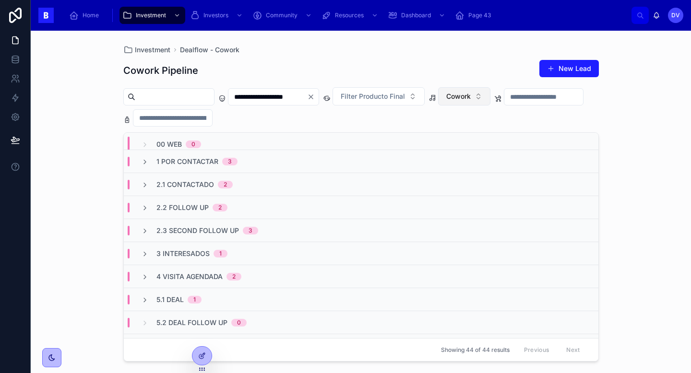
click at [490, 101] on button "Cowork" at bounding box center [464, 96] width 52 height 18
click at [477, 167] on div "Eventos" at bounding box center [482, 165] width 115 height 15
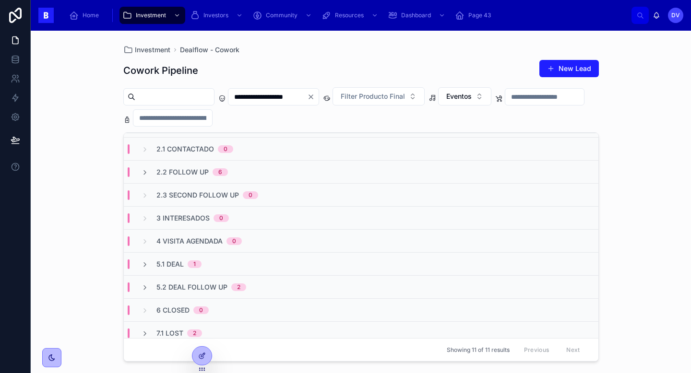
scroll to position [7, 0]
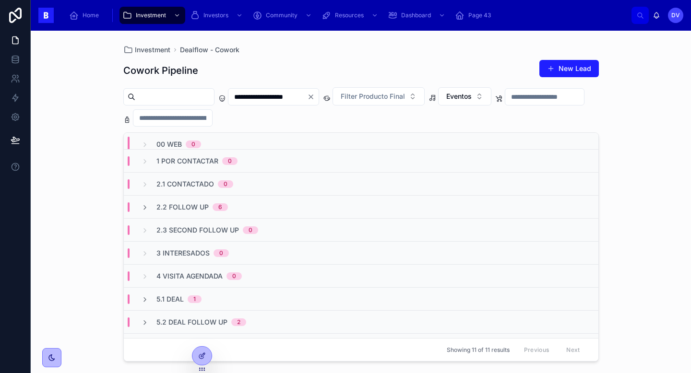
click at [272, 209] on div "2.2 Follow Up 6" at bounding box center [361, 206] width 475 height 23
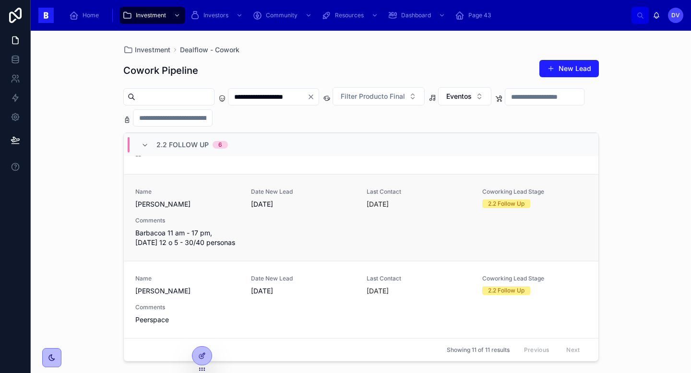
scroll to position [386, 0]
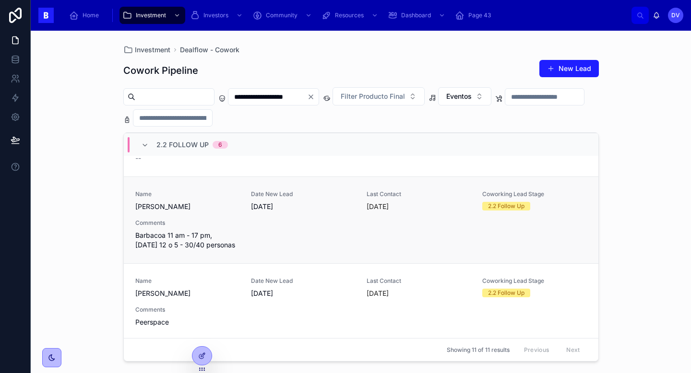
click at [295, 235] on div "Name Tomas Date New Lead 26/8/2025 Last Contact hace 6 días Coworking Lead Stag…" at bounding box center [360, 219] width 451 height 59
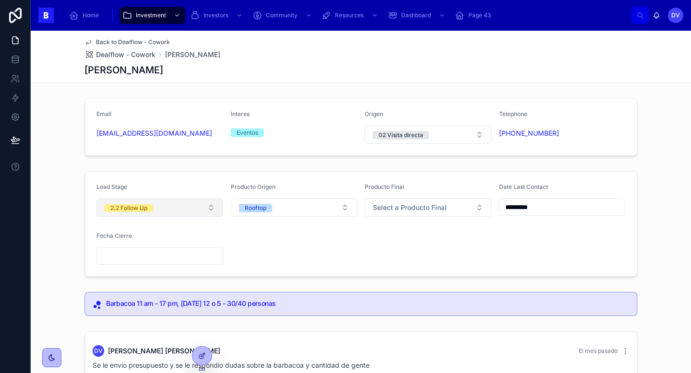
click at [219, 211] on button "2.2 Follow Up" at bounding box center [159, 208] width 127 height 18
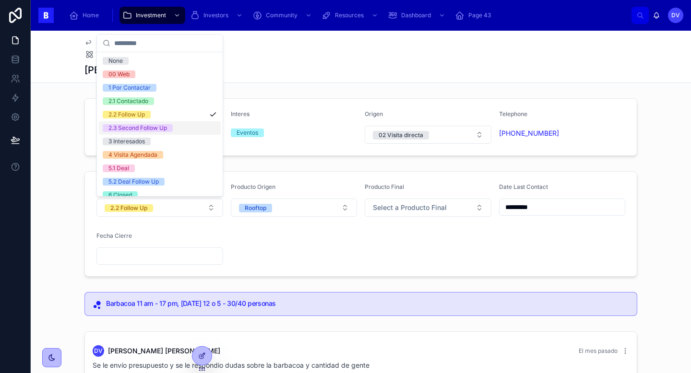
click at [194, 129] on div "2.3 Second Follow Up" at bounding box center [160, 127] width 122 height 13
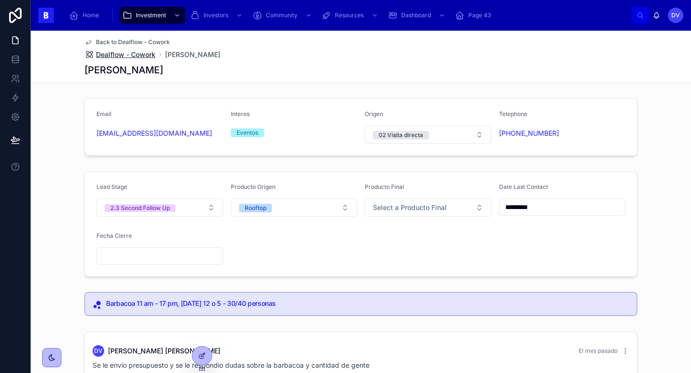
click at [144, 57] on span "Dealflow - Cowork" at bounding box center [125, 55] width 59 height 10
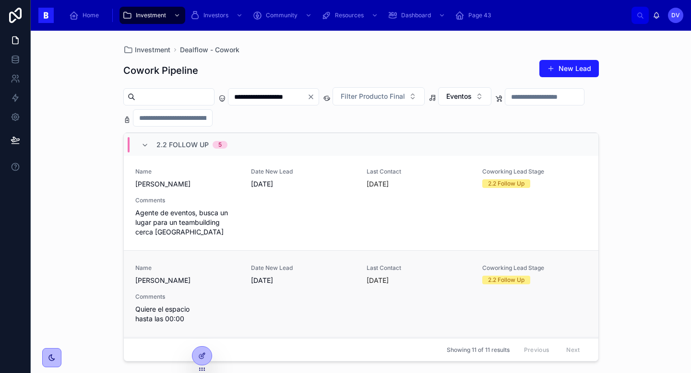
scroll to position [70, 0]
click at [186, 147] on span "2.2 Follow Up" at bounding box center [182, 145] width 52 height 10
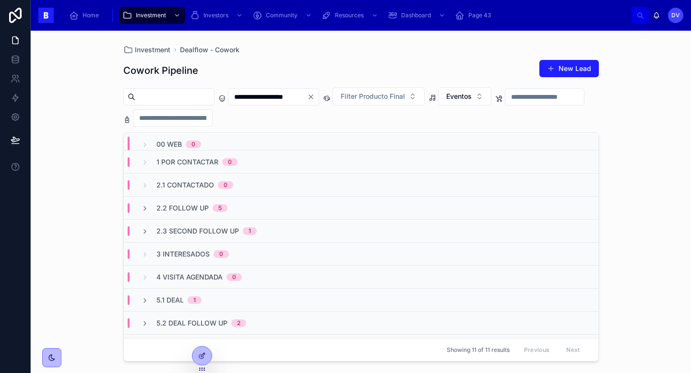
scroll to position [6, 0]
click at [225, 230] on span "2.3 Second Follow Up" at bounding box center [197, 231] width 83 height 10
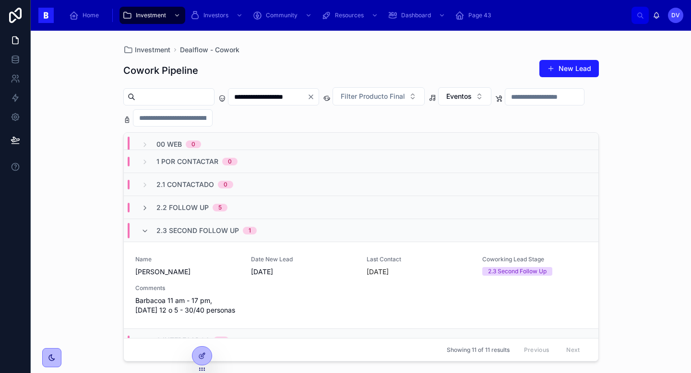
click at [225, 230] on span "2.3 Second Follow Up" at bounding box center [197, 231] width 83 height 10
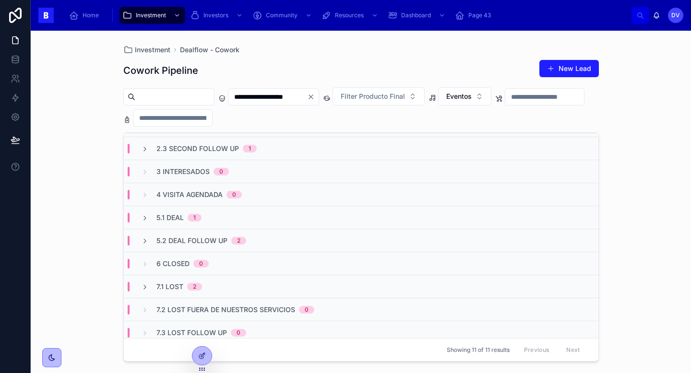
scroll to position [94, 0]
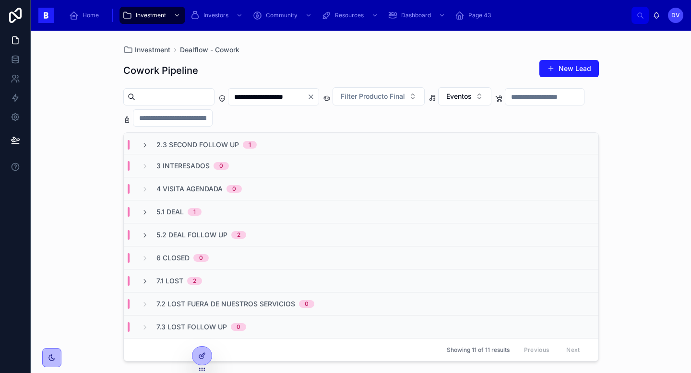
click at [219, 280] on div "7.1 Lost 2" at bounding box center [361, 280] width 475 height 23
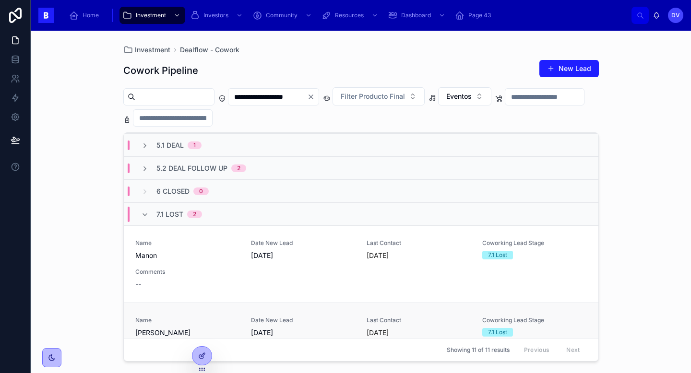
scroll to position [161, 0]
click at [205, 215] on div "7.1 Lost 2" at bounding box center [172, 213] width 84 height 15
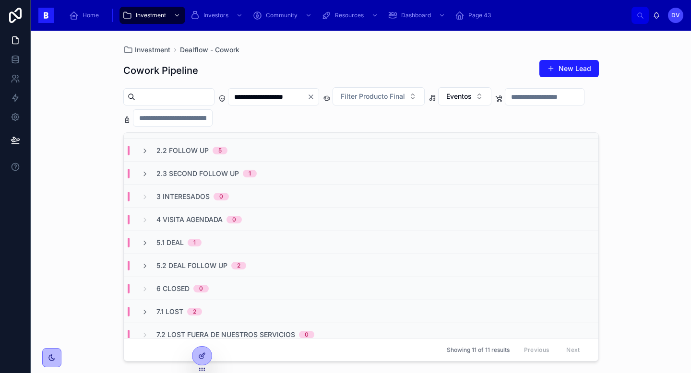
scroll to position [66, 0]
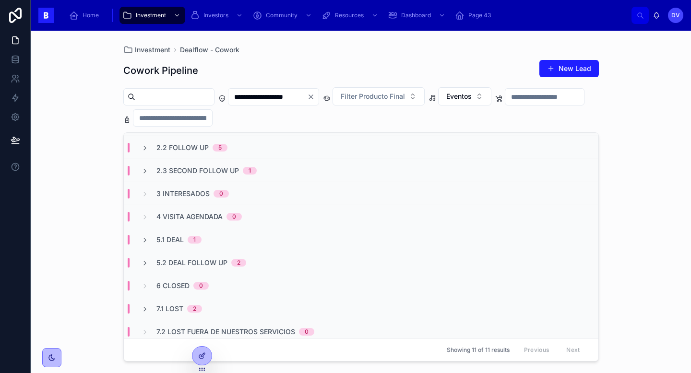
click at [260, 242] on div "5.1 Deal 1" at bounding box center [361, 239] width 475 height 23
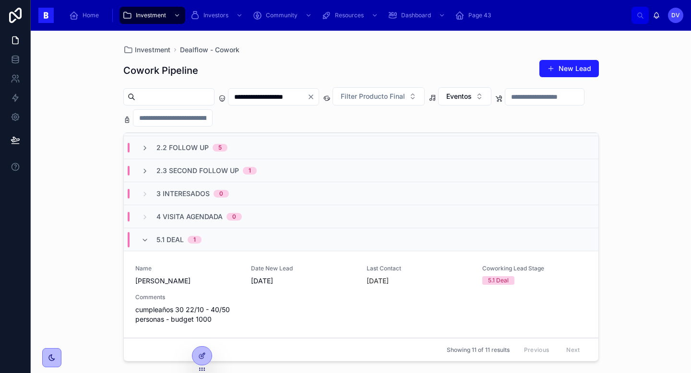
click at [260, 242] on div "5.1 Deal 1" at bounding box center [361, 239] width 475 height 23
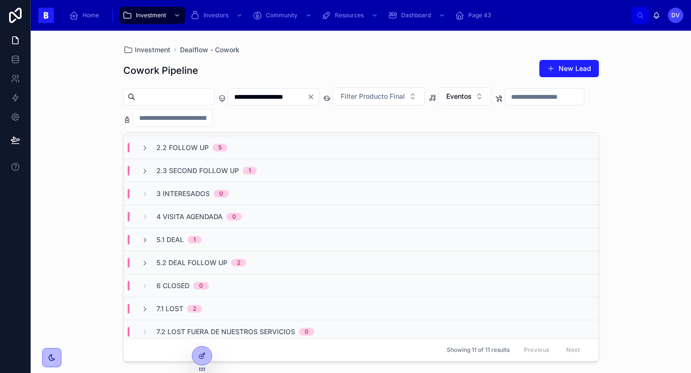
click at [264, 265] on div "5.2 Deal Follow Up 2" at bounding box center [361, 262] width 475 height 23
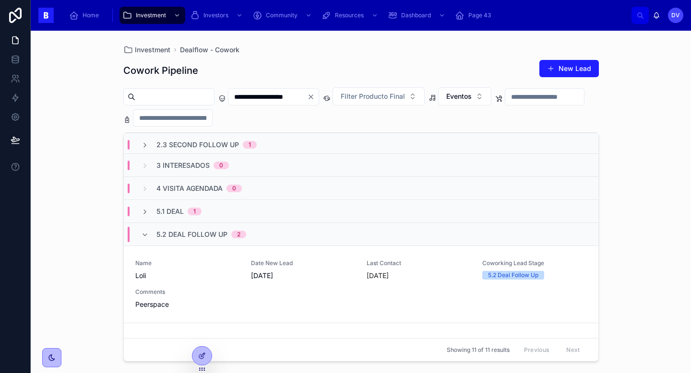
click at [251, 238] on div "5.2 Deal Follow Up 2" at bounding box center [194, 234] width 128 height 15
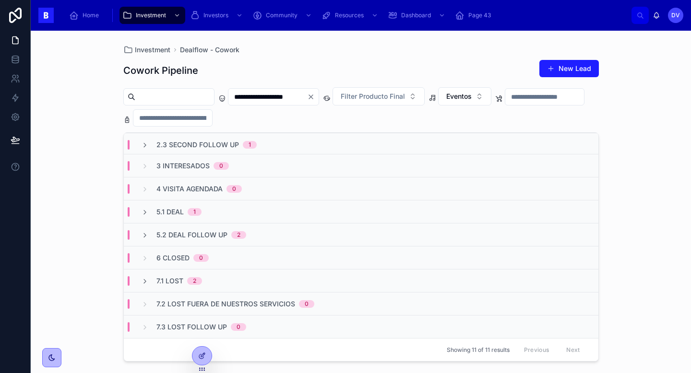
scroll to position [93, 0]
click at [315, 99] on icon "Clear" at bounding box center [311, 97] width 8 height 8
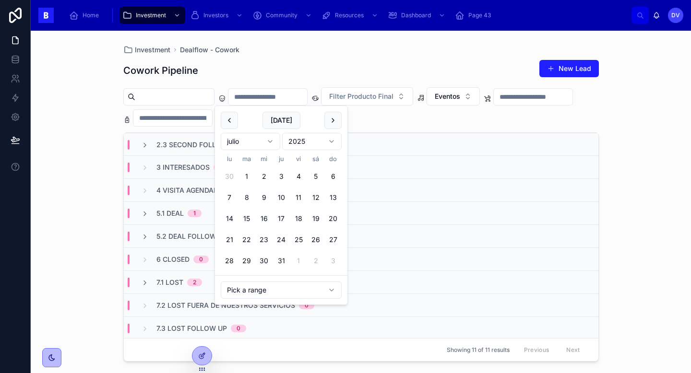
click at [283, 98] on input "text" at bounding box center [267, 96] width 79 height 13
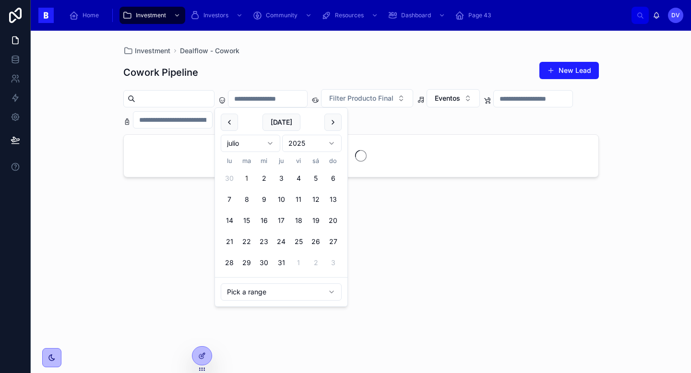
click at [246, 176] on button "1" at bounding box center [246, 178] width 17 height 17
type input "**********"
click at [275, 73] on div "Cowork Pipeline New Lead" at bounding box center [360, 72] width 475 height 22
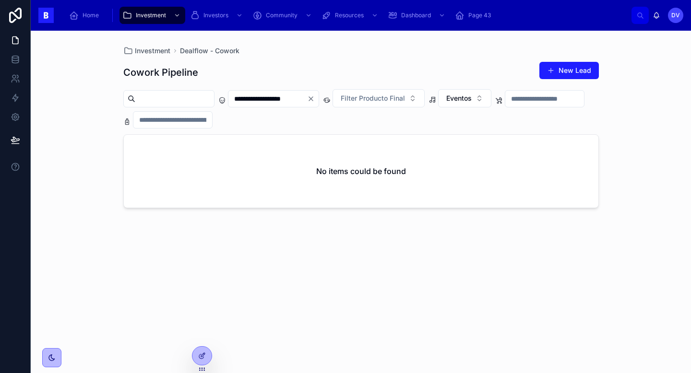
click at [315, 99] on icon "Clear" at bounding box center [311, 99] width 8 height 8
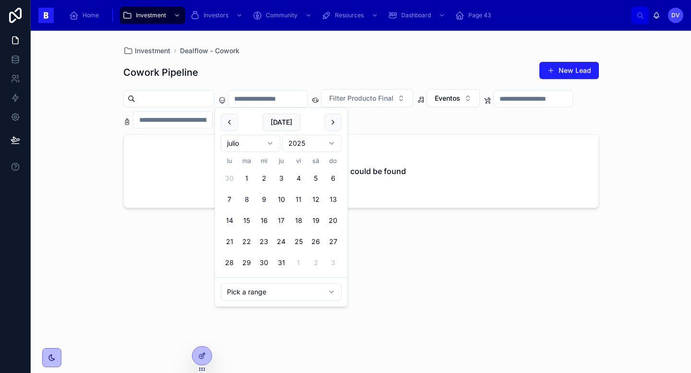
click at [306, 97] on input "text" at bounding box center [267, 98] width 79 height 13
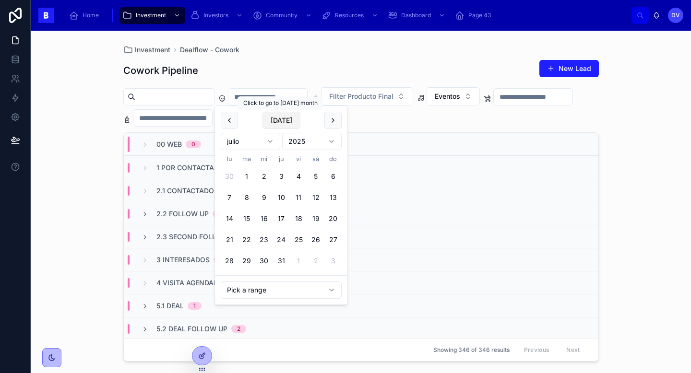
click at [284, 119] on button "[DATE]" at bounding box center [281, 120] width 38 height 17
click at [274, 122] on button "[DATE]" at bounding box center [281, 120] width 38 height 17
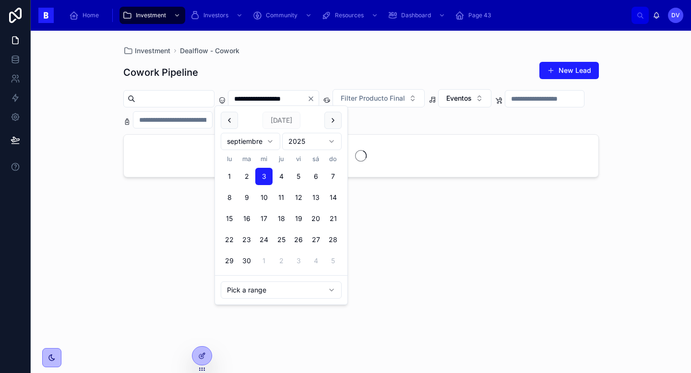
click at [228, 121] on button at bounding box center [229, 120] width 17 height 17
click at [228, 121] on button at bounding box center [229, 122] width 17 height 17
click at [232, 219] on button "14" at bounding box center [229, 220] width 17 height 17
type input "**********"
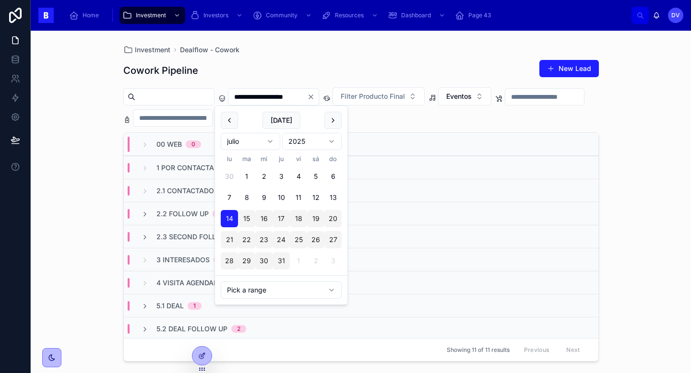
click at [331, 59] on div "Cowork Pipeline New Lead" at bounding box center [360, 70] width 475 height 22
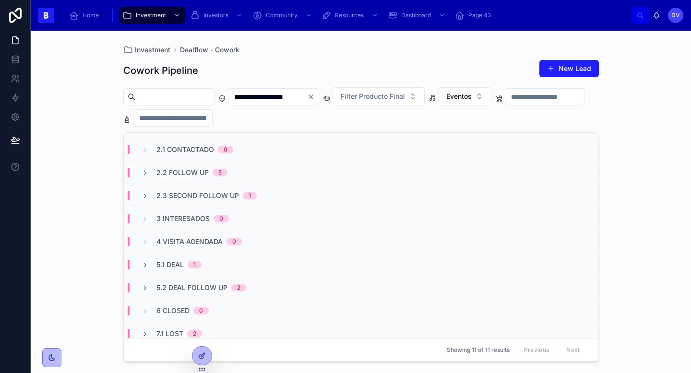
scroll to position [46, 0]
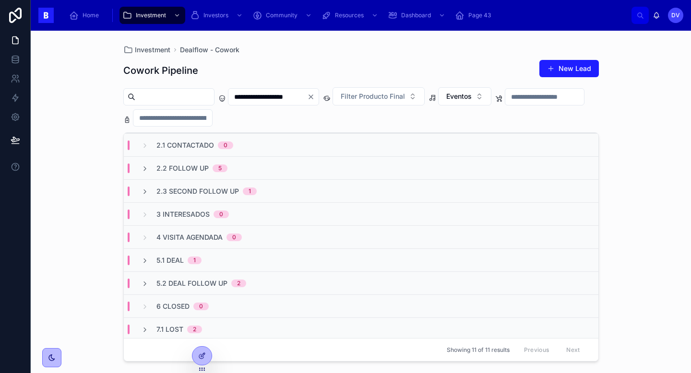
click at [262, 287] on div "5.2 Deal Follow Up 2" at bounding box center [361, 283] width 475 height 23
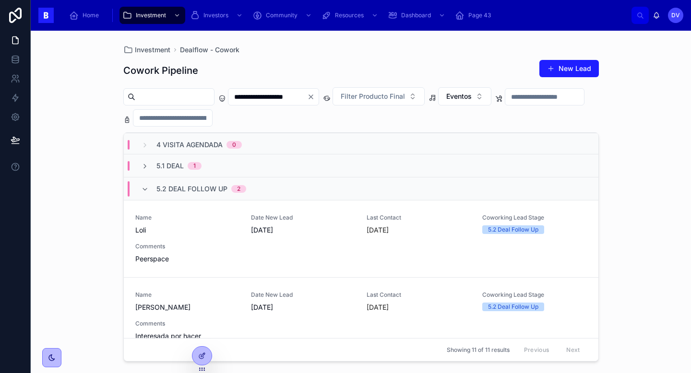
scroll to position [134, 0]
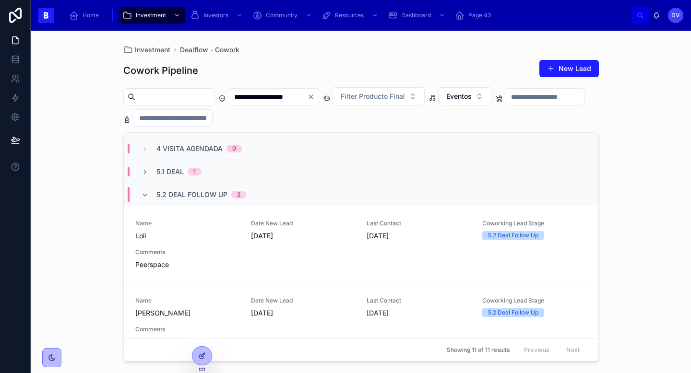
click at [248, 196] on div "5.2 Deal Follow Up 2" at bounding box center [194, 194] width 128 height 15
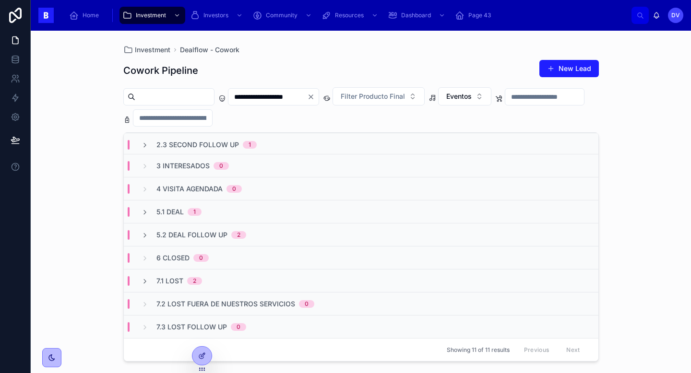
click at [232, 283] on div "7.1 Lost 2" at bounding box center [361, 280] width 475 height 23
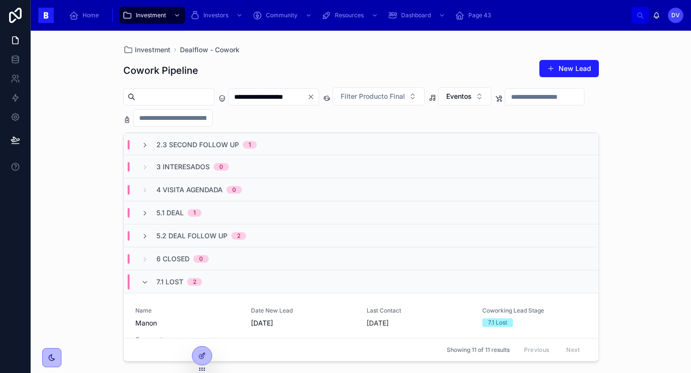
scroll to position [76, 0]
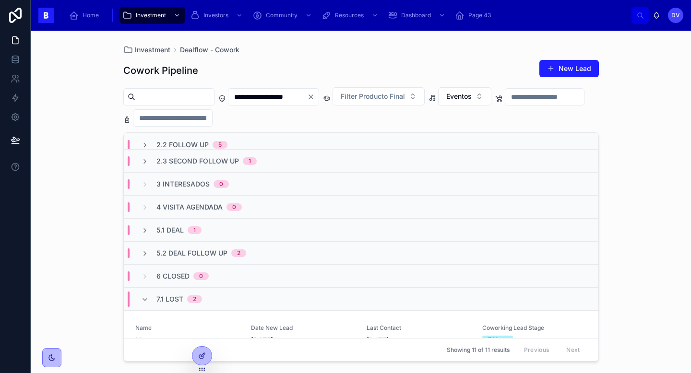
click at [315, 100] on icon "Clear" at bounding box center [311, 97] width 8 height 8
click at [304, 98] on input "text" at bounding box center [267, 96] width 79 height 13
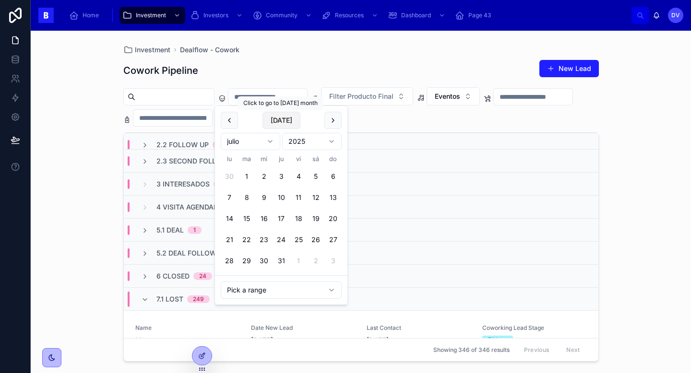
click at [296, 119] on button "[DATE]" at bounding box center [281, 120] width 38 height 17
click at [232, 116] on button at bounding box center [229, 120] width 17 height 17
click at [298, 263] on button "29" at bounding box center [298, 260] width 17 height 17
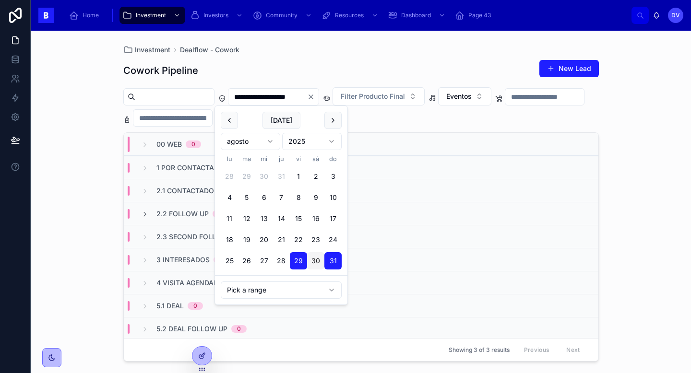
click at [643, 150] on div "**********" at bounding box center [361, 202] width 660 height 343
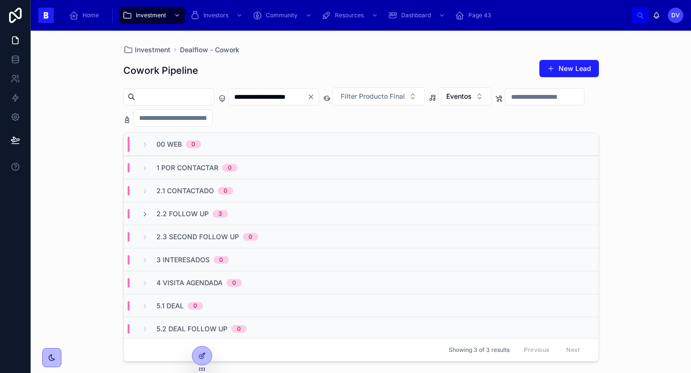
click at [324, 214] on div "2.2 Follow Up 3" at bounding box center [361, 213] width 475 height 23
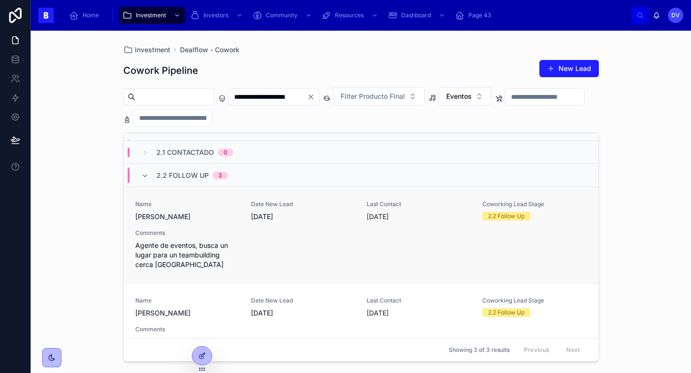
scroll to position [42, 0]
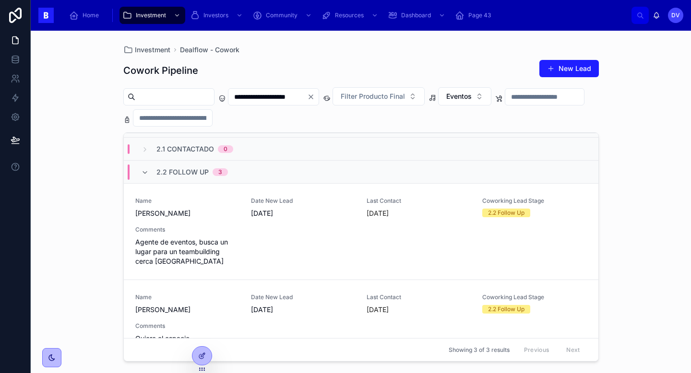
click at [307, 102] on input "**********" at bounding box center [267, 96] width 79 height 13
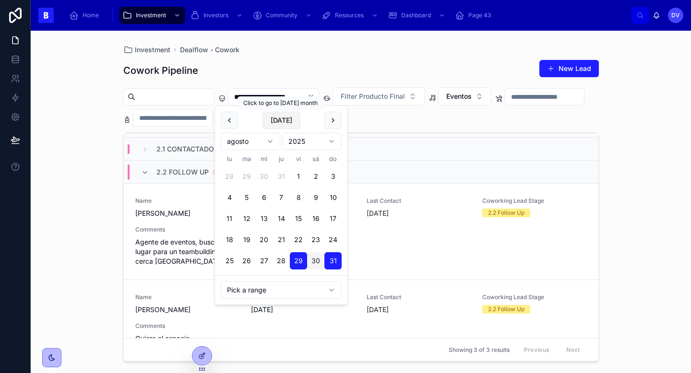
click at [292, 119] on button "[DATE]" at bounding box center [281, 120] width 38 height 17
click at [230, 173] on button "1" at bounding box center [229, 176] width 17 height 17
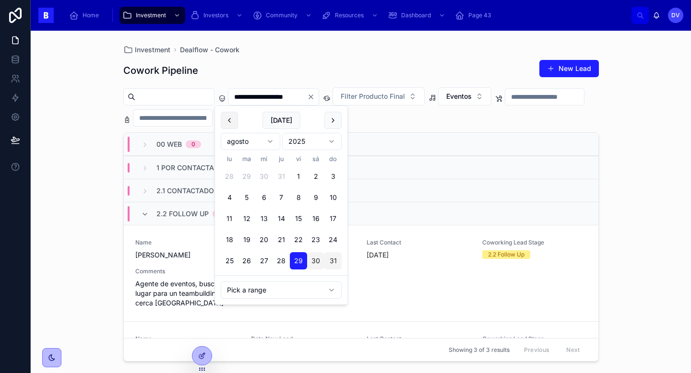
click at [232, 123] on button at bounding box center [229, 120] width 17 height 17
click at [229, 216] on button "14" at bounding box center [229, 218] width 17 height 17
type input "**********"
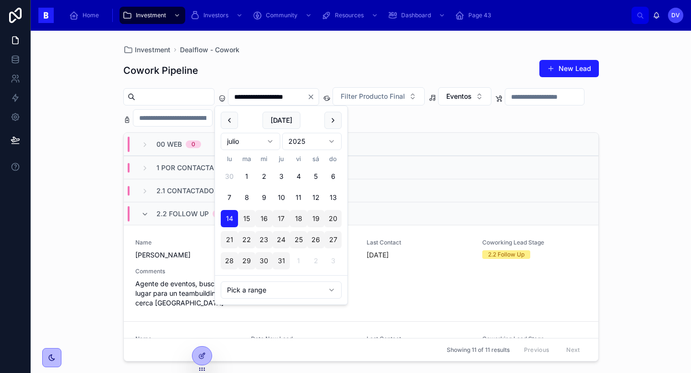
click at [358, 62] on div "Cowork Pipeline New Lead" at bounding box center [360, 70] width 475 height 22
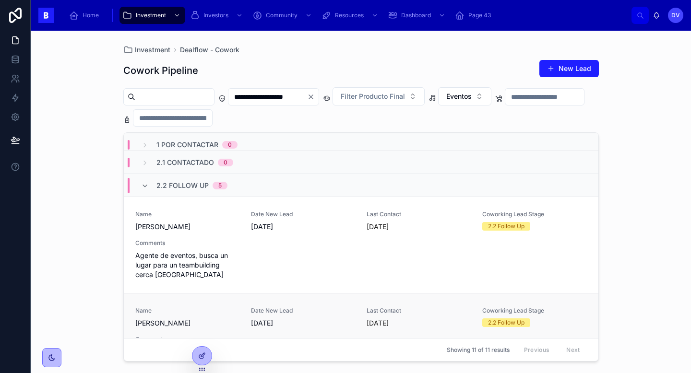
scroll to position [30, 0]
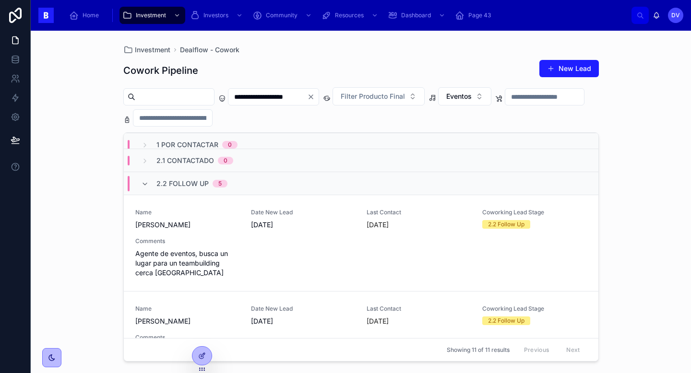
click at [204, 182] on span "2.2 Follow Up" at bounding box center [182, 184] width 52 height 10
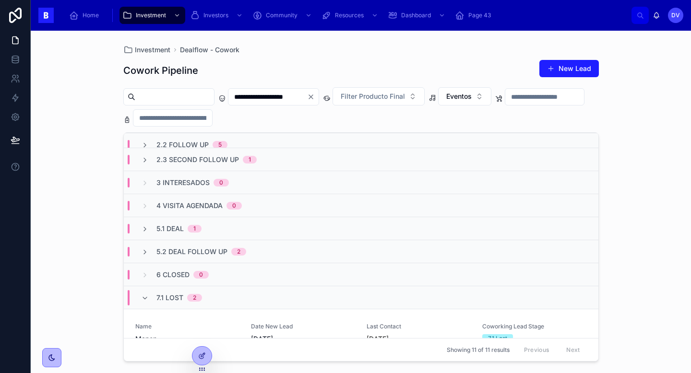
scroll to position [79, 0]
click at [208, 299] on div "7.1 Lost 2" at bounding box center [172, 295] width 84 height 15
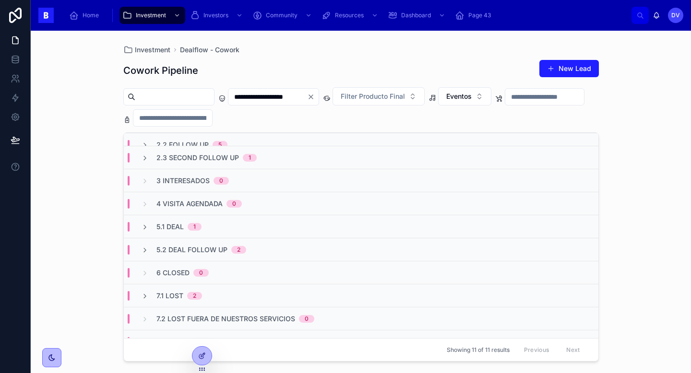
click at [230, 251] on div "5.2 Deal Follow Up 2" at bounding box center [201, 250] width 90 height 10
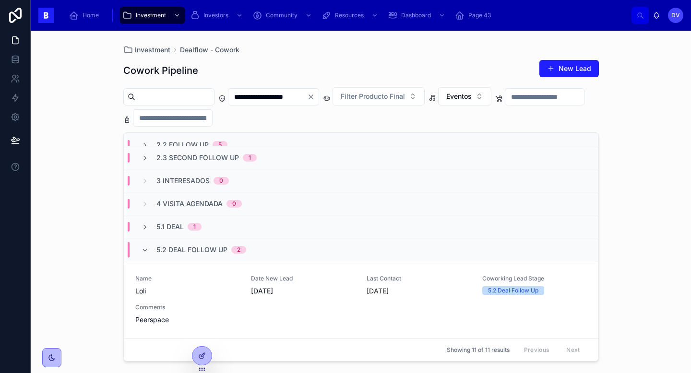
click at [230, 251] on div "5.2 Deal Follow Up 2" at bounding box center [201, 249] width 90 height 15
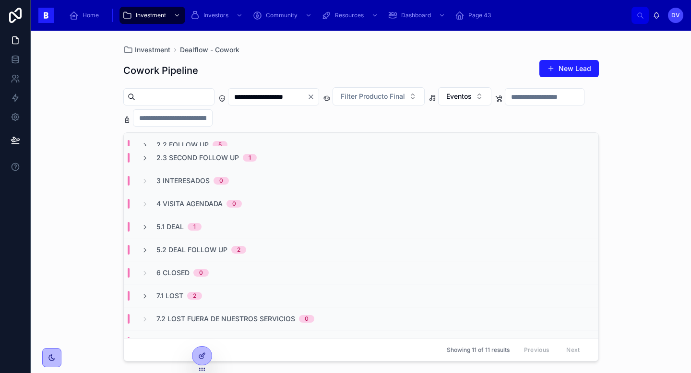
scroll to position [0, 0]
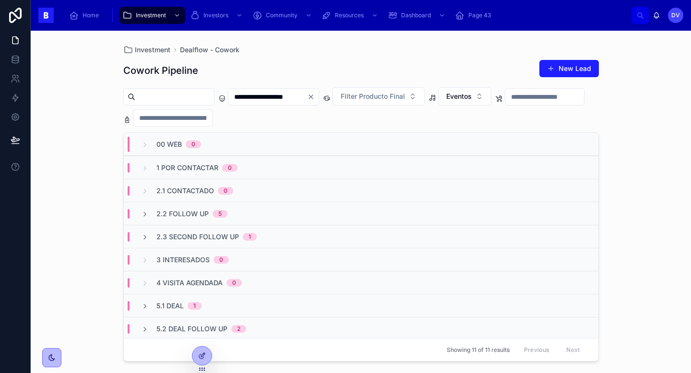
click at [244, 218] on div "2.2 Follow Up 5" at bounding box center [361, 213] width 475 height 23
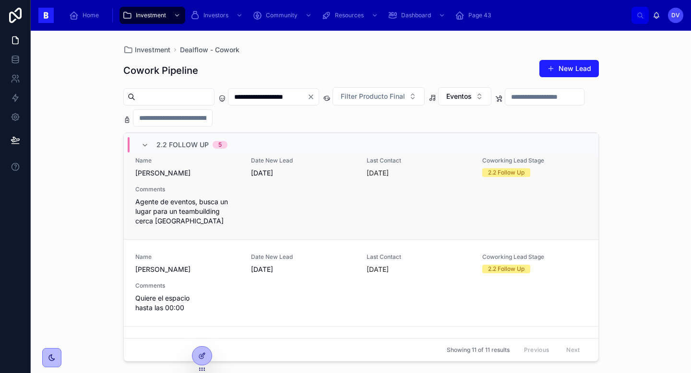
scroll to position [84, 0]
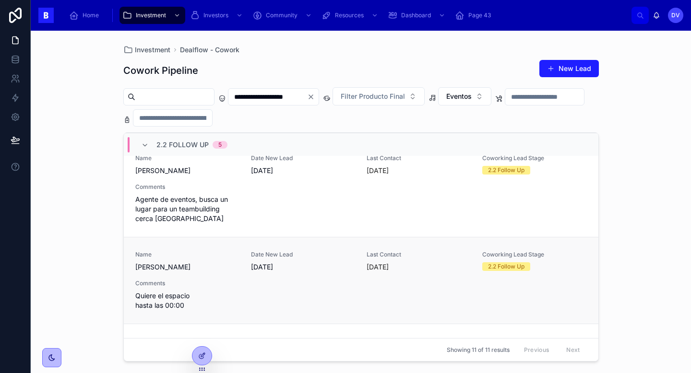
click at [269, 278] on div "Name Natalia Holgado Date New Lead 28/8/2025 Last Contact hace 5 días Coworking…" at bounding box center [360, 280] width 451 height 59
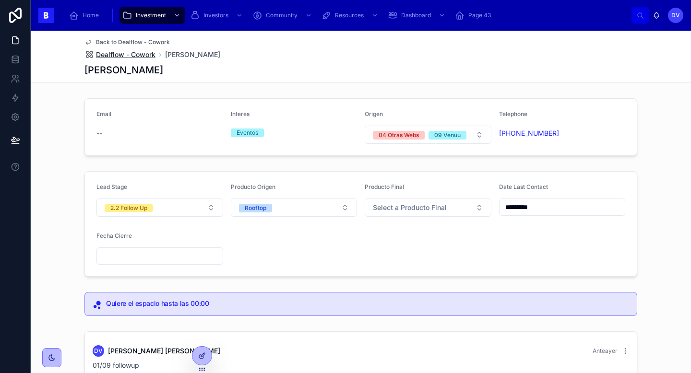
click at [142, 56] on span "Dealflow - Cowork" at bounding box center [125, 55] width 59 height 10
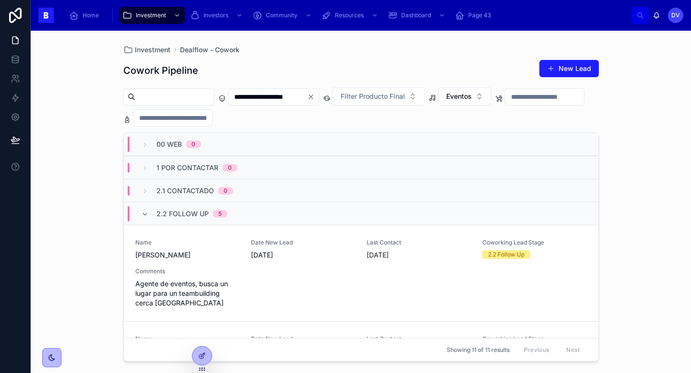
click at [225, 210] on span "5" at bounding box center [220, 214] width 15 height 8
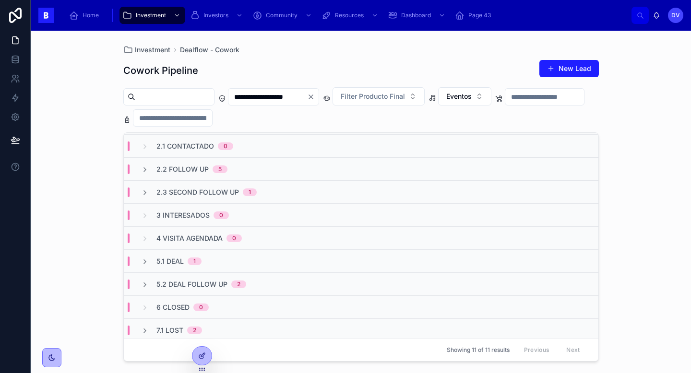
scroll to position [46, 0]
click at [236, 256] on div "5.1 Deal 1" at bounding box center [361, 259] width 475 height 23
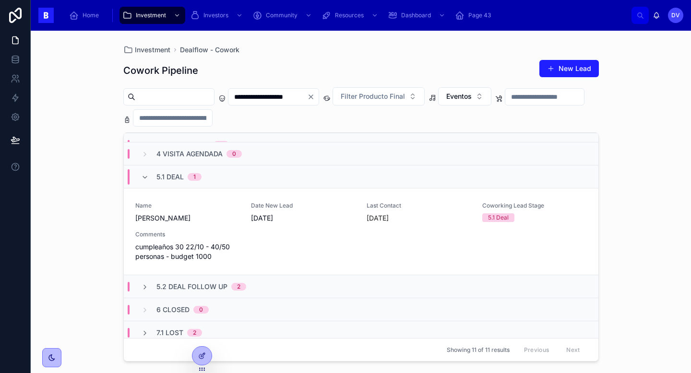
scroll to position [125, 0]
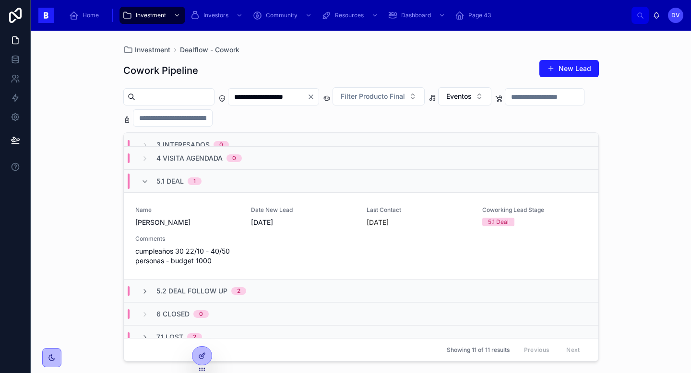
click at [228, 291] on div "5.2 Deal Follow Up 2" at bounding box center [201, 291] width 90 height 10
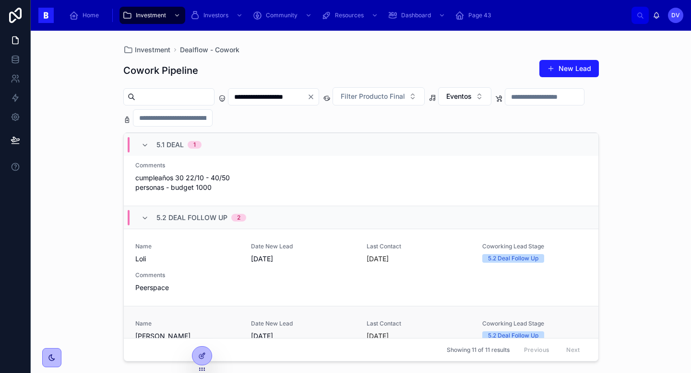
scroll to position [199, 0]
click at [220, 214] on span "5.2 Deal Follow Up" at bounding box center [191, 217] width 71 height 10
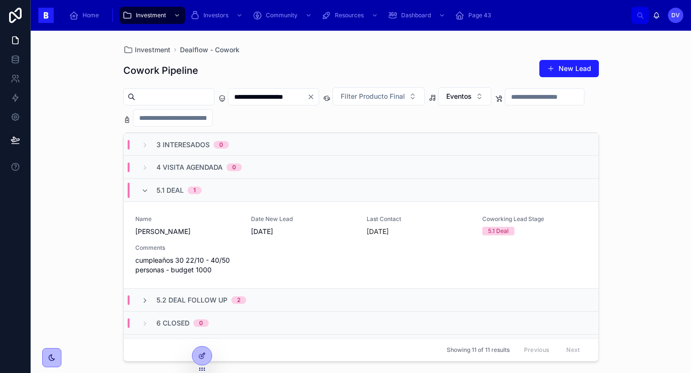
click at [213, 187] on div "5.1 Deal 1" at bounding box center [361, 189] width 475 height 23
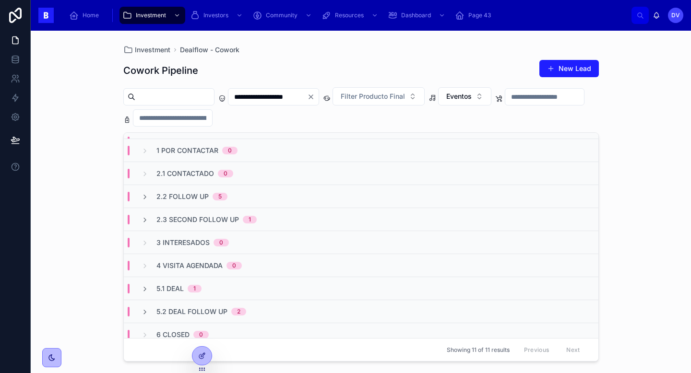
scroll to position [16, 0]
click at [213, 199] on span "5" at bounding box center [220, 198] width 15 height 8
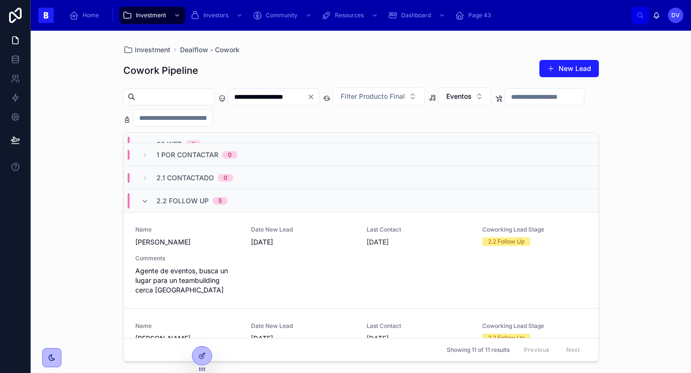
scroll to position [0, 0]
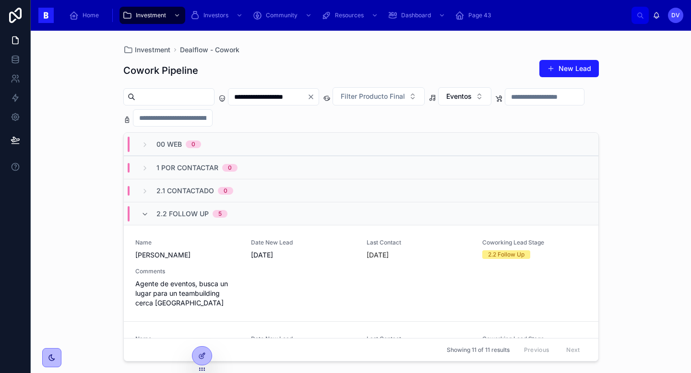
click at [238, 215] on div "2.2 Follow Up 5" at bounding box center [184, 213] width 109 height 15
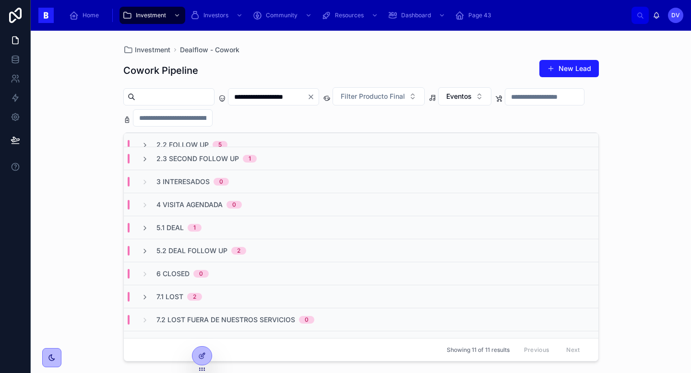
scroll to position [84, 0]
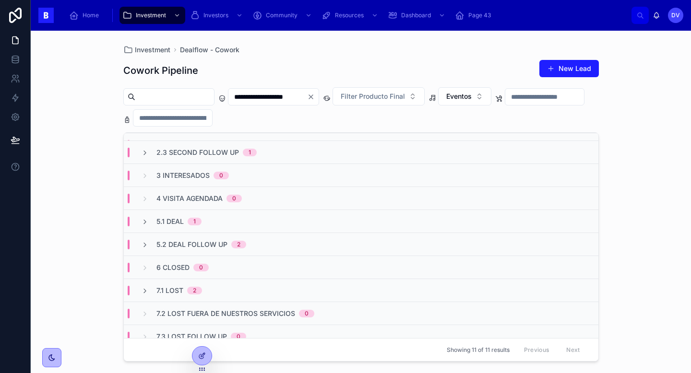
click at [243, 219] on div "5.1 Deal 1" at bounding box center [361, 221] width 475 height 23
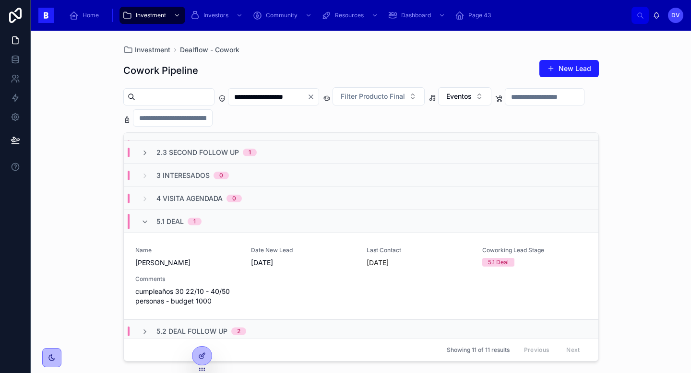
click at [243, 222] on div "5.1 Deal 1" at bounding box center [361, 221] width 475 height 23
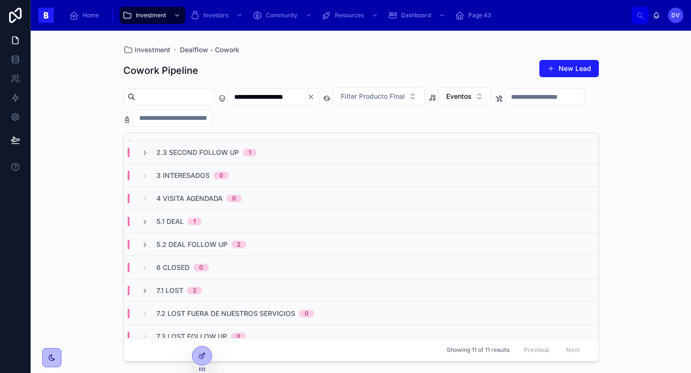
click at [307, 98] on input "**********" at bounding box center [267, 96] width 79 height 13
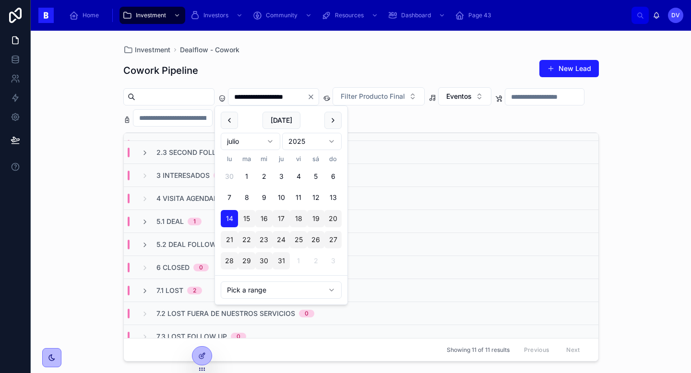
click at [285, 96] on input "**********" at bounding box center [267, 96] width 79 height 13
type input "**********"
click at [352, 53] on div "Investment Dealflow - Cowork" at bounding box center [360, 50] width 475 height 8
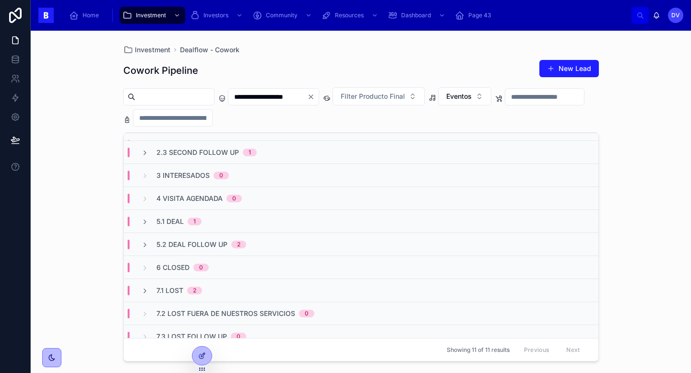
click at [218, 227] on div "5.1 Deal 1" at bounding box center [361, 221] width 475 height 23
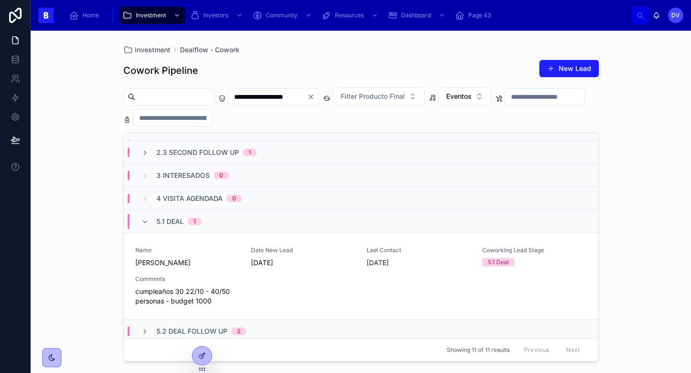
click at [220, 216] on div "5.1 Deal 1" at bounding box center [361, 221] width 475 height 23
